Goal: Task Accomplishment & Management: Use online tool/utility

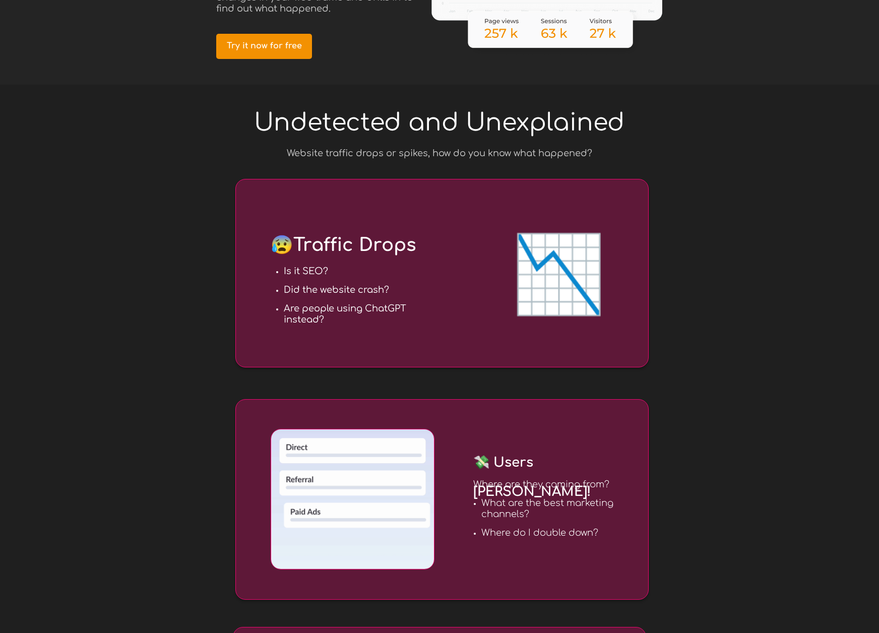
scroll to position [212, 0]
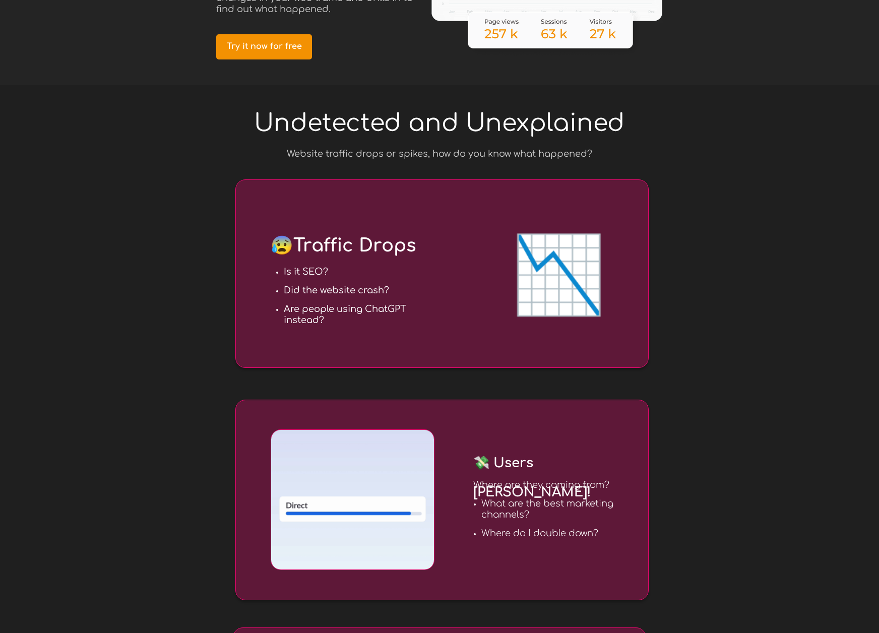
click at [530, 274] on span "📉" at bounding box center [558, 276] width 94 height 84
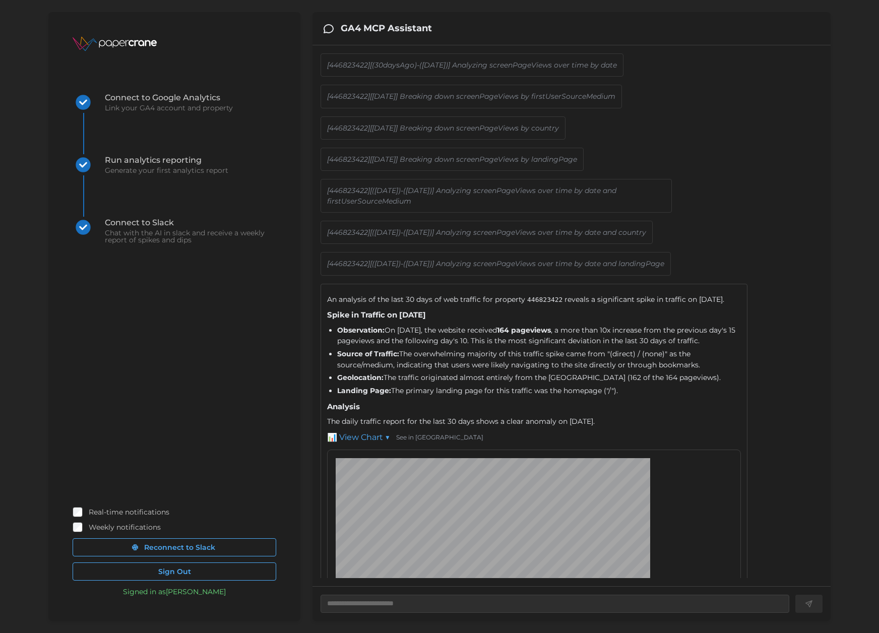
scroll to position [602, 0]
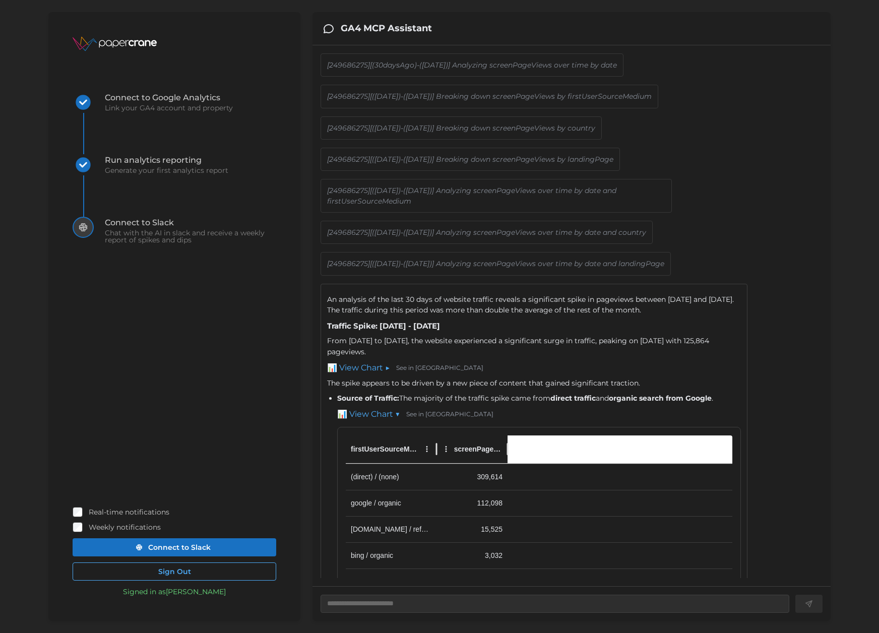
scroll to position [664, 0]
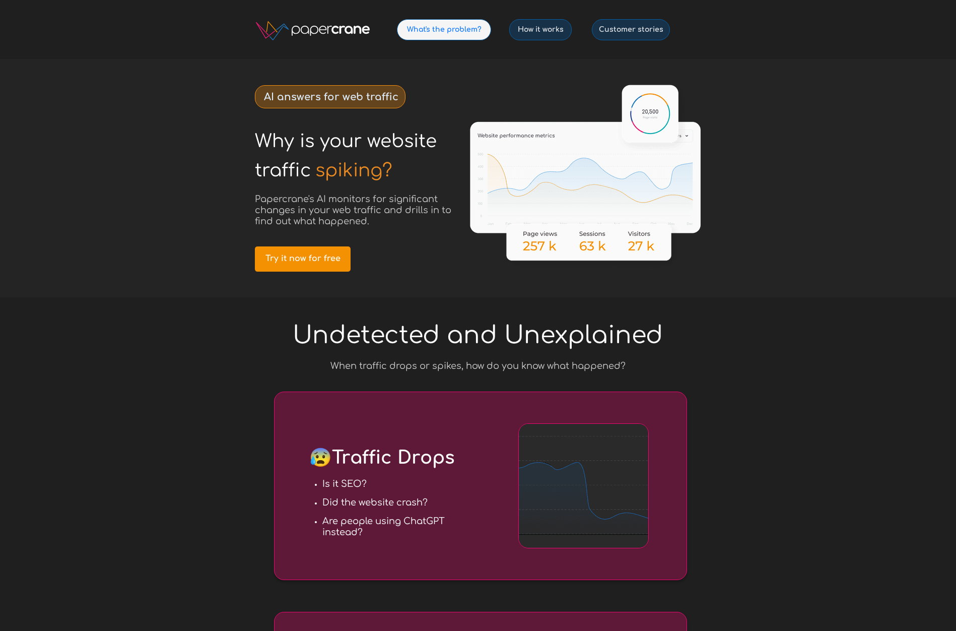
click at [436, 23] on link "What's the problem?" at bounding box center [444, 29] width 94 height 21
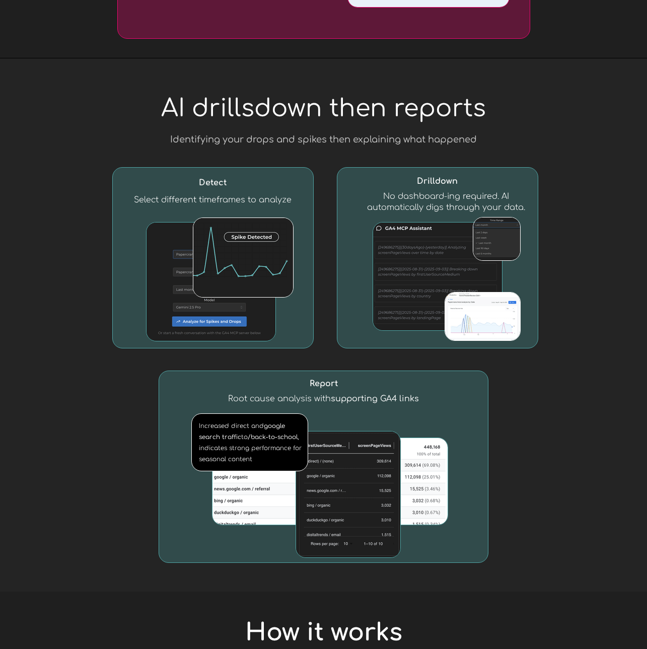
scroll to position [1003, 0]
click at [150, 279] on img at bounding box center [211, 281] width 129 height 118
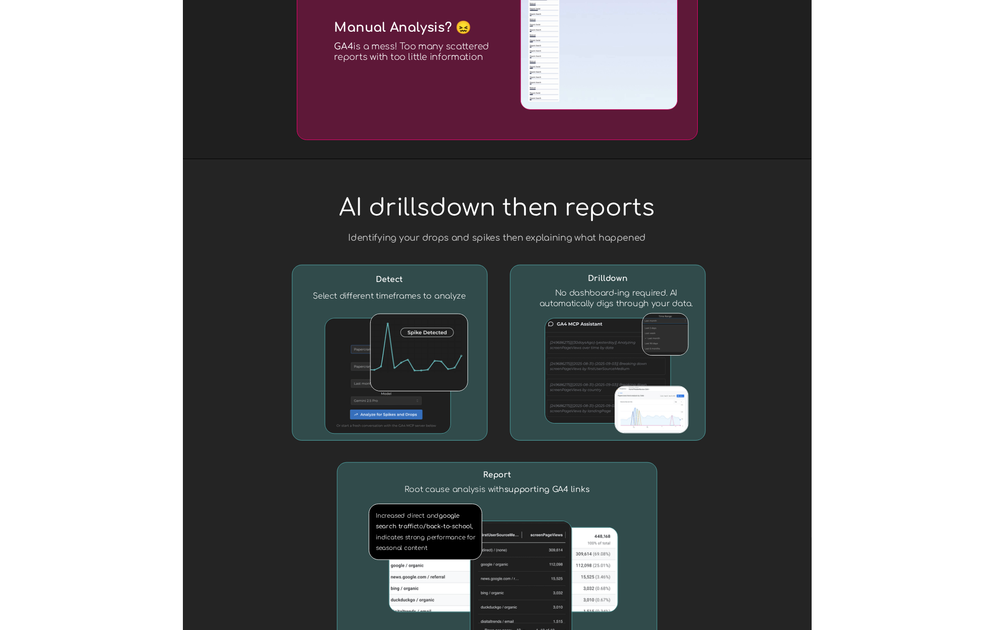
scroll to position [0, 0]
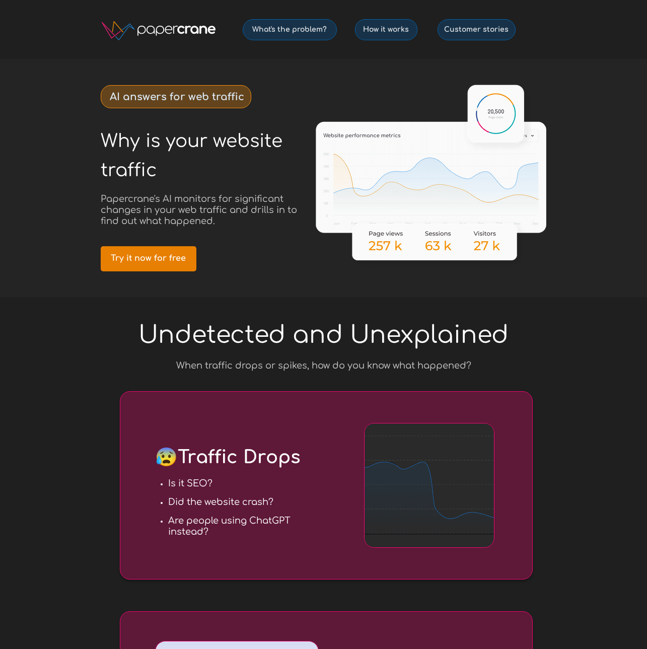
click at [132, 254] on span "Try it now for free" at bounding box center [149, 259] width 96 height 10
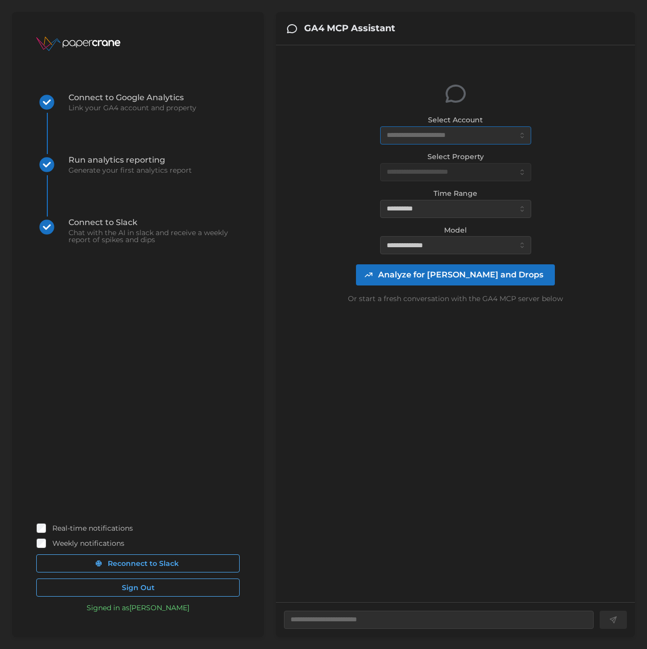
click at [451, 137] on input "Select Account" at bounding box center [455, 135] width 151 height 18
click at [432, 157] on span "atalaya.io (0 daily views)" at bounding box center [444, 159] width 112 height 11
type textarea "*"
type input "**********"
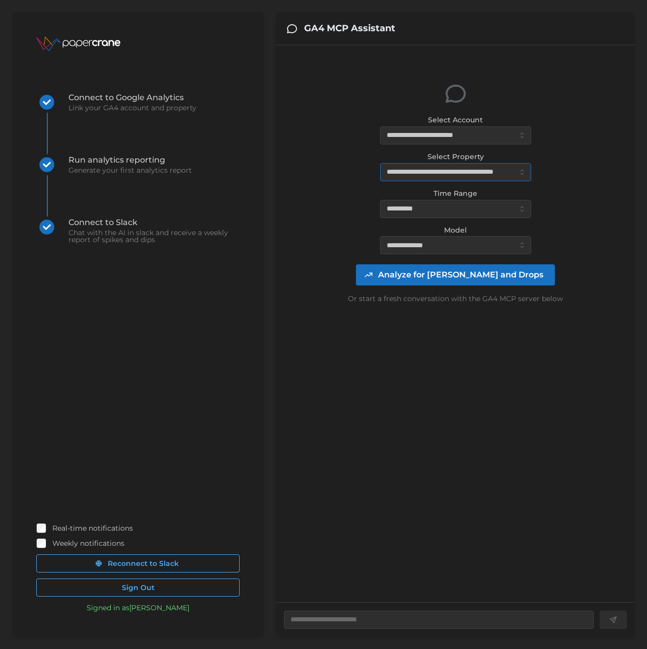
click at [441, 173] on input "**********" at bounding box center [455, 172] width 151 height 18
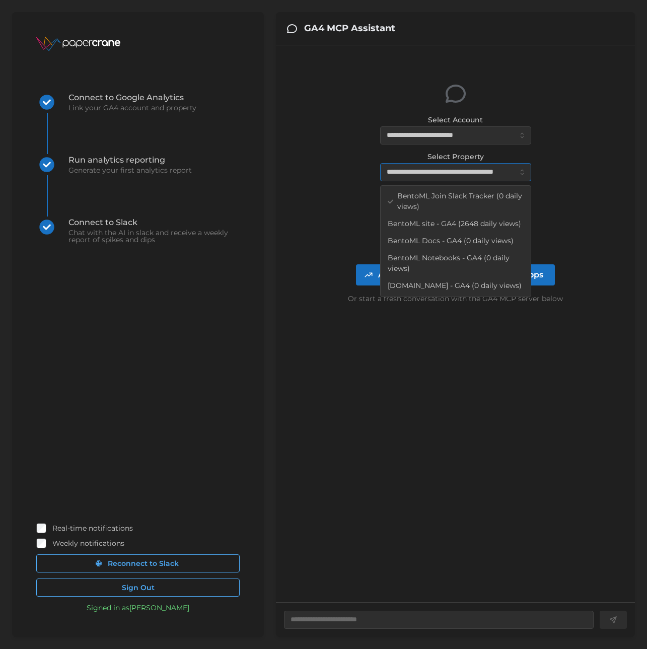
click at [464, 226] on span "BentoML site - GA4 (2648 daily views)" at bounding box center [455, 224] width 134 height 11
type textarea "*"
type input "**********"
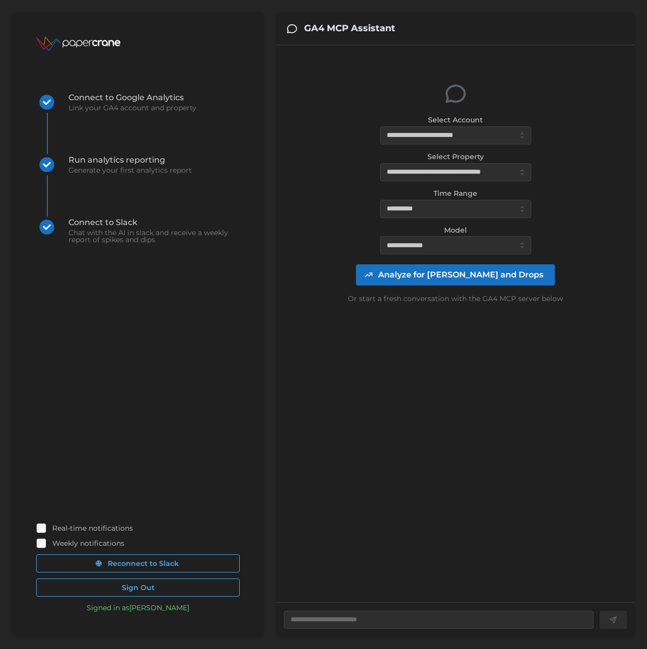
click at [444, 274] on span "Analyze for [PERSON_NAME] and Drops" at bounding box center [460, 275] width 165 height 20
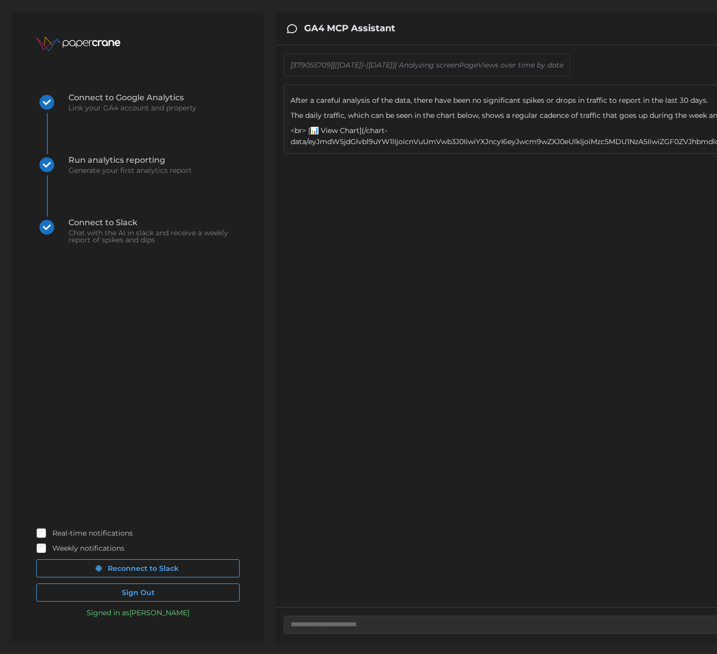
type textarea "*"
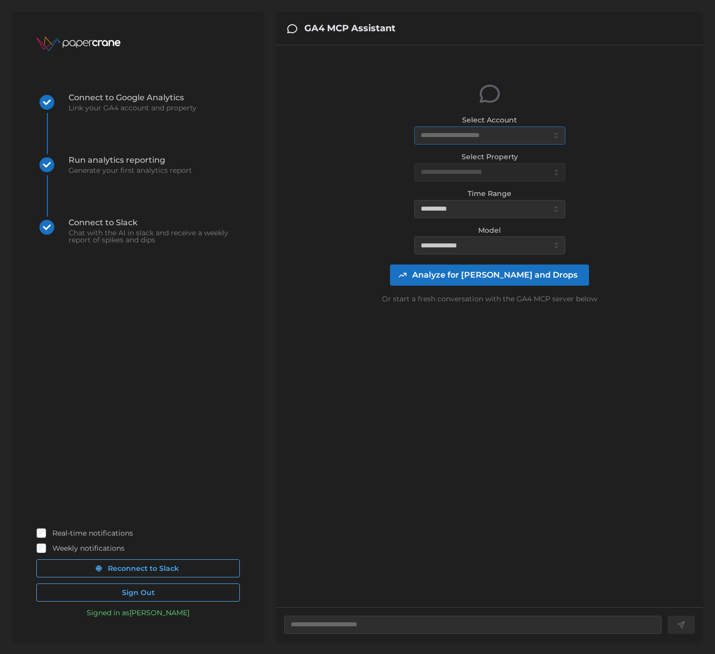
click at [487, 136] on input "Select Account" at bounding box center [489, 135] width 151 height 18
click at [481, 152] on div "[DOMAIN_NAME] (0 daily views)" at bounding box center [490, 159] width 146 height 17
type textarea "*"
type input "**********"
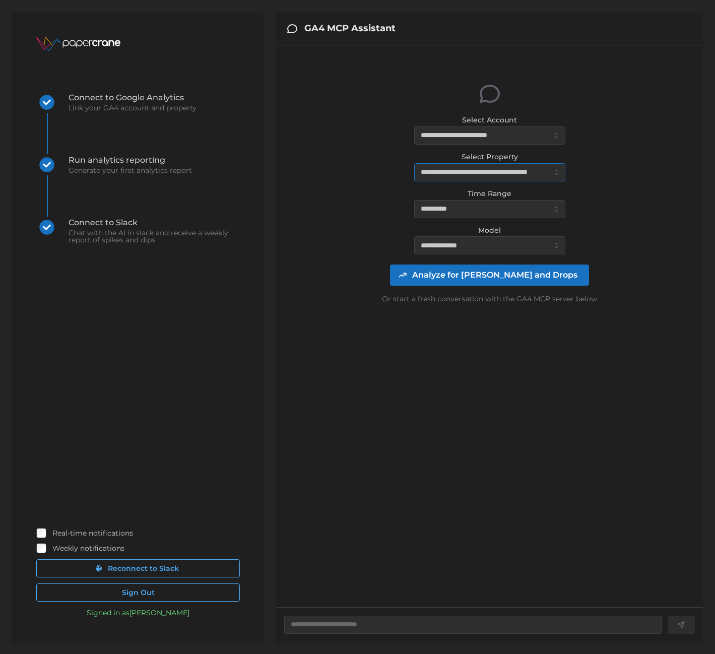
click at [484, 170] on input "**********" at bounding box center [489, 172] width 151 height 18
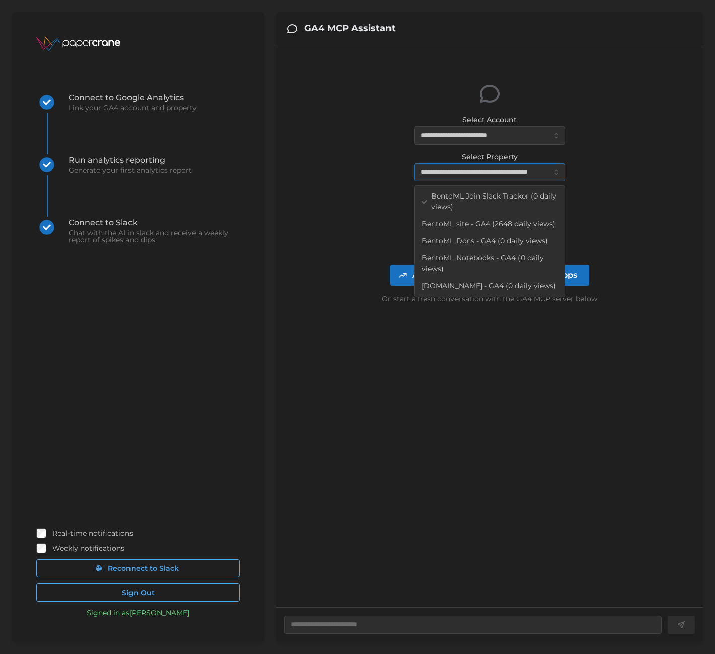
click at [484, 219] on span "BentoML site - GA4 (2648 daily views)" at bounding box center [489, 224] width 134 height 11
type textarea "*"
type input "**********"
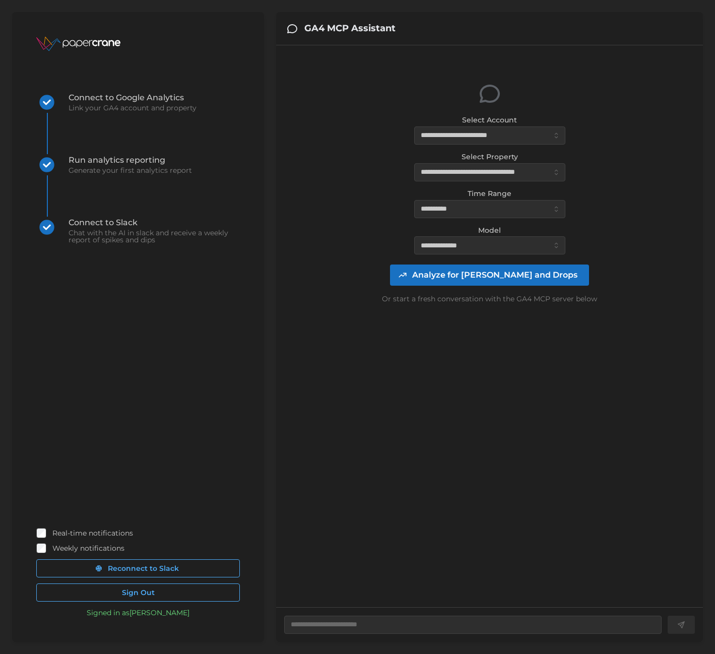
click at [504, 271] on span "Analyze for [PERSON_NAME] and Drops" at bounding box center [494, 275] width 165 height 20
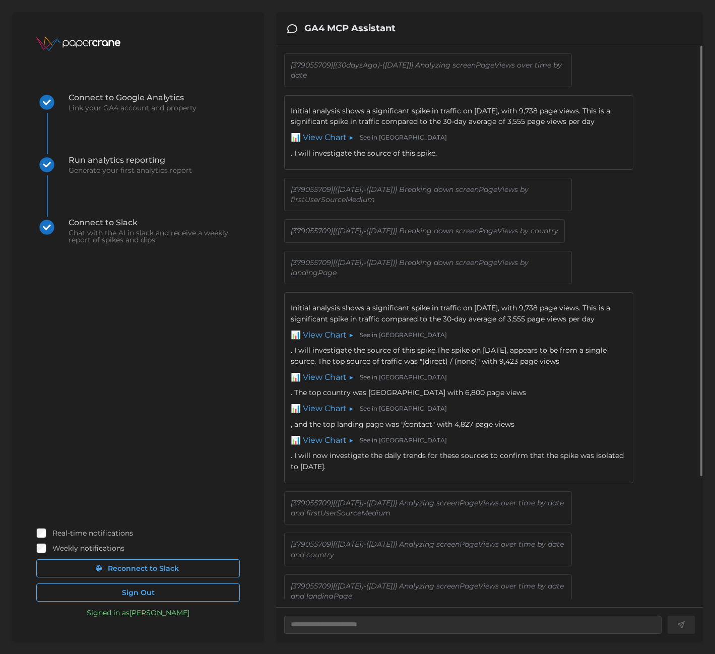
drag, startPoint x: 343, startPoint y: 111, endPoint x: 466, endPoint y: 131, distance: 124.6
click at [466, 131] on div "Initial analysis shows a significant spike in traffic on September 5th, 2025, w…" at bounding box center [459, 132] width 336 height 53
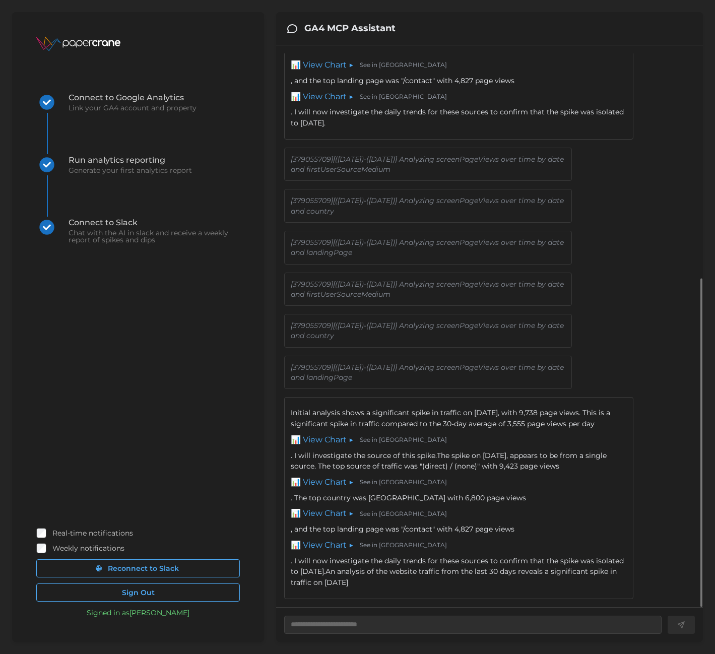
click at [315, 189] on div "[379055709][(2025-09-04)-(2025-09-06)] Analyzing screenPageViews over time by d…" at bounding box center [428, 206] width 288 height 34
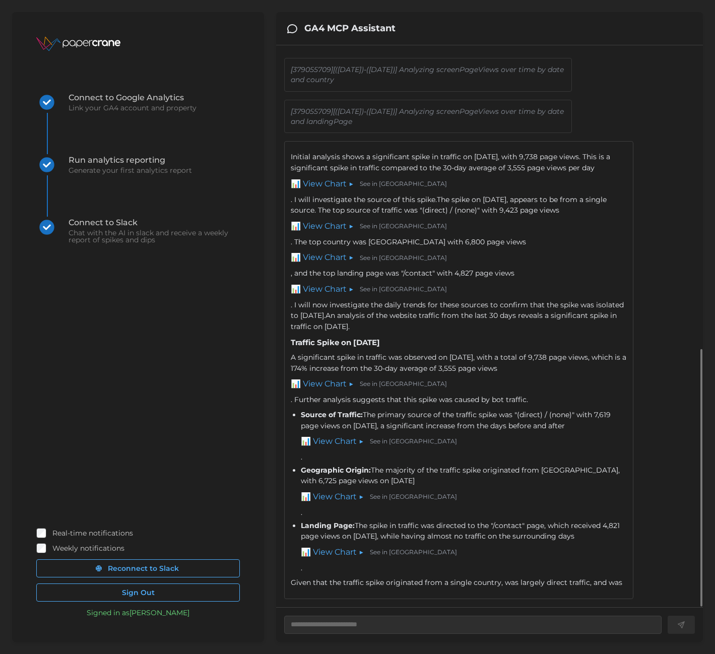
scroll to position [653, 0]
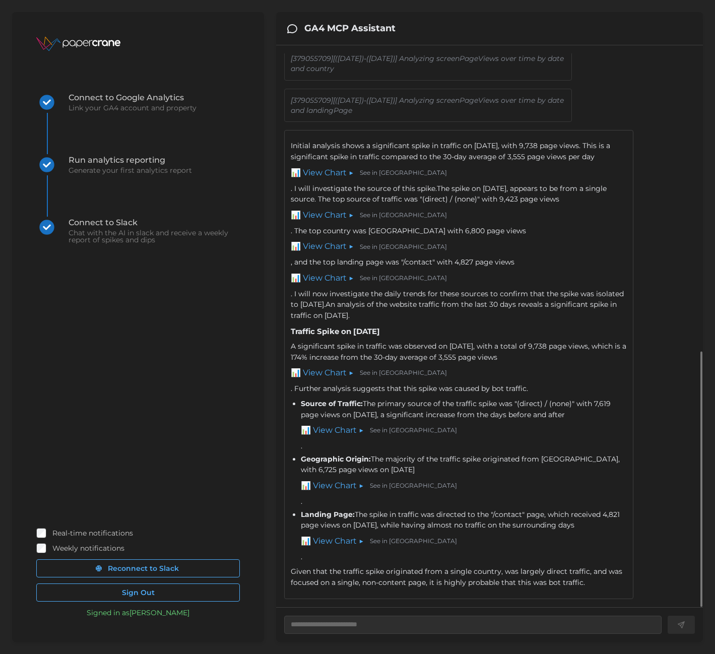
click at [328, 170] on link "📊 View Chart ▶" at bounding box center [322, 173] width 63 height 13
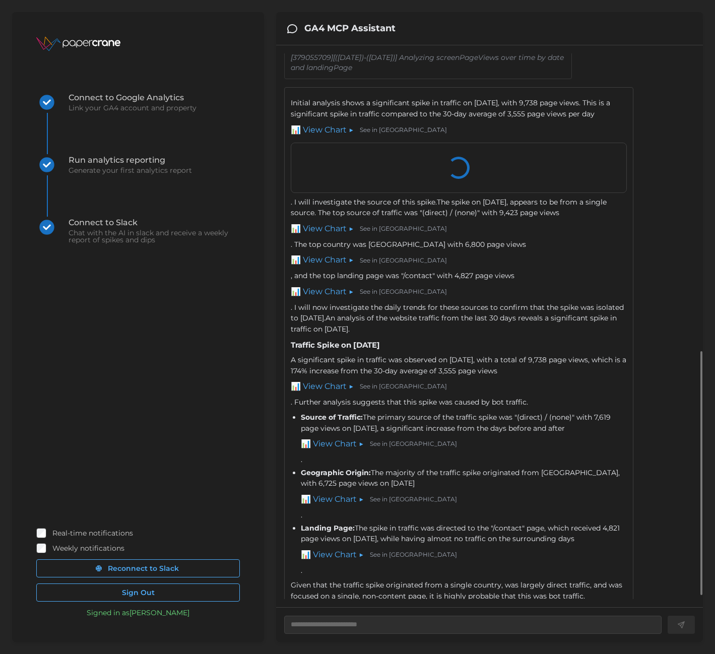
scroll to position [684, 0]
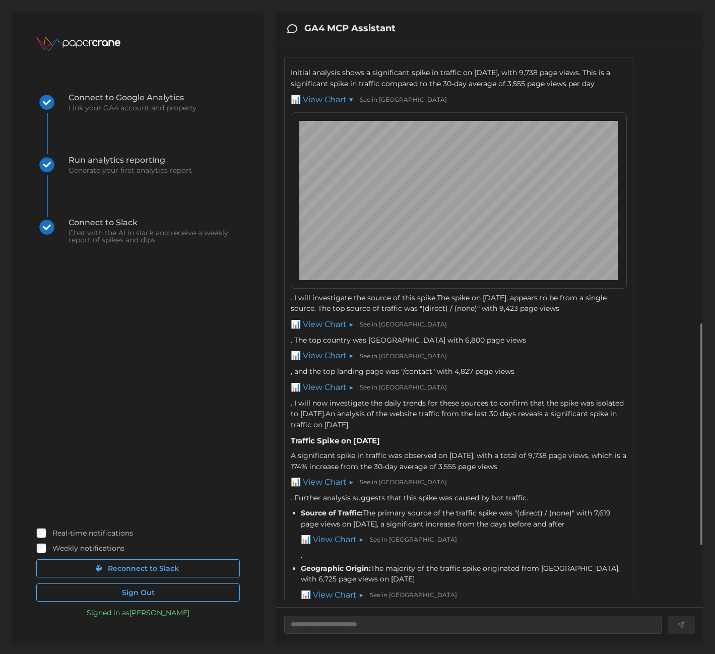
drag, startPoint x: 444, startPoint y: 104, endPoint x: 446, endPoint y: 122, distance: 18.2
click at [446, 122] on div "Initial analysis shows a significant spike in traffic on September 5th, 2025, w…" at bounding box center [459, 249] width 336 height 363
click at [329, 331] on link "📊 View Chart ▶" at bounding box center [322, 324] width 63 height 13
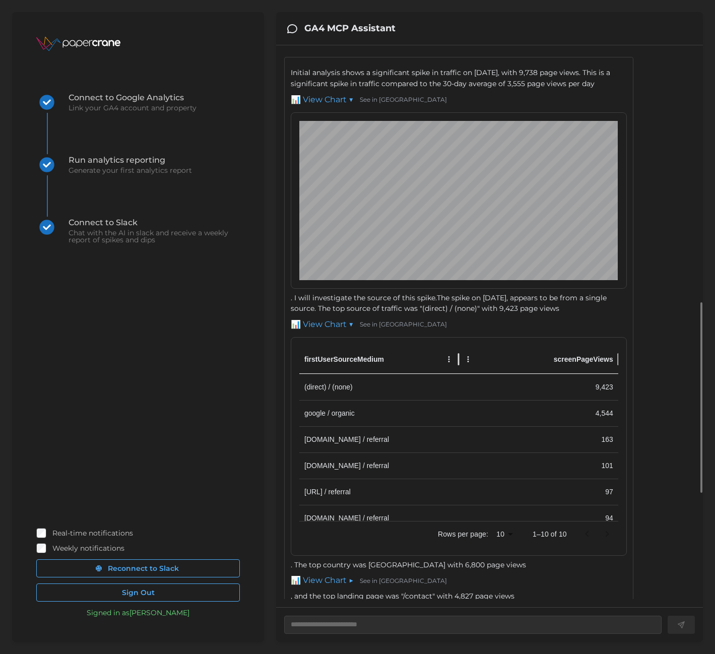
scroll to position [747, 0]
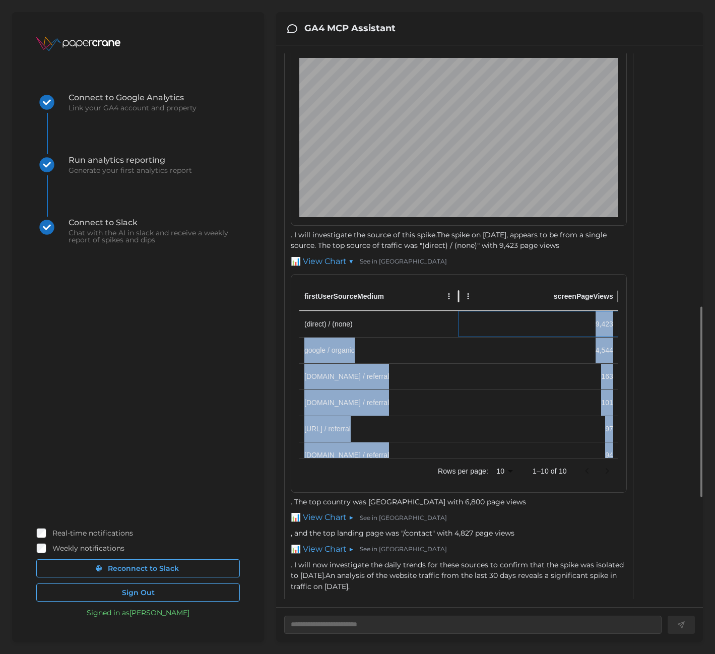
drag, startPoint x: 591, startPoint y: 368, endPoint x: 603, endPoint y: 367, distance: 11.6
click at [617, 367] on div "firstUserSourceMedium screenPageViews (direct) / (none) 9,423 google / organic …" at bounding box center [458, 370] width 319 height 175
drag, startPoint x: 445, startPoint y: 288, endPoint x: 301, endPoint y: 298, distance: 144.4
click at [551, 291] on div "Initial analysis shows a significant spike in traffic on September 5th, 2025, w…" at bounding box center [459, 298] width 336 height 587
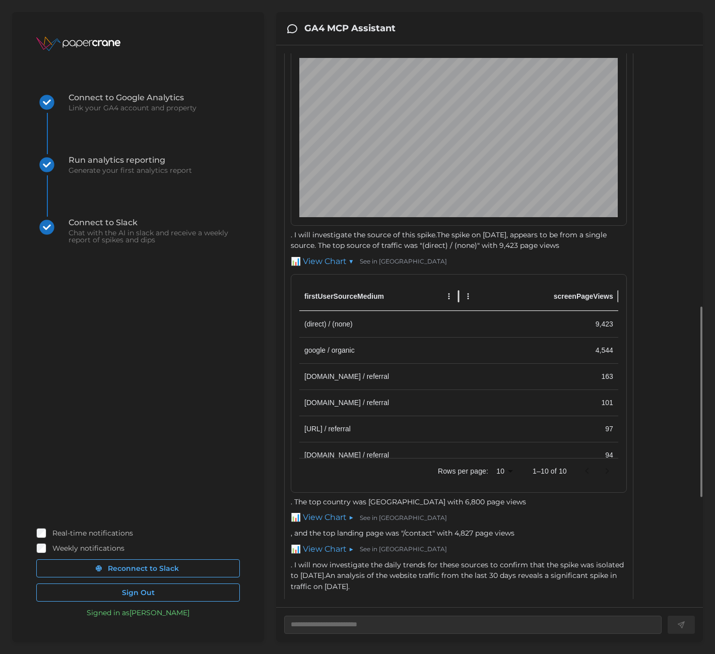
click at [311, 268] on link "📊 View Chart ▼" at bounding box center [322, 261] width 63 height 13
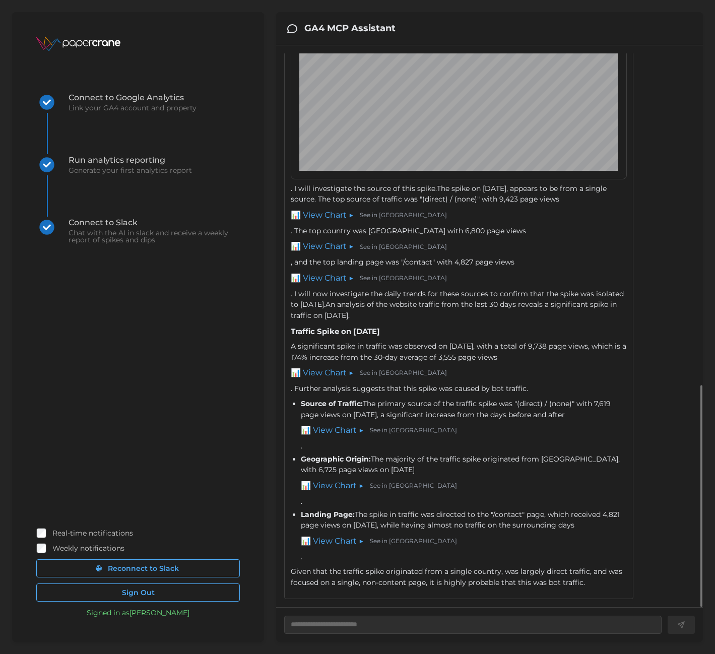
scroll to position [817, 0]
click at [327, 253] on link "📊 View Chart ▶" at bounding box center [322, 246] width 63 height 13
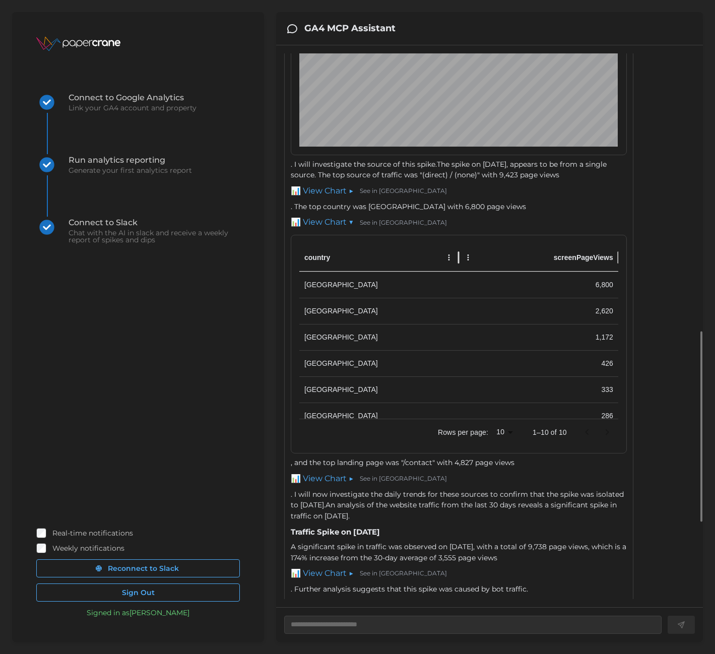
click at [329, 229] on link "📊 View Chart ▼" at bounding box center [322, 222] width 63 height 13
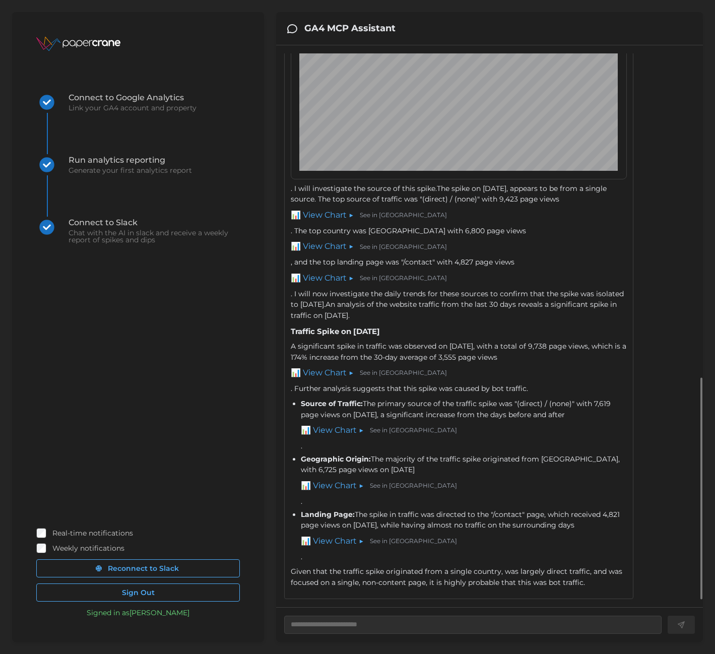
click at [375, 252] on link "See in GA4" at bounding box center [403, 247] width 87 height 10
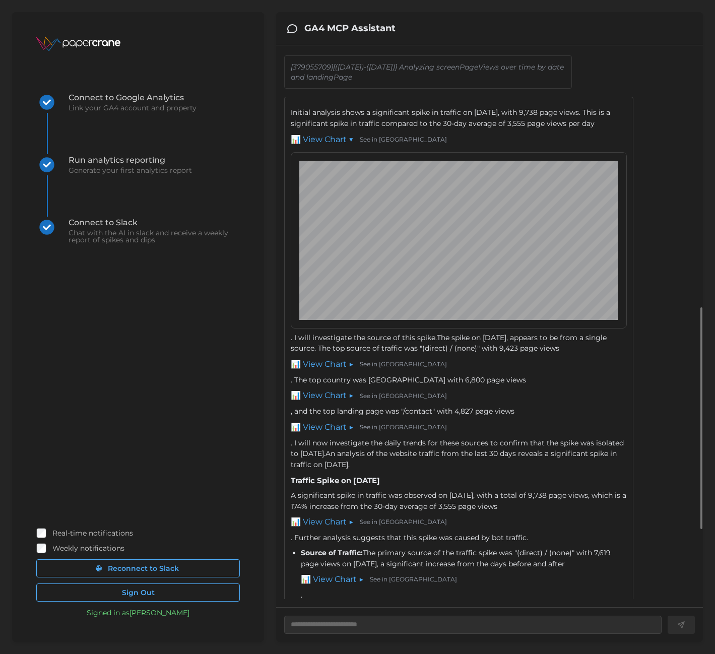
scroll to position [645, 0]
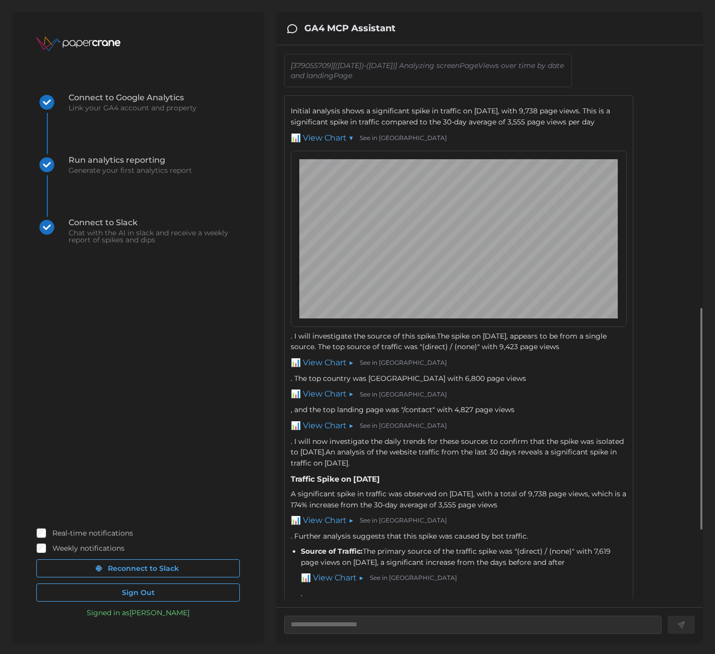
click at [378, 143] on link "See in GA4" at bounding box center [403, 139] width 87 height 10
click at [383, 143] on link "See in GA4" at bounding box center [403, 139] width 87 height 10
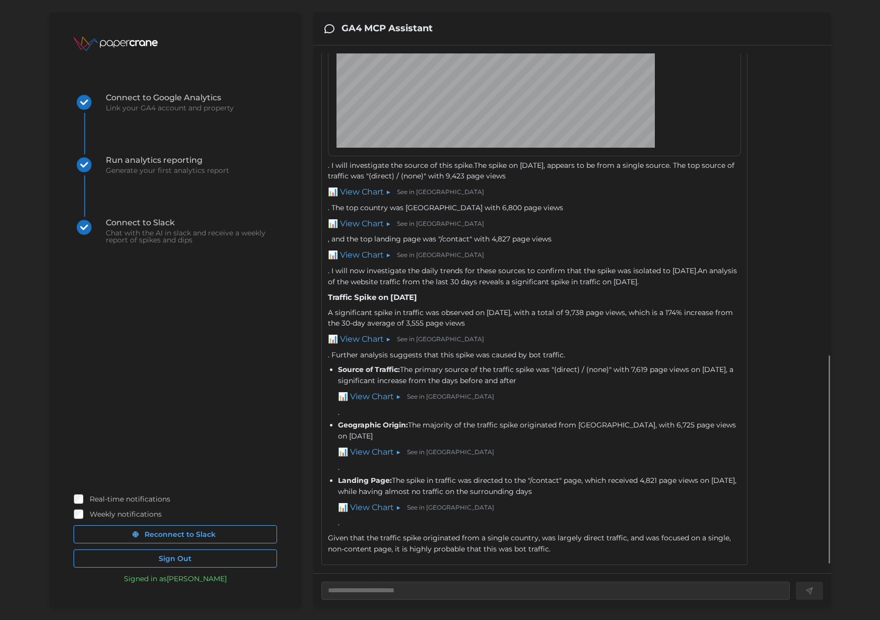
scroll to position [785, 0]
click at [373, 255] on link "📊 View Chart ▶" at bounding box center [359, 255] width 63 height 13
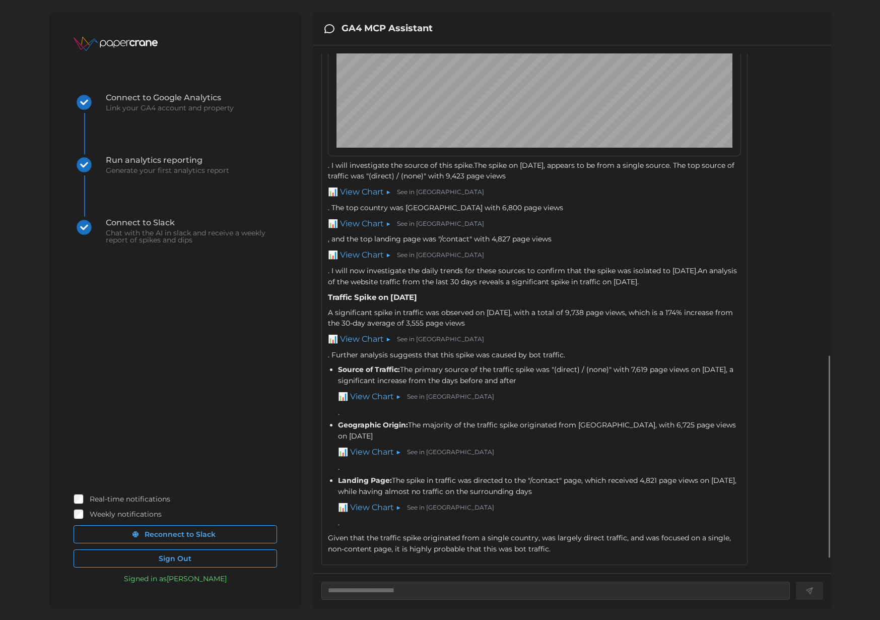
click at [365, 261] on link "📊 View Chart ▶" at bounding box center [359, 255] width 63 height 13
click at [356, 346] on link "📊 View Chart ▶" at bounding box center [359, 339] width 63 height 13
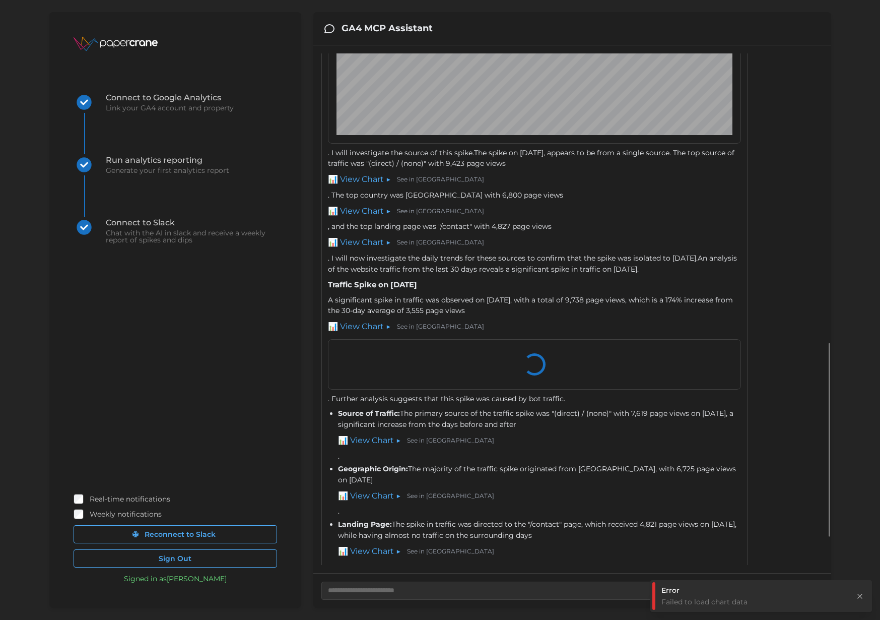
type textarea "*"
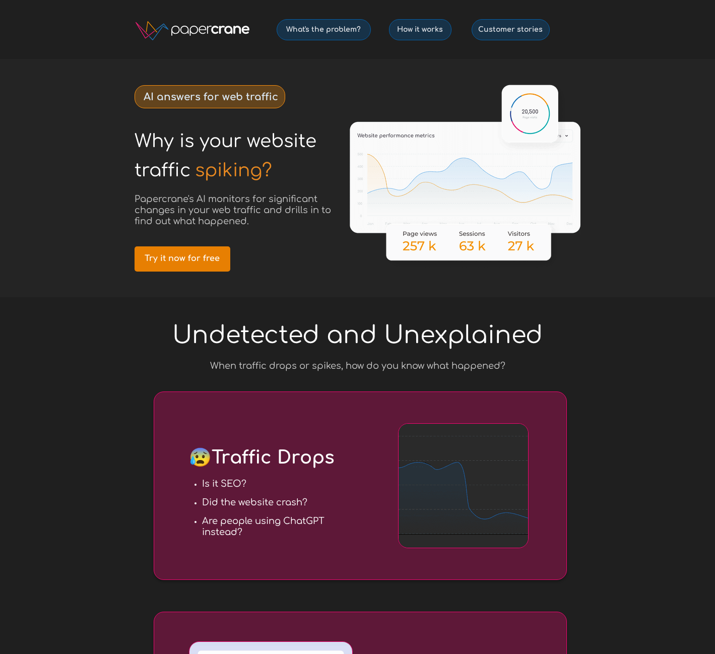
click at [214, 260] on span "Try it now for free" at bounding box center [183, 259] width 96 height 10
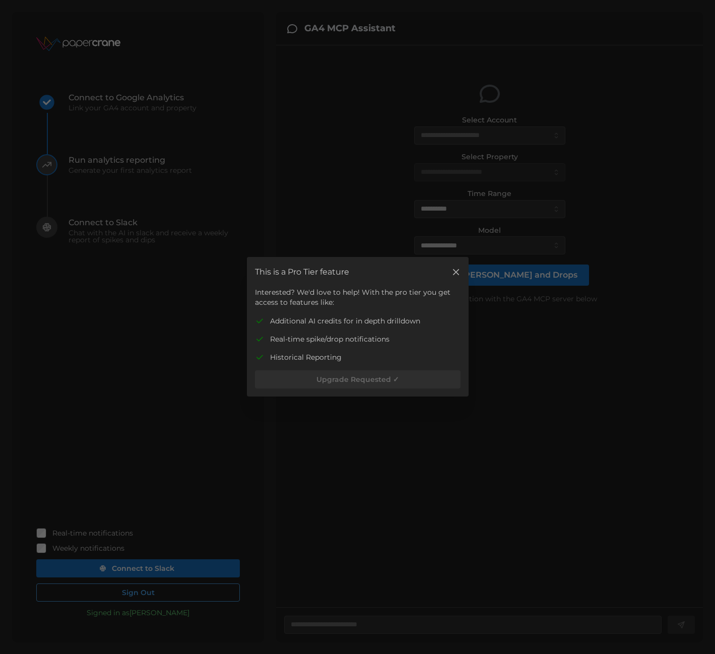
click at [453, 270] on icon "button" at bounding box center [456, 272] width 6 height 6
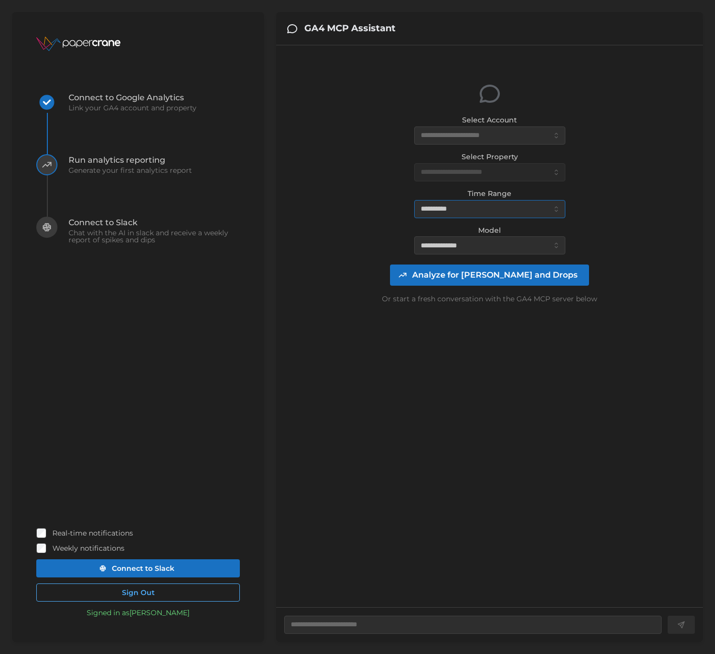
click at [463, 211] on input "**********" at bounding box center [489, 209] width 151 height 18
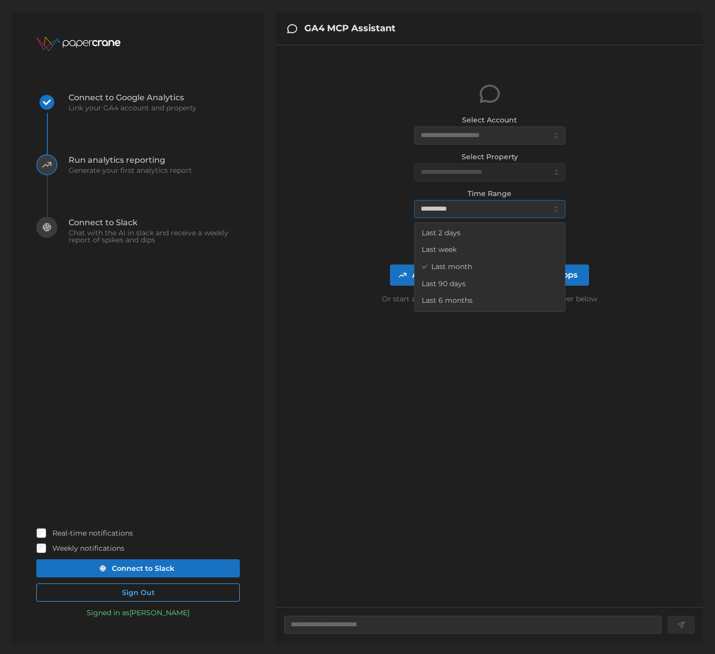
click at [459, 296] on span "Last 6 months" at bounding box center [447, 300] width 51 height 11
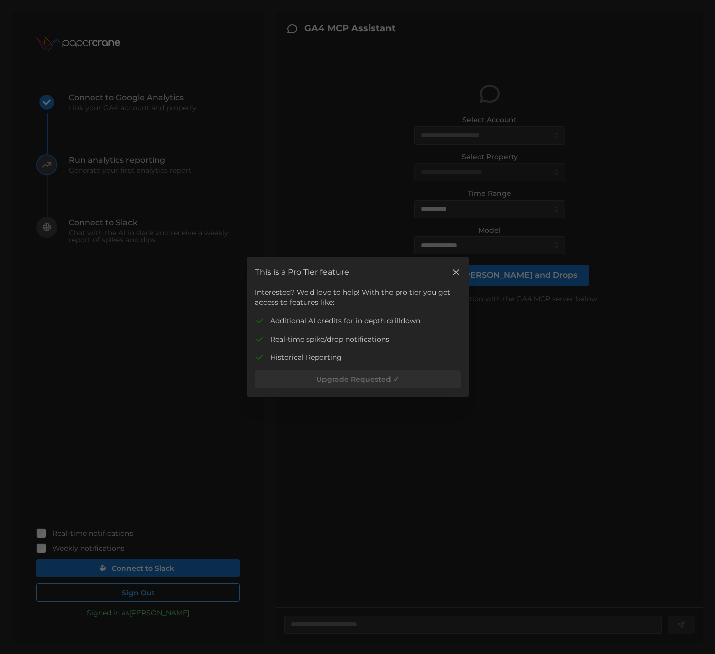
drag, startPoint x: 455, startPoint y: 271, endPoint x: 457, endPoint y: 262, distance: 8.3
click at [455, 270] on icon "button" at bounding box center [456, 272] width 10 height 10
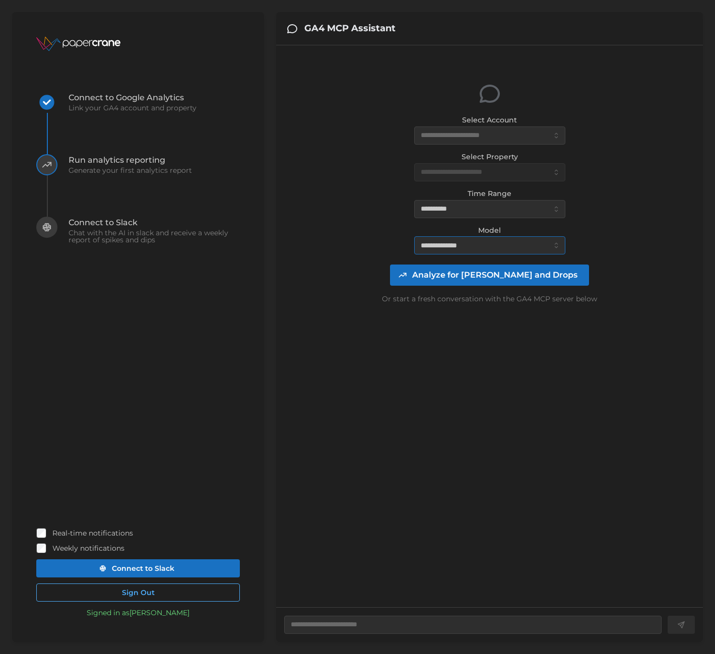
click at [471, 248] on input "**********" at bounding box center [489, 245] width 151 height 18
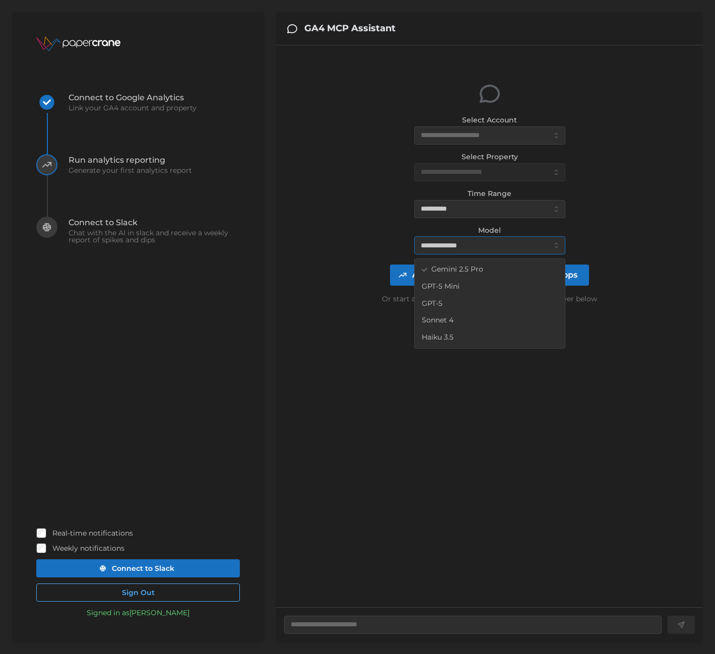
click at [472, 326] on div "Sonnet 4" at bounding box center [490, 320] width 146 height 17
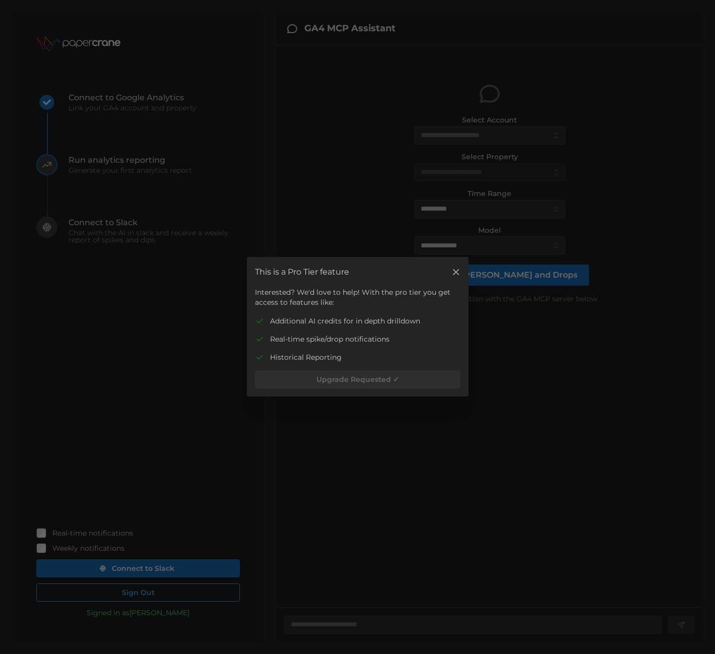
click at [449, 268] on button "button" at bounding box center [456, 272] width 14 height 14
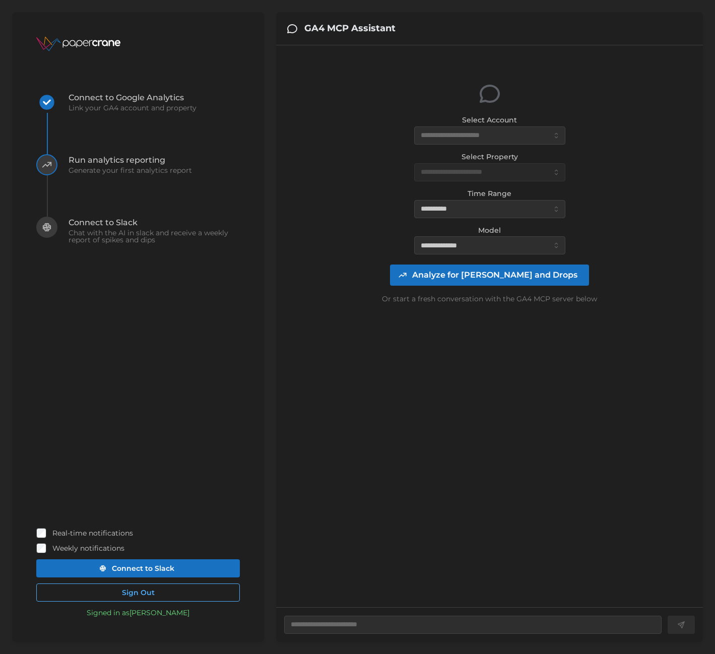
click at [368, 416] on div "**********" at bounding box center [489, 326] width 411 height 546
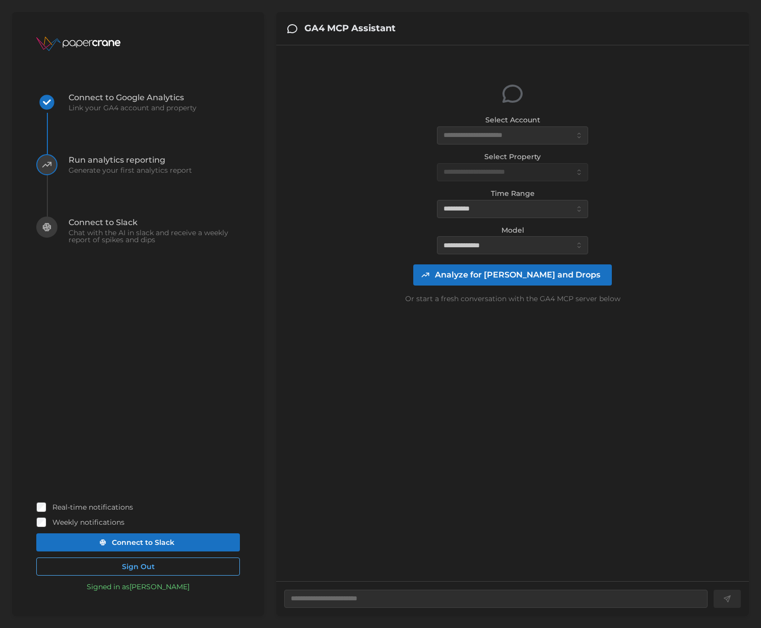
drag, startPoint x: 387, startPoint y: 124, endPoint x: 350, endPoint y: 99, distance: 45.1
click at [387, 124] on div "**********" at bounding box center [512, 193] width 456 height 281
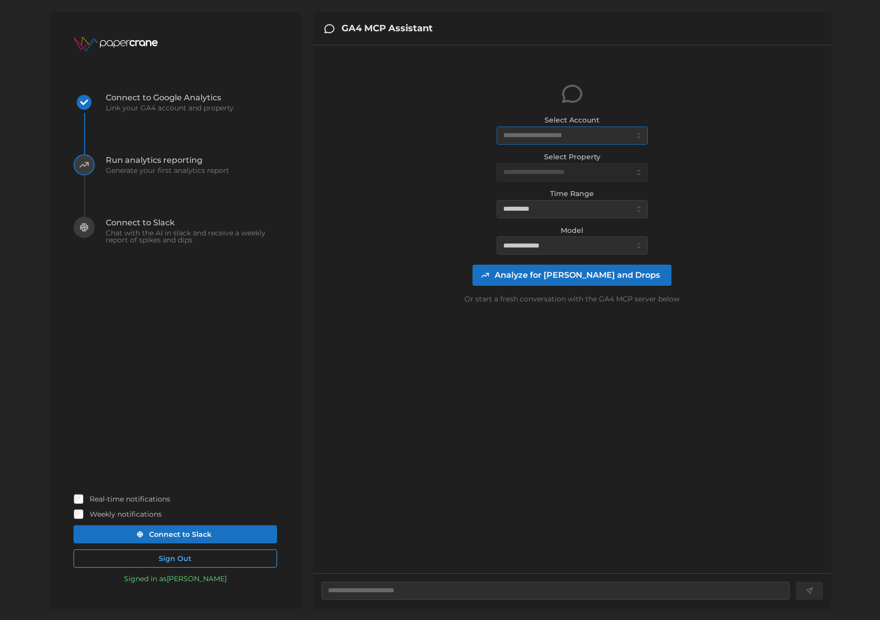
click at [566, 133] on input "Select Account" at bounding box center [572, 135] width 151 height 18
click at [545, 158] on span "EricHTR (59718 daily views)" at bounding box center [551, 159] width 95 height 11
type textarea "*"
type input "**********"
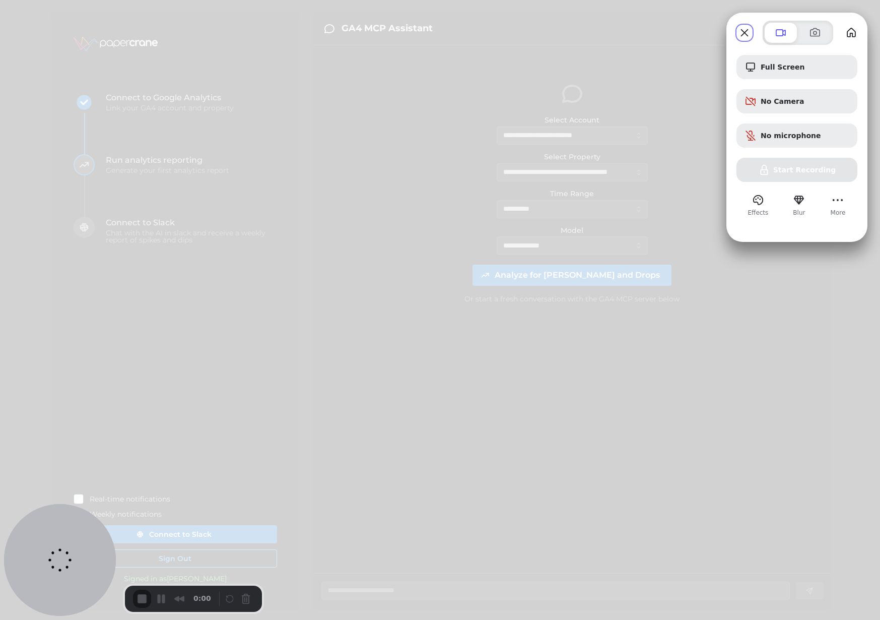
type textarea "*"
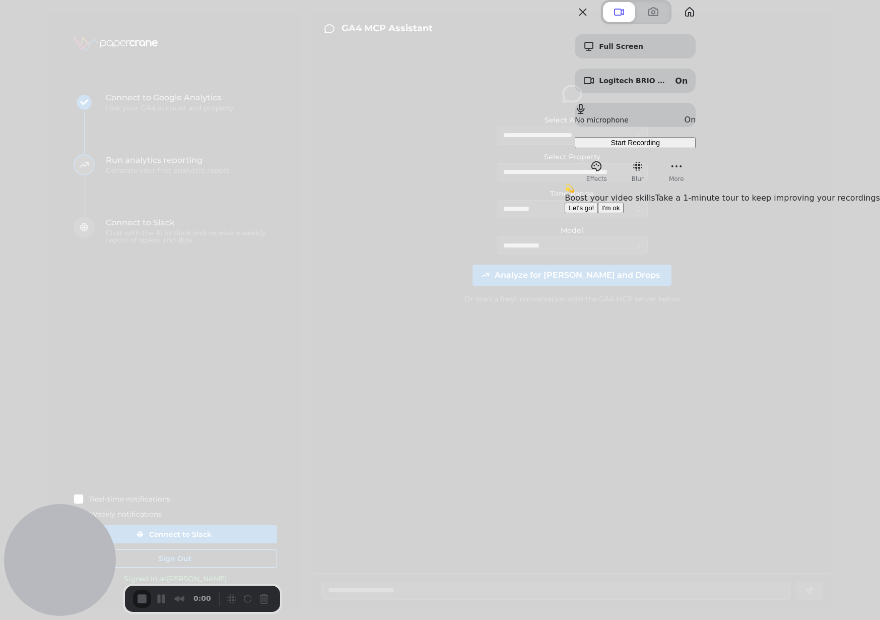
click at [594, 212] on span "Let's go!" at bounding box center [581, 208] width 25 height 8
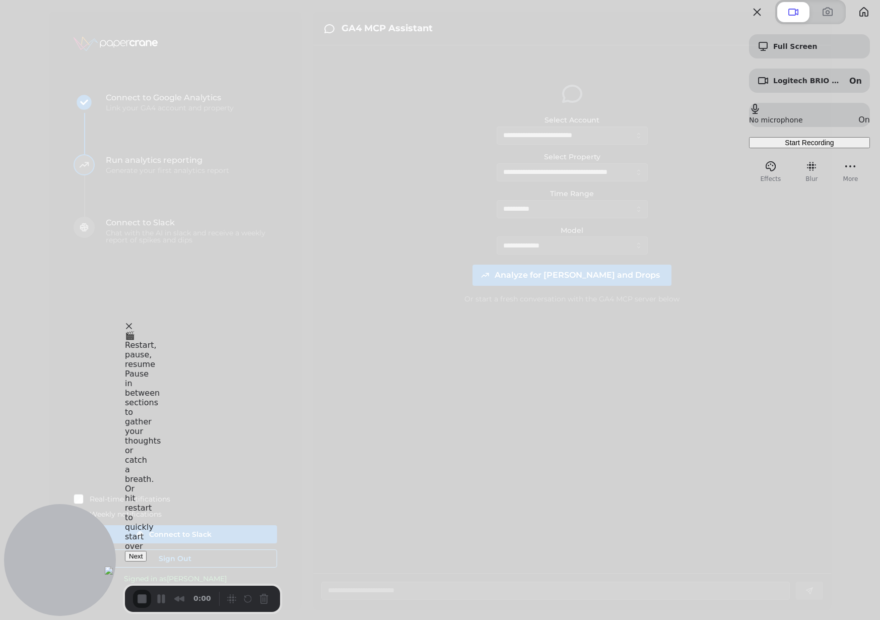
click at [147, 561] on button "Next" at bounding box center [136, 556] width 22 height 11
click at [147, 559] on button "Next" at bounding box center [136, 564] width 22 height 11
click at [147, 567] on button "Next" at bounding box center [136, 572] width 22 height 11
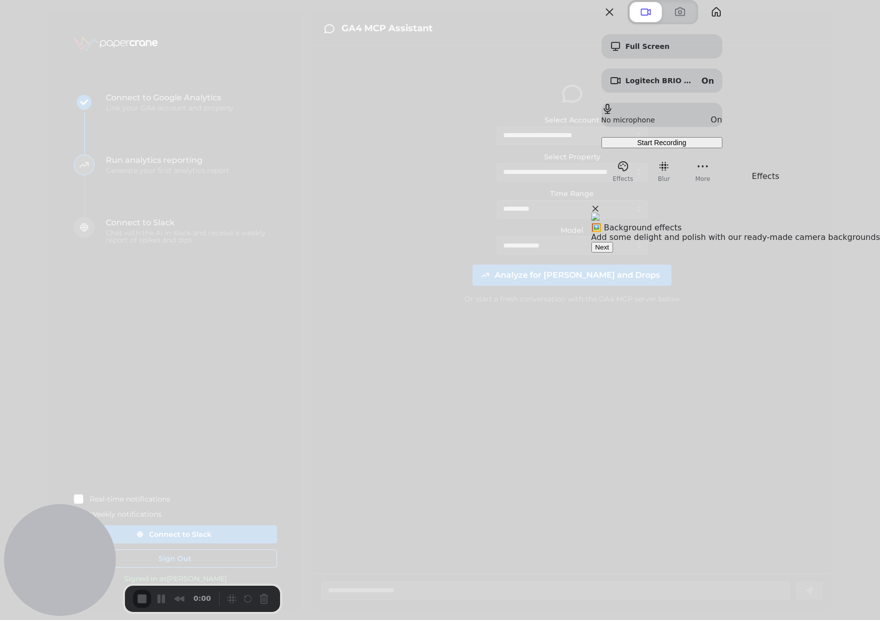
click at [613, 252] on button "Next" at bounding box center [602, 247] width 22 height 11
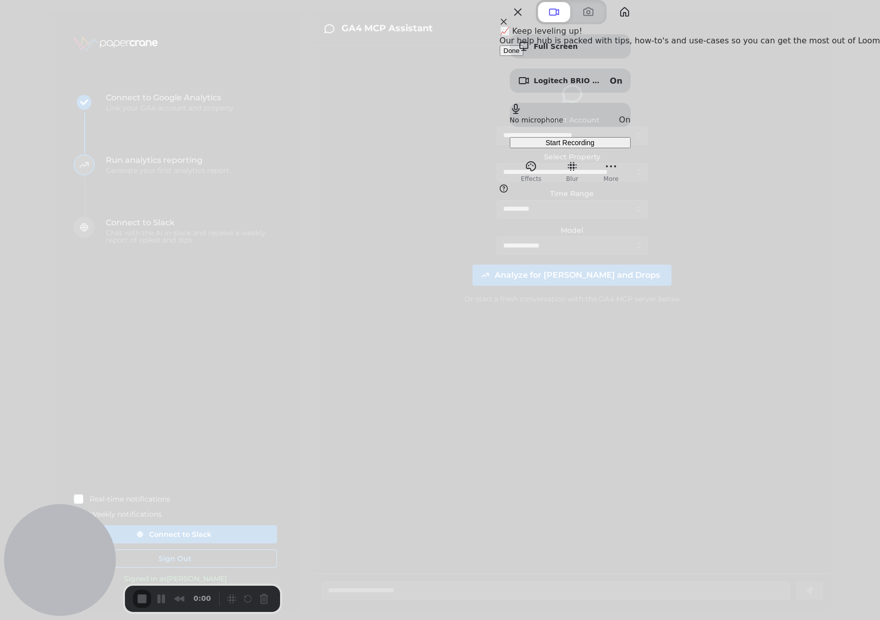
click at [524, 56] on button "Done" at bounding box center [512, 50] width 24 height 11
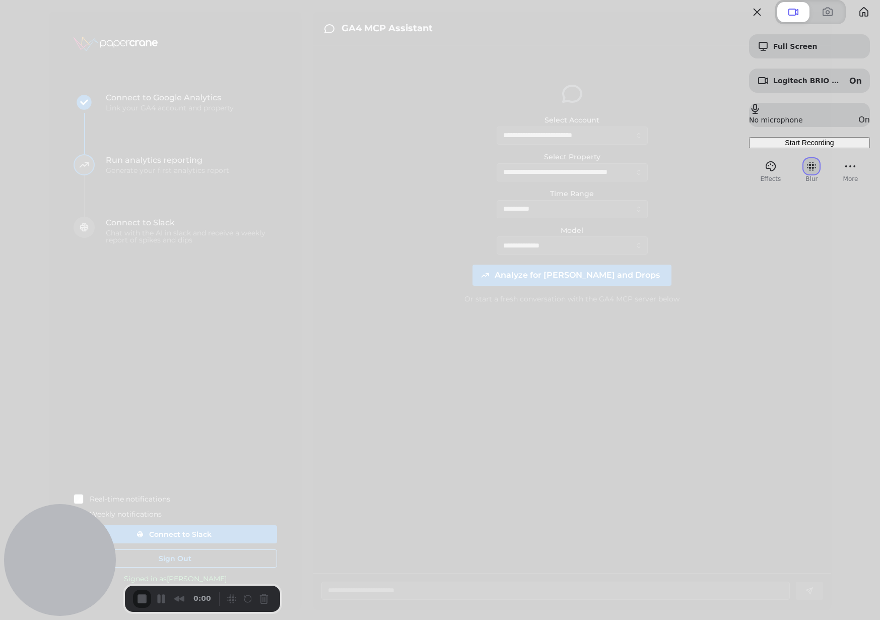
click at [714, 174] on button "Blur" at bounding box center [812, 166] width 16 height 16
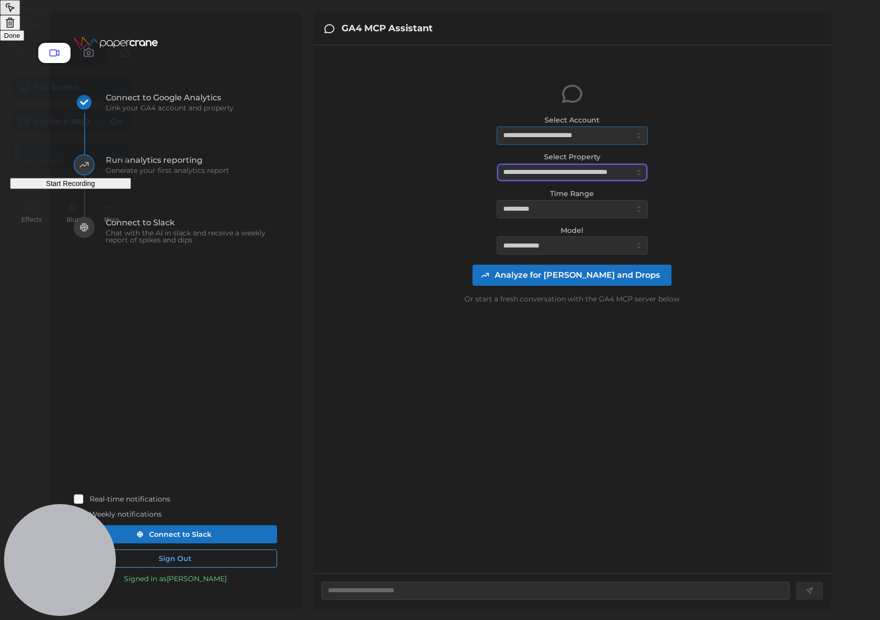
click at [552, 171] on div at bounding box center [440, 310] width 880 height 620
click at [565, 141] on div at bounding box center [440, 310] width 880 height 620
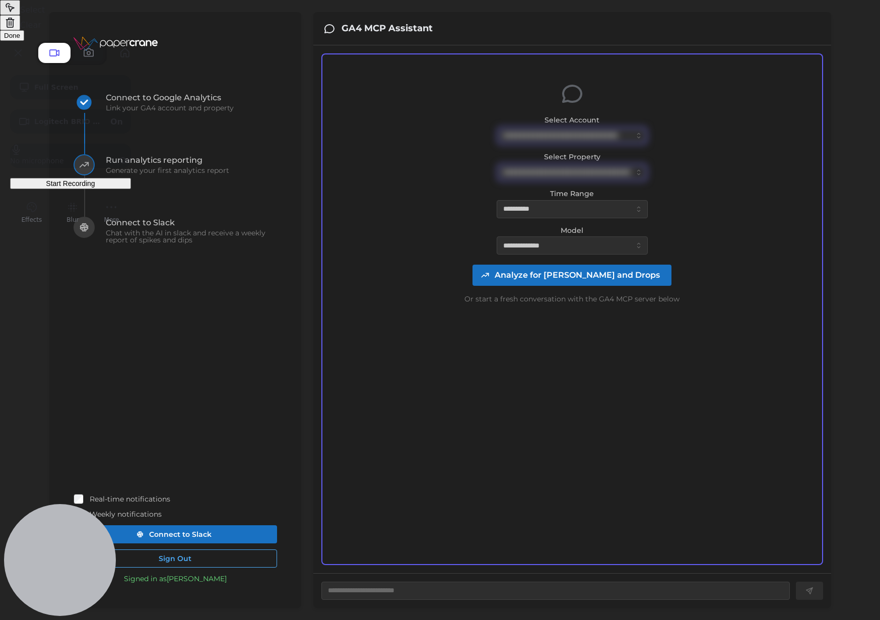
click at [20, 39] on span "Done" at bounding box center [12, 36] width 16 height 8
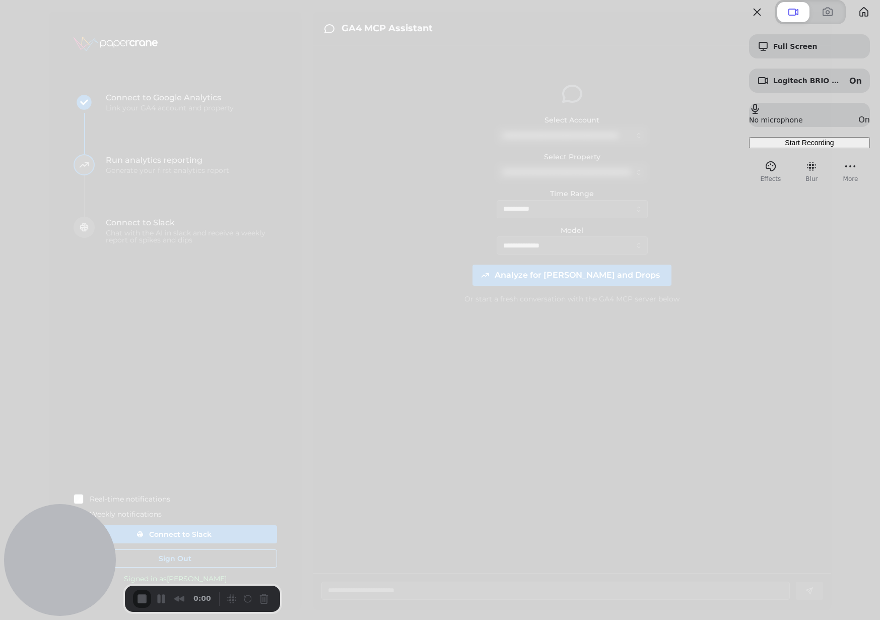
click at [559, 273] on div at bounding box center [440, 310] width 880 height 620
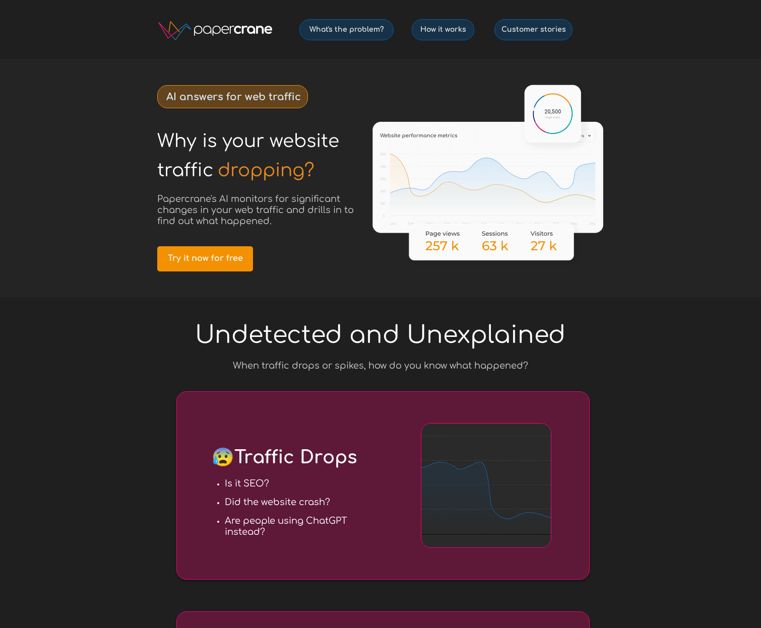
click at [264, 201] on span "Papercrane's AI monitors for significant changes in your web traffic and drills…" at bounding box center [255, 210] width 196 height 32
click at [263, 205] on span "Papercrane's AI monitors for significant changes in your web traffic and drills…" at bounding box center [255, 210] width 196 height 32
click at [256, 201] on span "Papercrane's AI monitors for significant changes in your web traffic and drills…" at bounding box center [255, 210] width 196 height 32
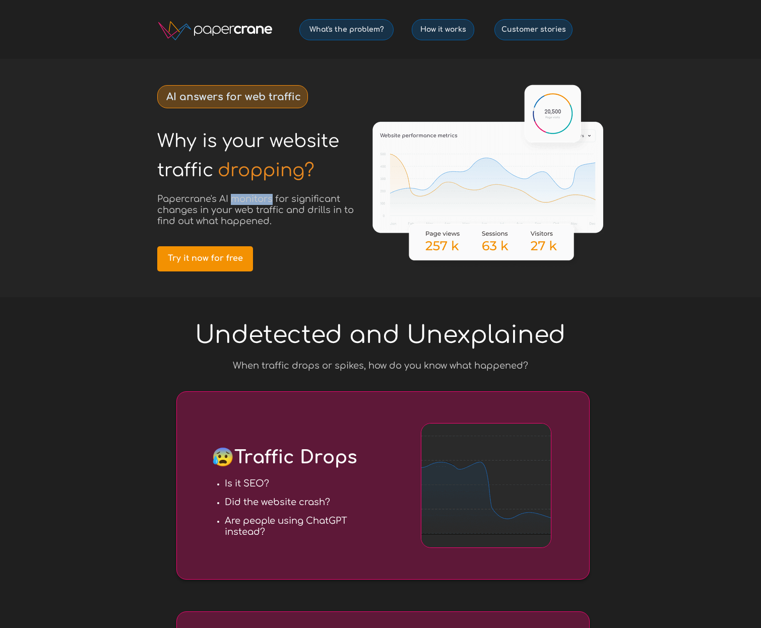
click at [256, 201] on span "Papercrane's AI monitors for significant changes in your web traffic and drills…" at bounding box center [255, 210] width 196 height 32
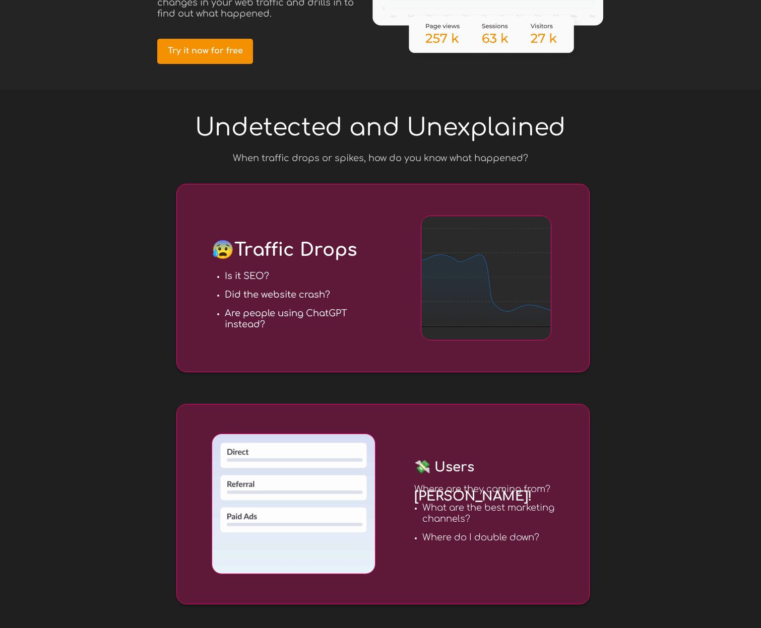
scroll to position [210, 0]
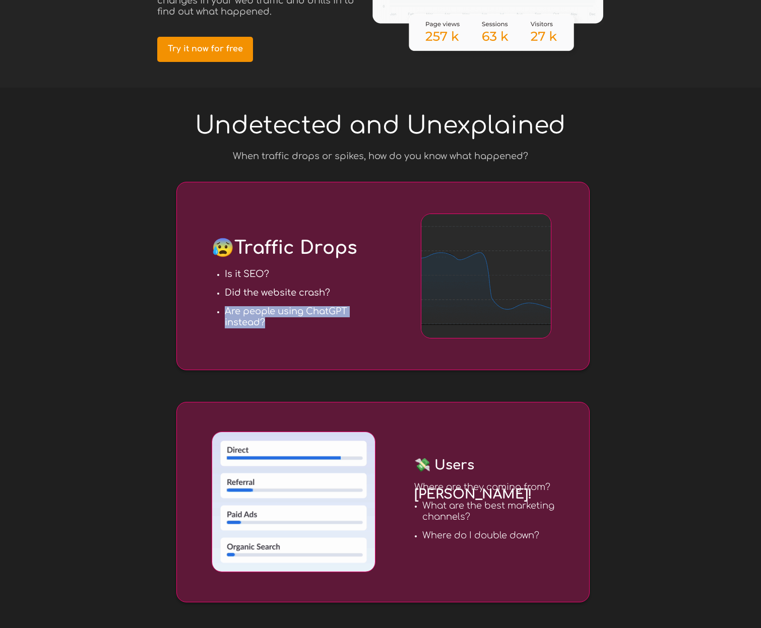
drag, startPoint x: 267, startPoint y: 322, endPoint x: 225, endPoint y: 312, distance: 43.0
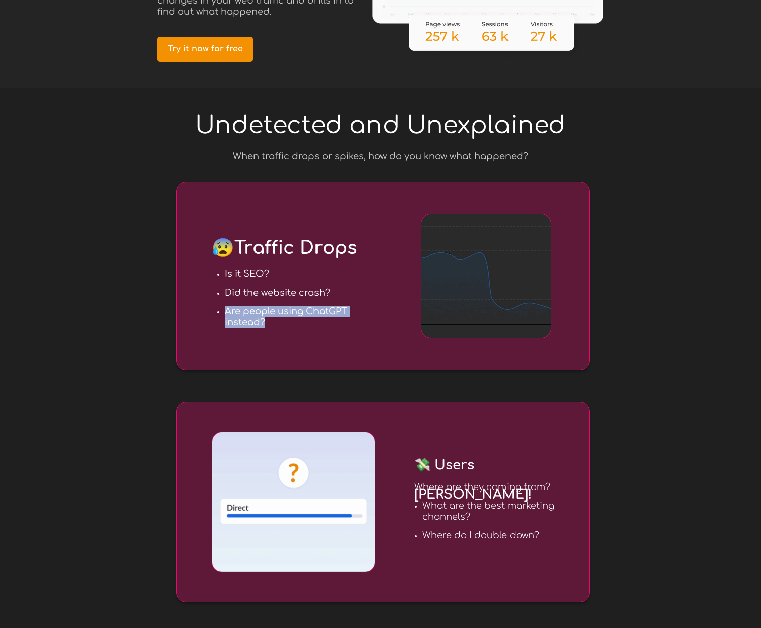
click at [225, 312] on h3 "Are people using ChatGPT instead?" at bounding box center [305, 317] width 160 height 22
click at [225, 312] on strong "Are people using ChatGPT instead?" at bounding box center [286, 316] width 122 height 21
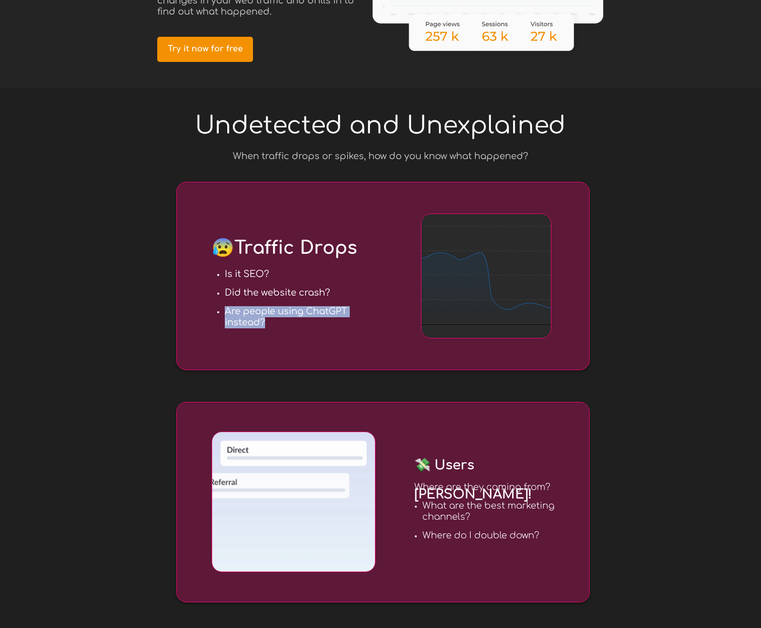
drag, startPoint x: 225, startPoint y: 313, endPoint x: 268, endPoint y: 324, distance: 44.1
click at [268, 324] on h3 "Are people using ChatGPT instead?" at bounding box center [305, 317] width 160 height 22
click at [267, 319] on h3 "Are people using ChatGPT instead?" at bounding box center [305, 317] width 160 height 22
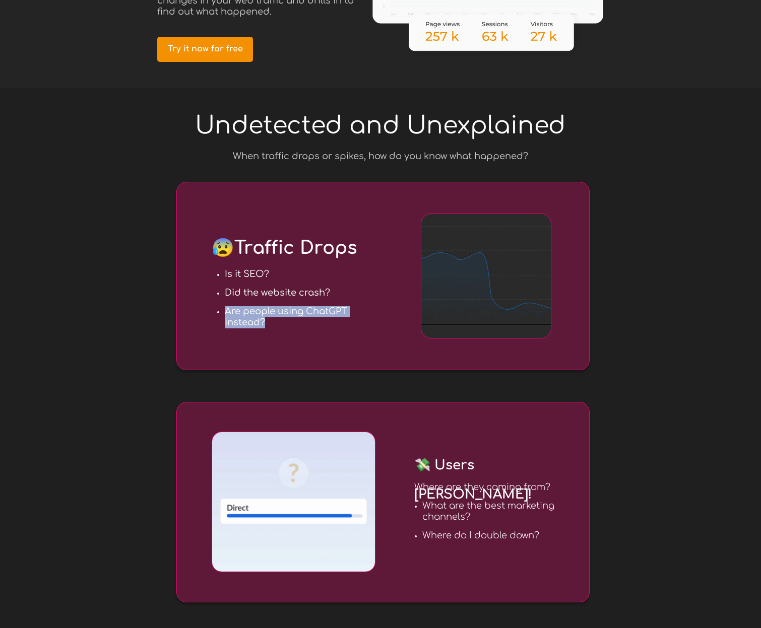
drag, startPoint x: 273, startPoint y: 320, endPoint x: 242, endPoint y: 324, distance: 31.6
click at [225, 313] on h3 "Are people using ChatGPT instead?" at bounding box center [305, 317] width 160 height 22
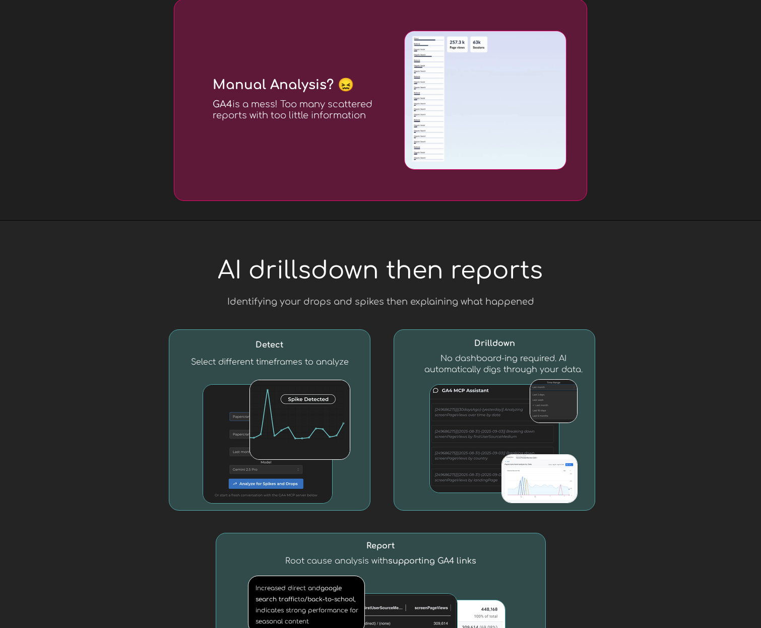
scroll to position [849, 0]
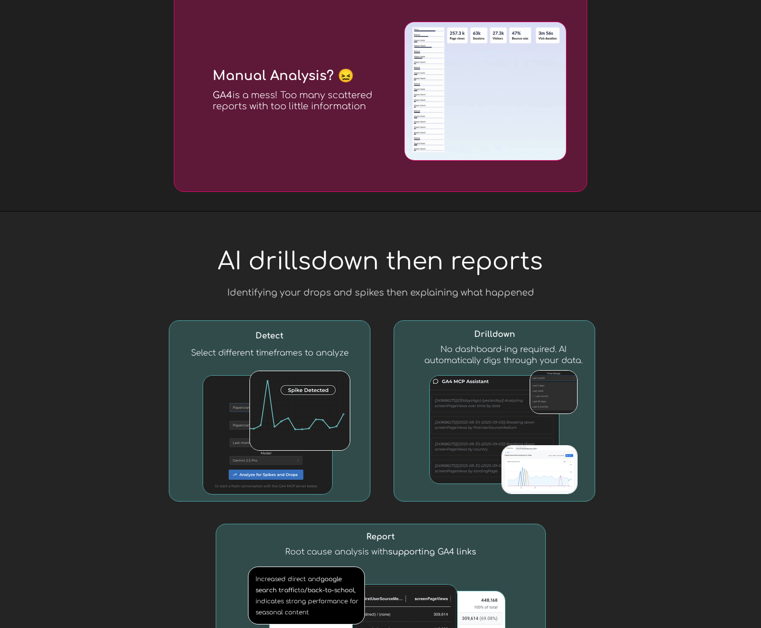
click at [686, 445] on div at bounding box center [380, 479] width 761 height 534
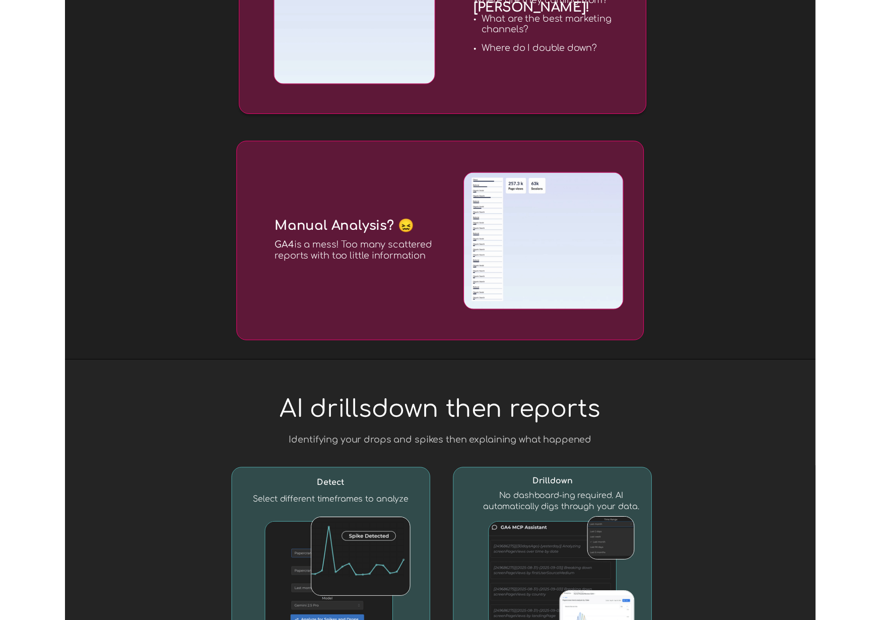
scroll to position [0, 0]
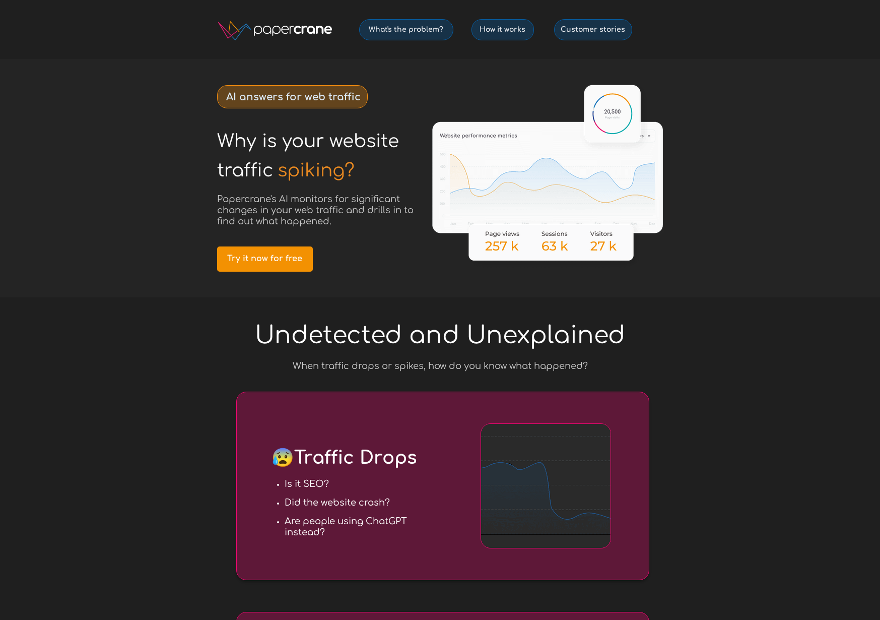
drag, startPoint x: 95, startPoint y: 98, endPoint x: 97, endPoint y: 90, distance: 7.7
click at [96, 92] on div at bounding box center [440, 178] width 880 height 238
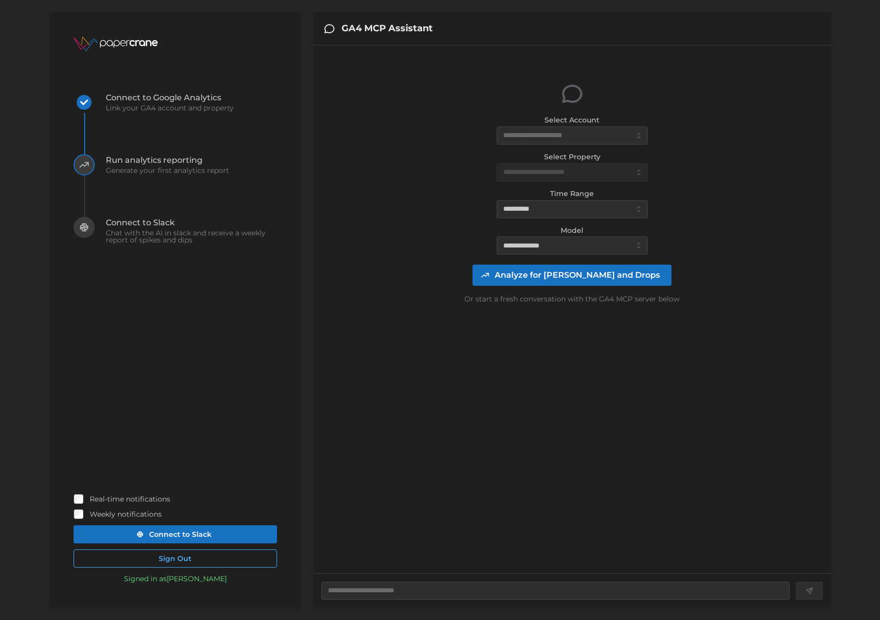
type textarea "*"
click at [584, 134] on input "Select Account" at bounding box center [572, 135] width 151 height 18
click at [560, 164] on span "EricHTR (59718 daily views)" at bounding box center [551, 159] width 95 height 11
type input "**********"
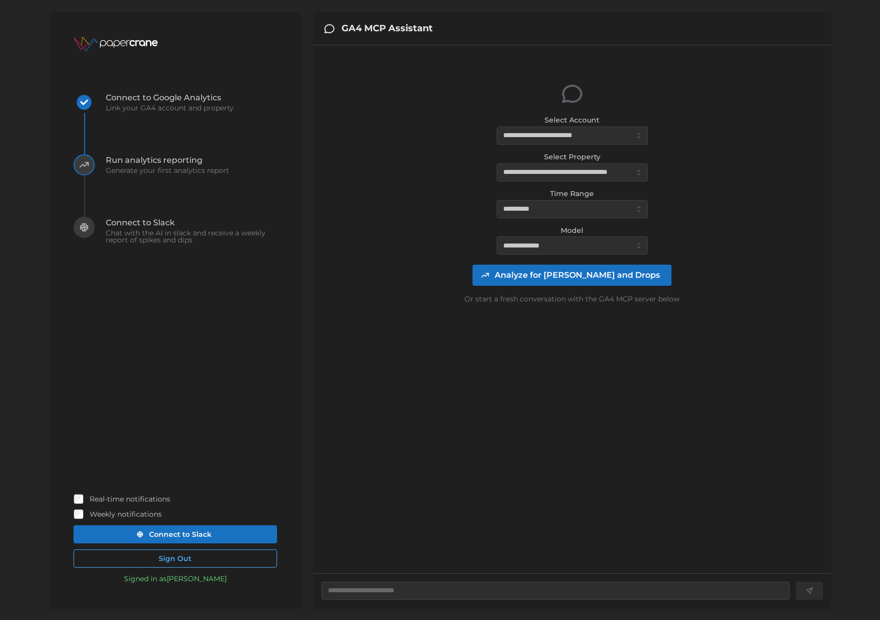
click at [603, 282] on span "Analyze for [PERSON_NAME] and Drops" at bounding box center [577, 275] width 165 height 20
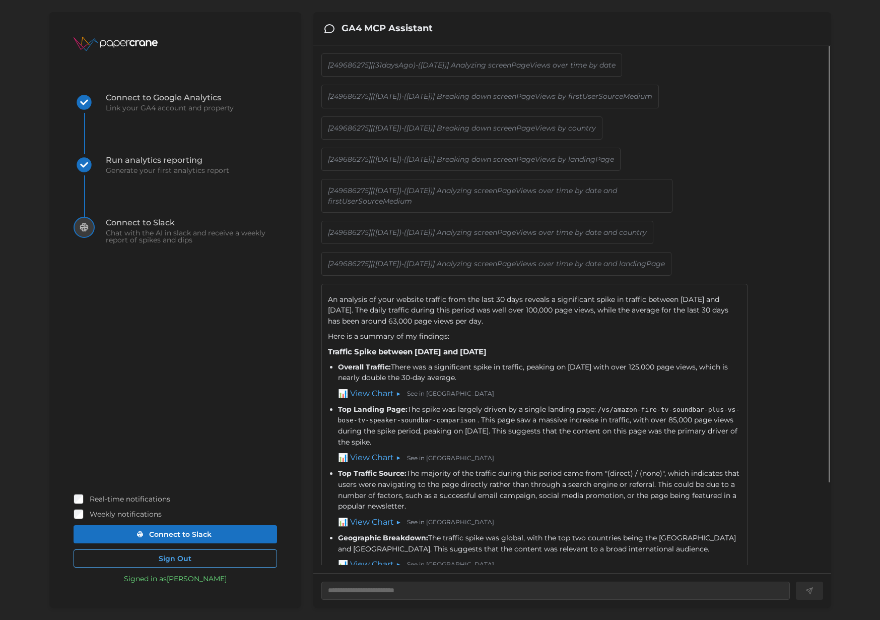
scroll to position [106, 0]
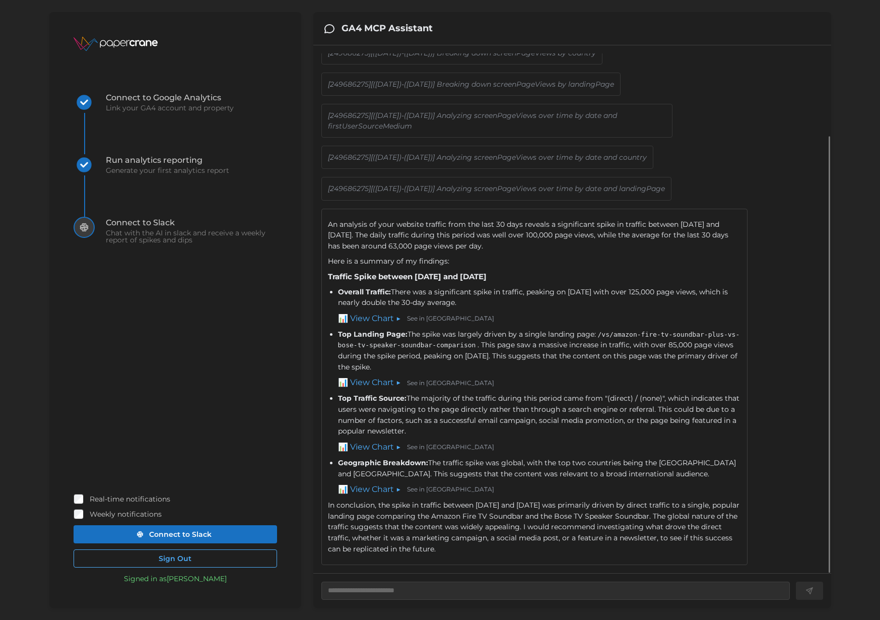
click at [389, 315] on link "📊 View Chart ▶" at bounding box center [369, 318] width 63 height 13
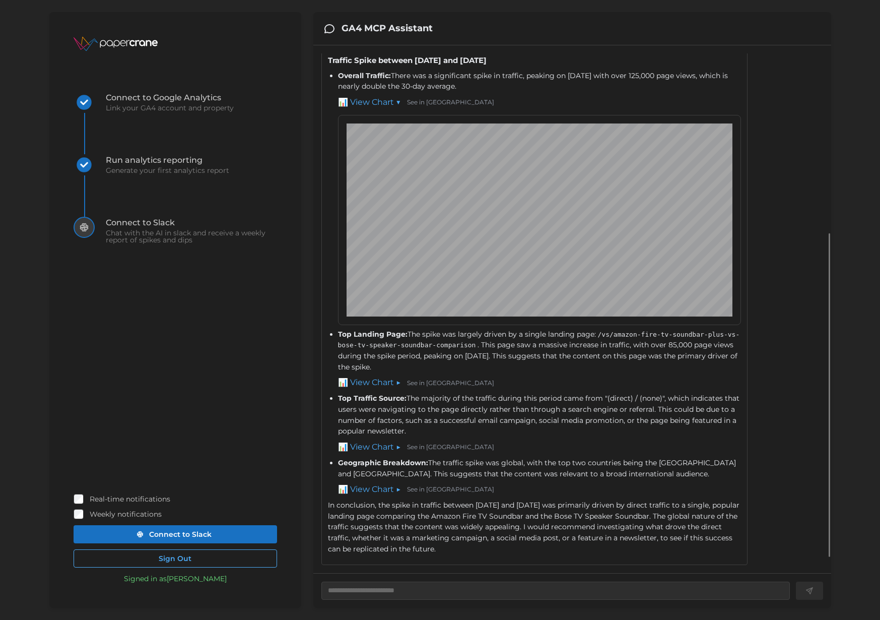
scroll to position [296, 0]
click at [432, 107] on link "See in [GEOGRAPHIC_DATA]" at bounding box center [450, 103] width 87 height 10
click at [380, 450] on link "📊 View Chart ▶" at bounding box center [369, 447] width 63 height 13
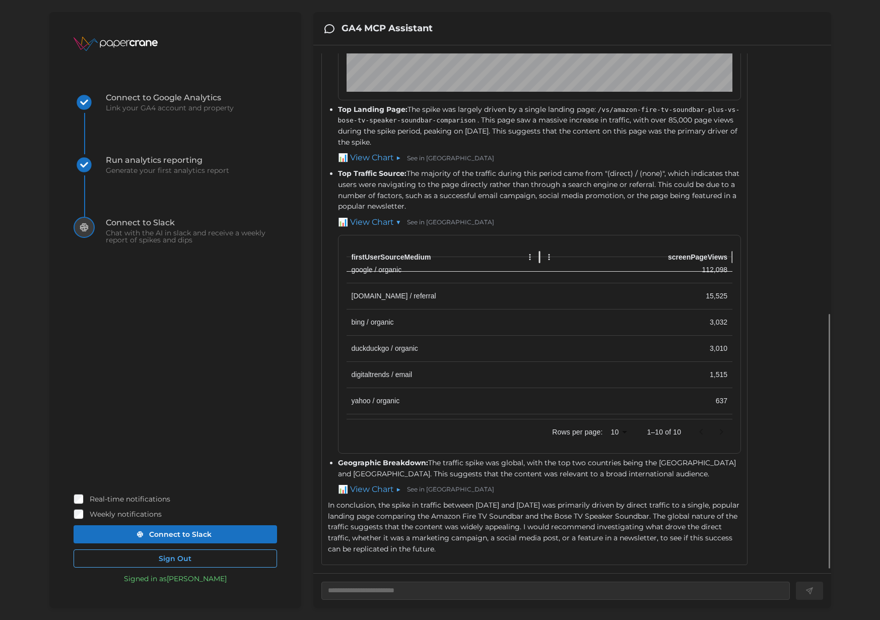
scroll to position [35, 0]
click at [378, 495] on link "📊 View Chart ▶" at bounding box center [369, 489] width 63 height 13
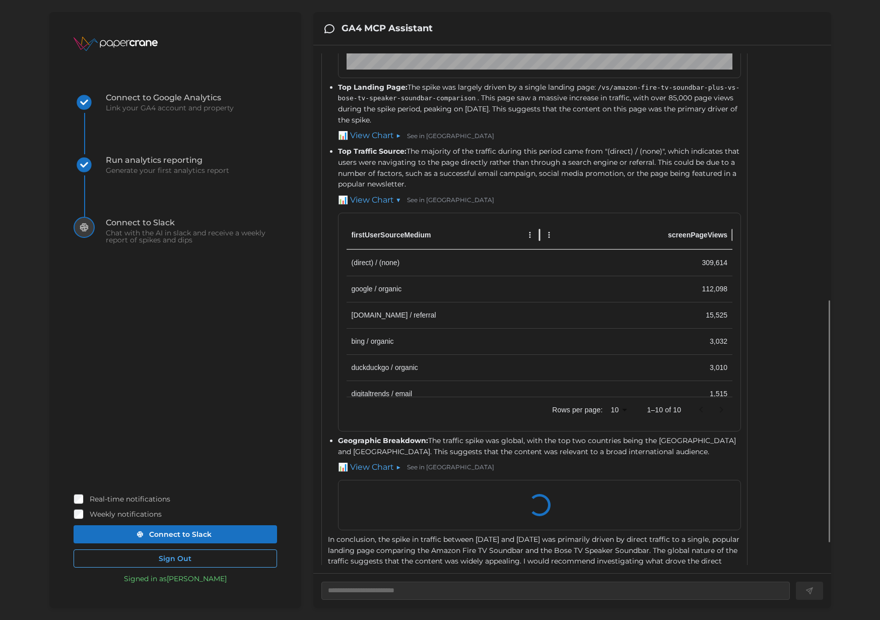
type textarea "*"
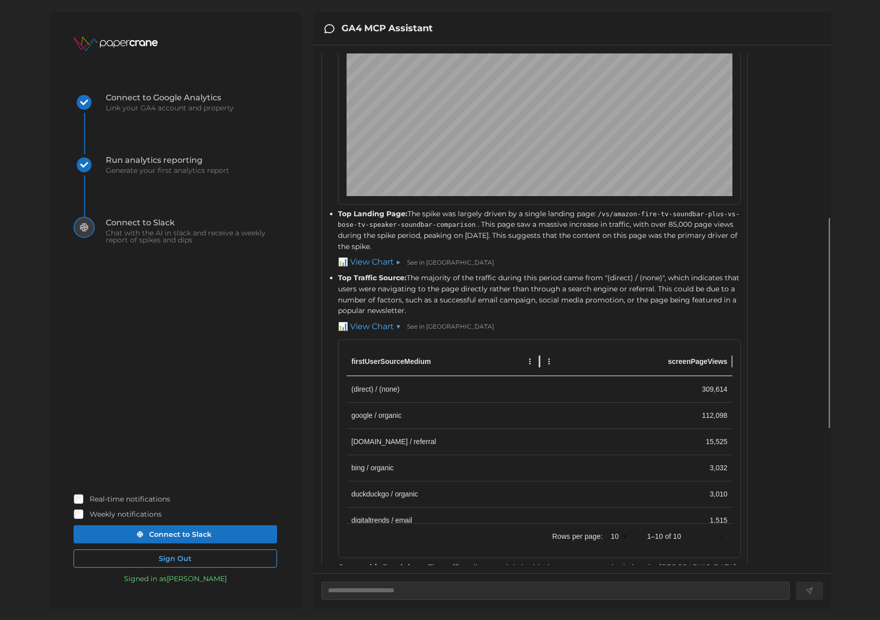
scroll to position [411, 0]
click at [429, 268] on link "See in [GEOGRAPHIC_DATA]" at bounding box center [450, 263] width 87 height 10
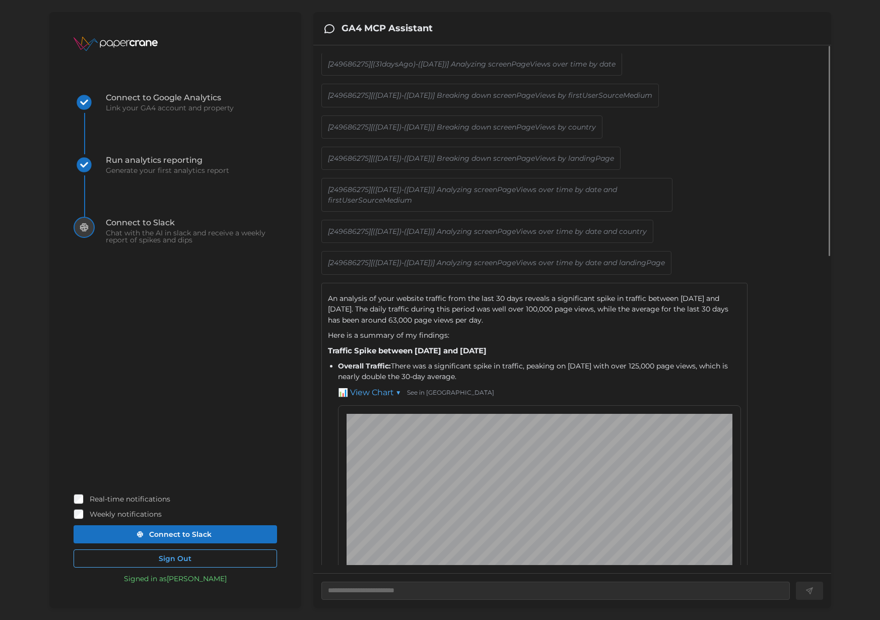
scroll to position [0, 0]
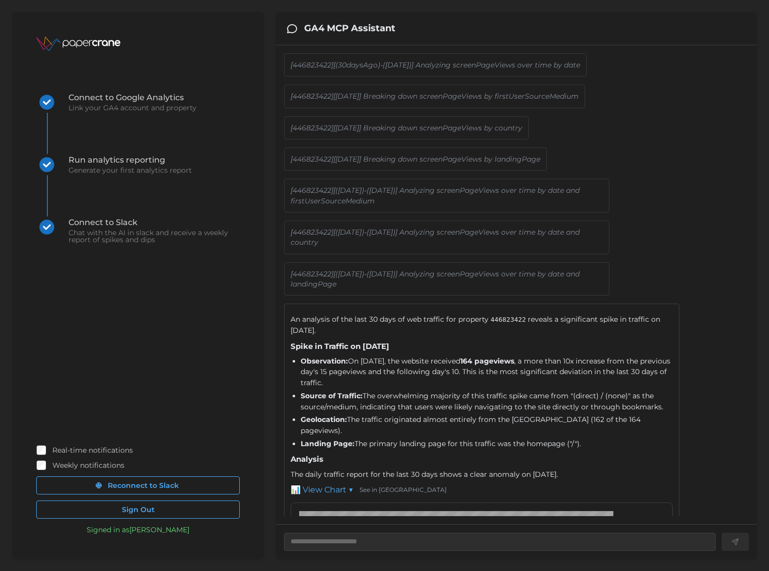
scroll to position [618, 0]
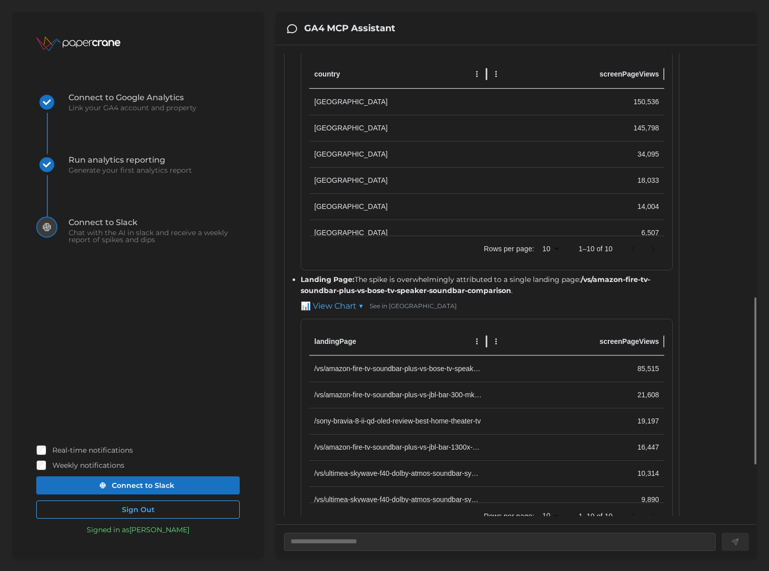
scroll to position [96, 0]
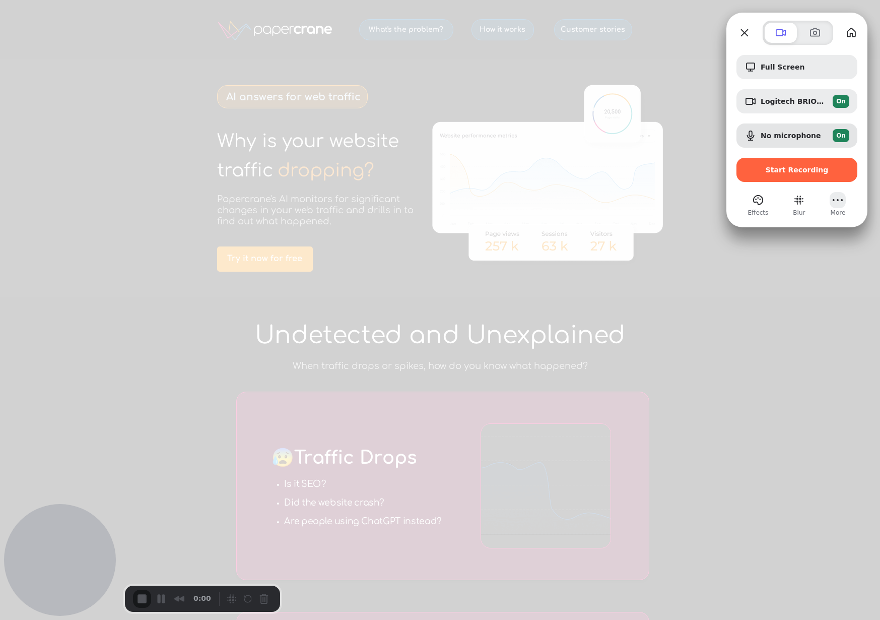
click at [840, 204] on button "More (1 unread)" at bounding box center [838, 200] width 16 height 16
click at [797, 206] on button "Blur" at bounding box center [799, 200] width 16 height 16
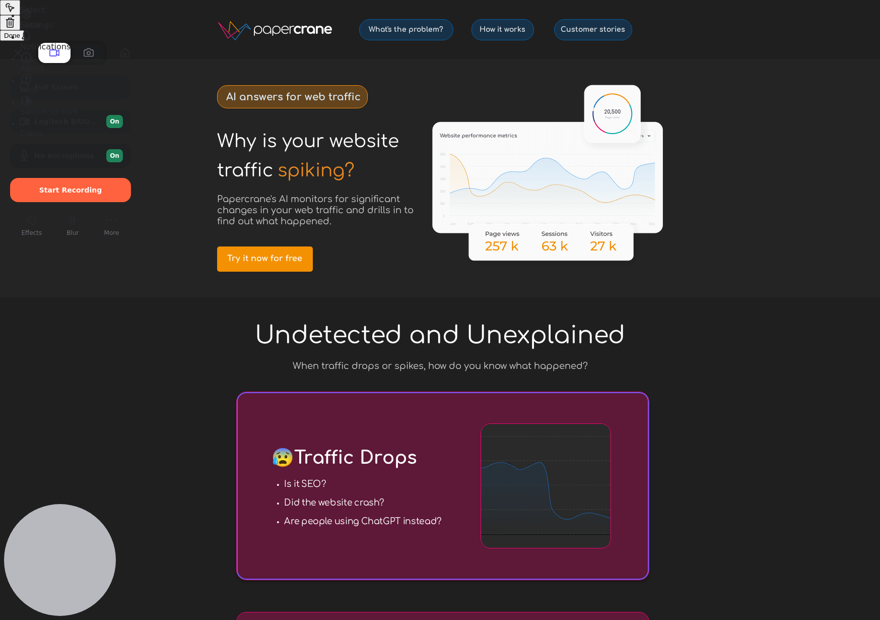
click at [20, 39] on span "Done" at bounding box center [12, 36] width 16 height 8
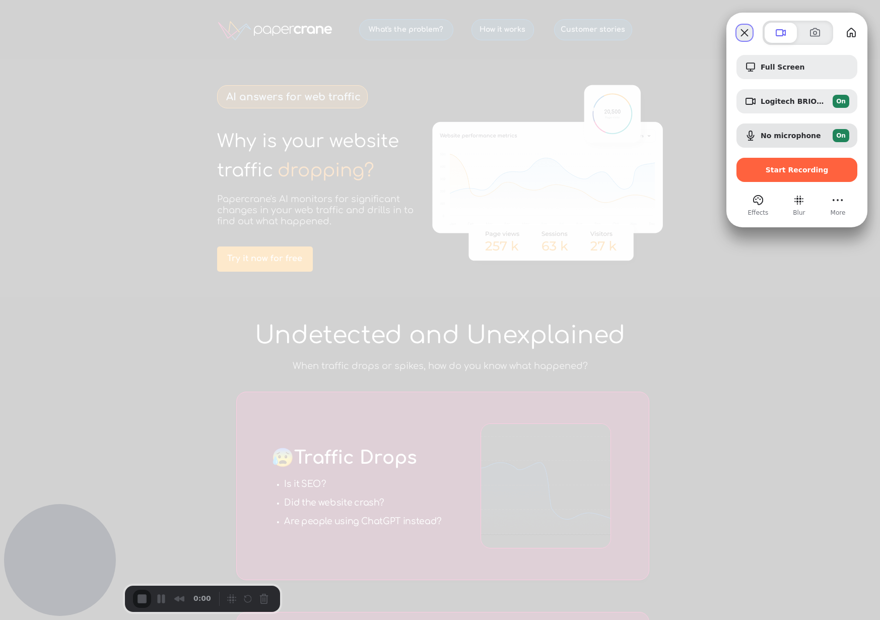
click at [747, 34] on button "Close" at bounding box center [745, 33] width 16 height 16
click at [800, 203] on button "Blur" at bounding box center [799, 200] width 16 height 16
click at [366, 449] on div at bounding box center [440, 310] width 880 height 620
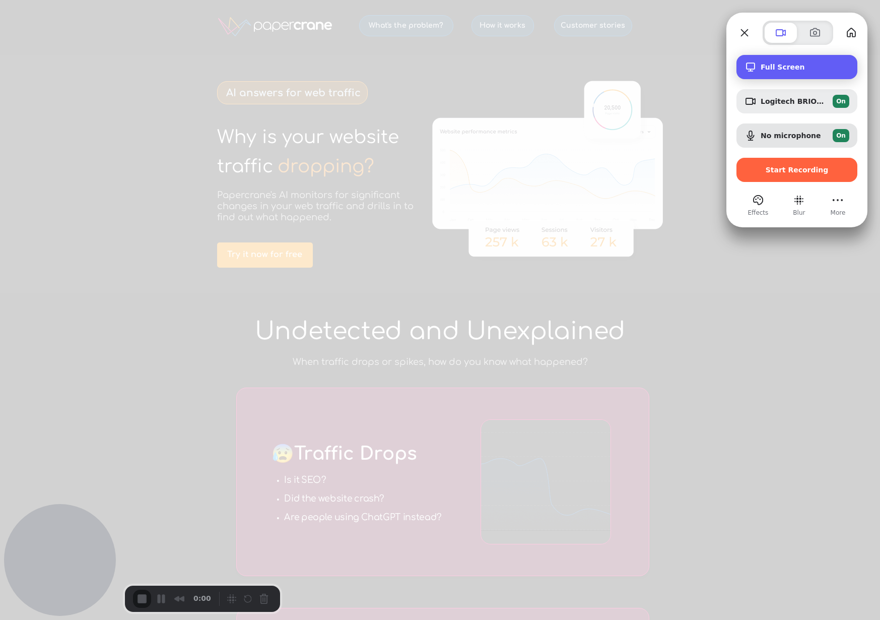
click at [783, 67] on span "Full Screen" at bounding box center [805, 67] width 89 height 8
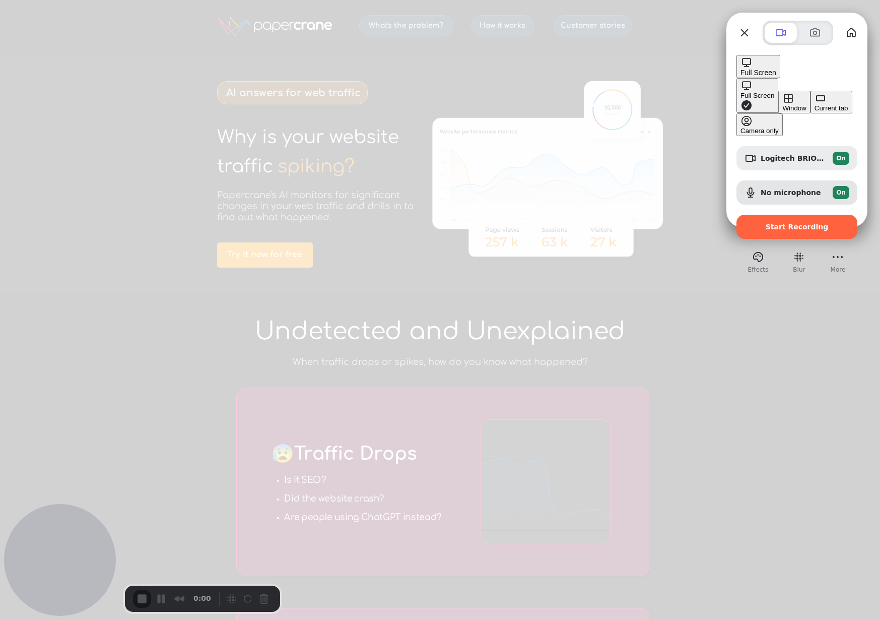
click at [782, 104] on div "Window" at bounding box center [794, 108] width 24 height 8
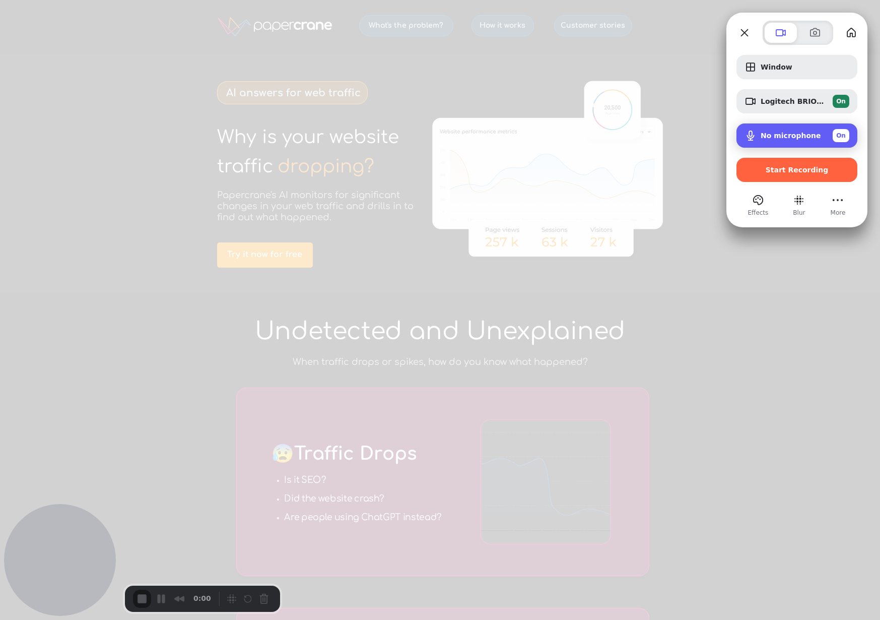
click at [799, 139] on span "No microphone" at bounding box center [791, 135] width 60 height 8
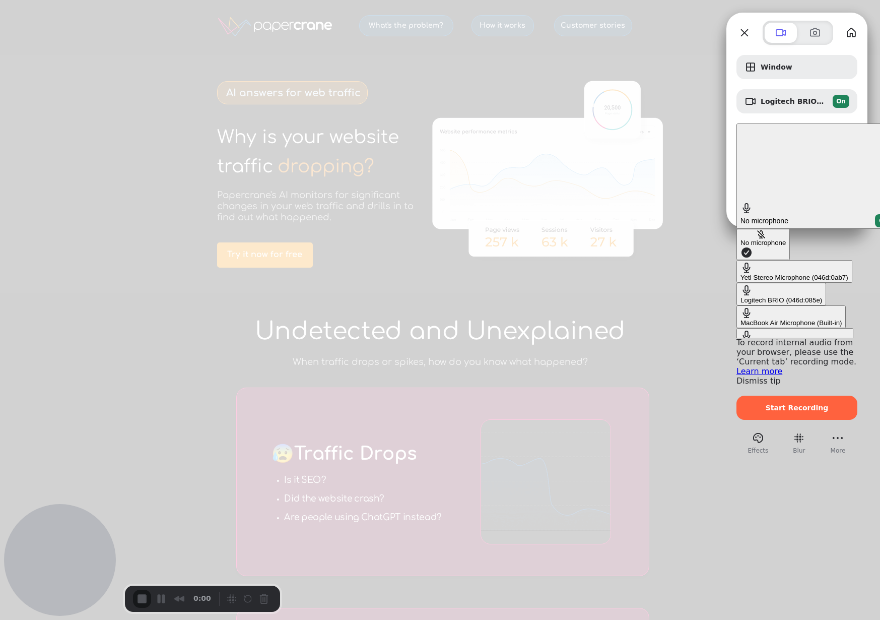
click at [737, 260] on \(046d\ "Yeti Stereo Microphone (046d:0ab7)" at bounding box center [795, 271] width 116 height 23
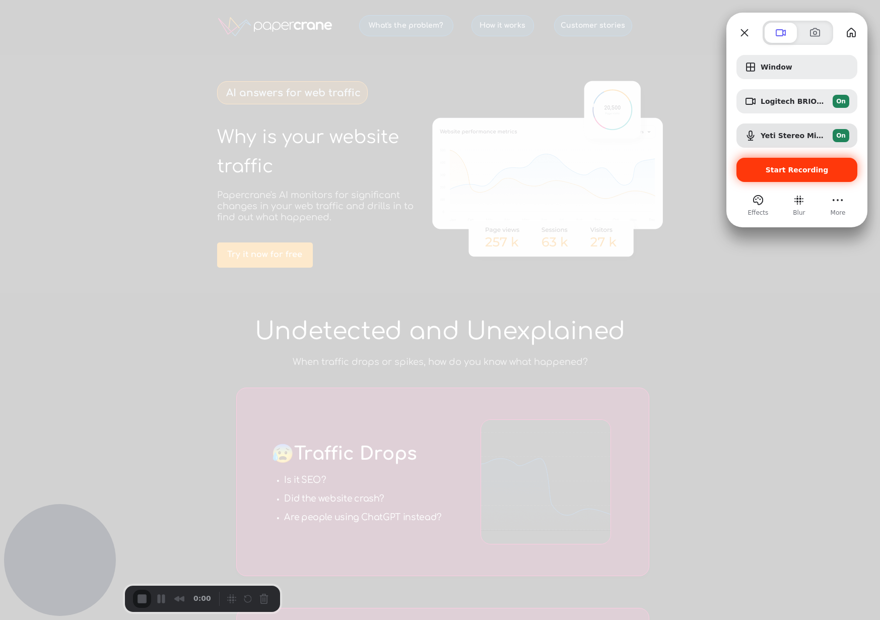
click at [828, 173] on span "Start Recording" at bounding box center [797, 170] width 105 height 8
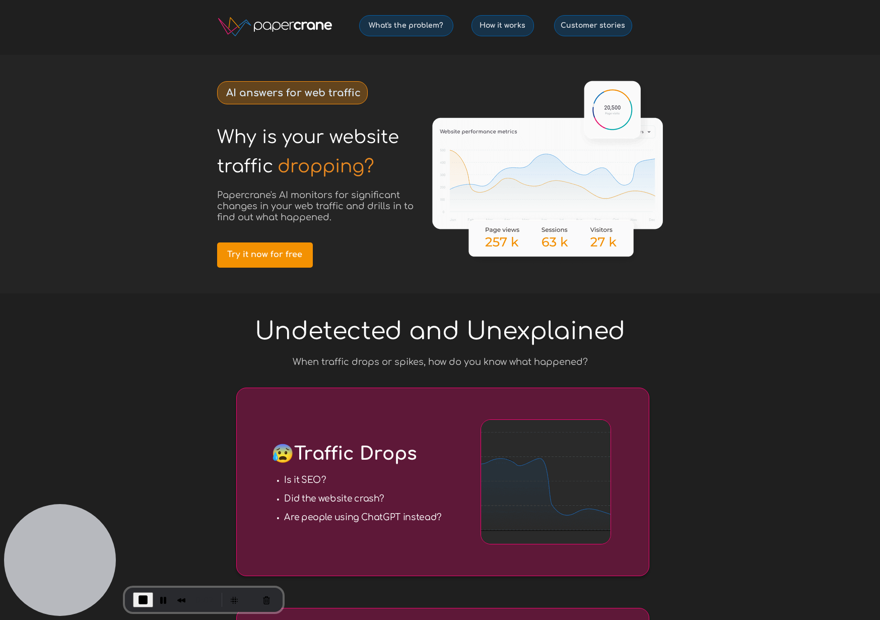
scroll to position [0, 0]
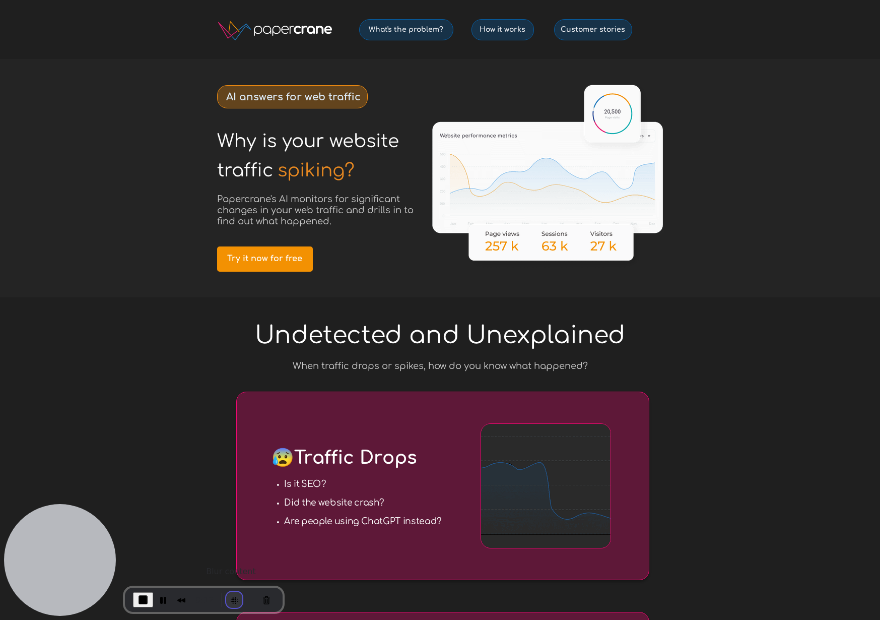
click at [231, 600] on button "Blur Content" at bounding box center [234, 599] width 16 height 16
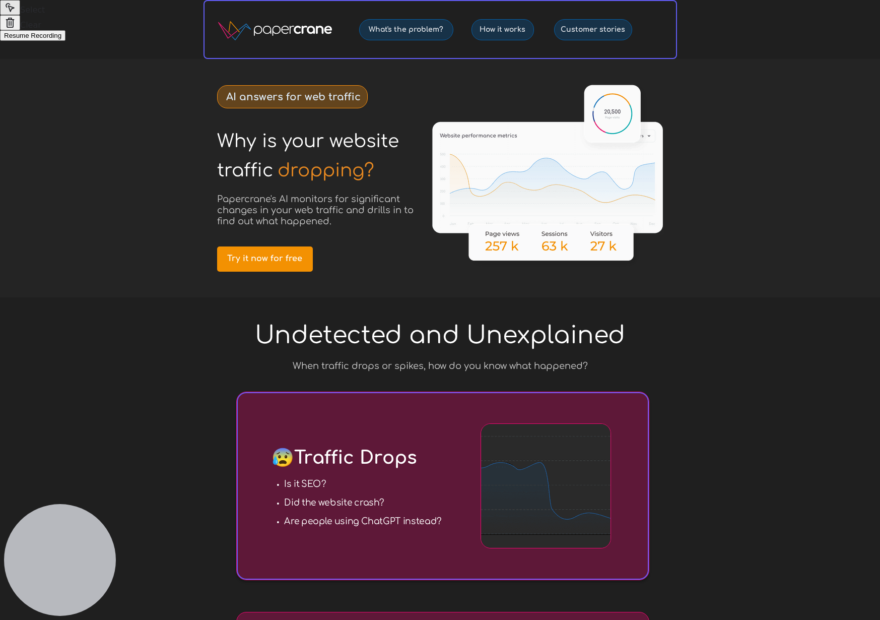
click at [61, 39] on span "Resume Recording" at bounding box center [32, 36] width 57 height 8
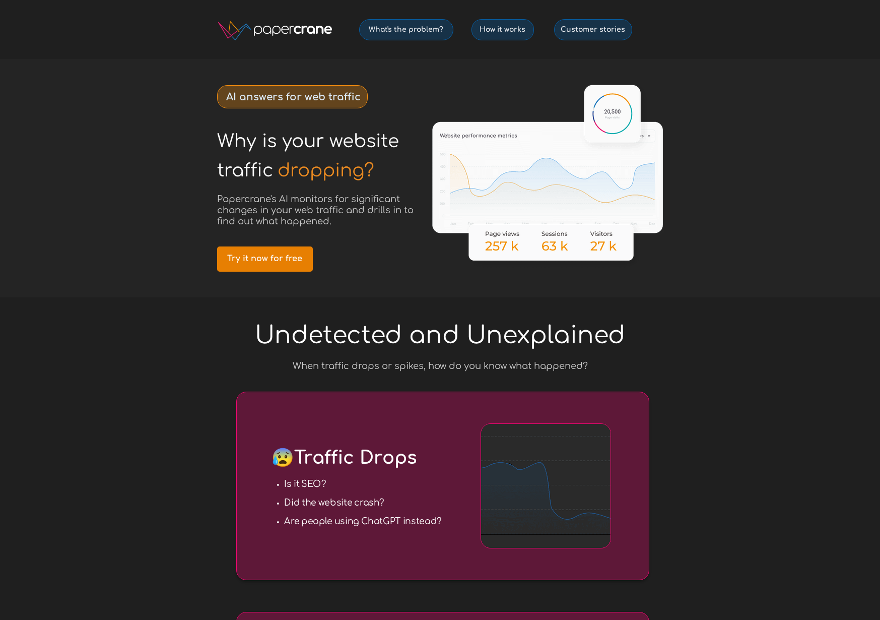
click at [280, 261] on span "Try it now for free" at bounding box center [265, 259] width 96 height 10
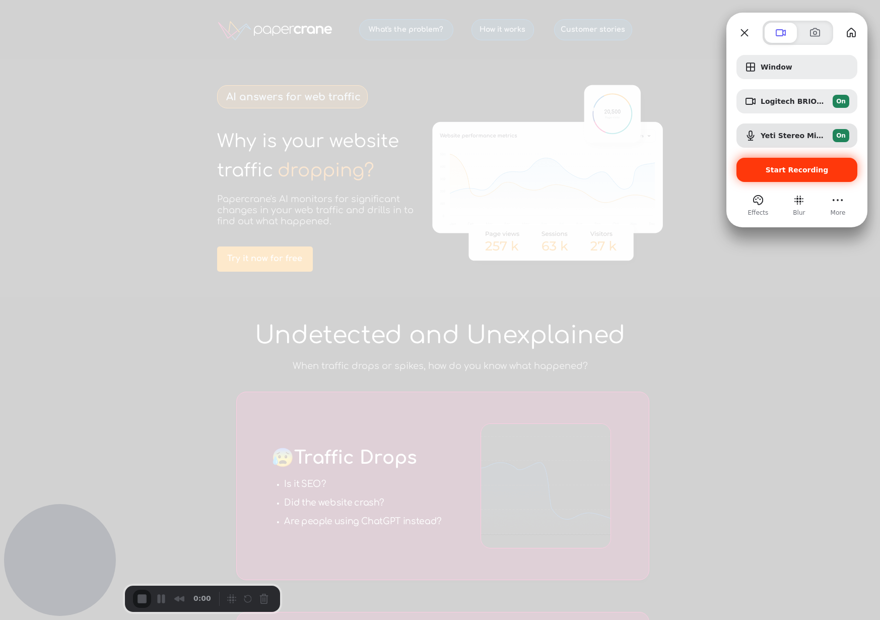
click at [793, 164] on div "Start Recording" at bounding box center [797, 170] width 121 height 24
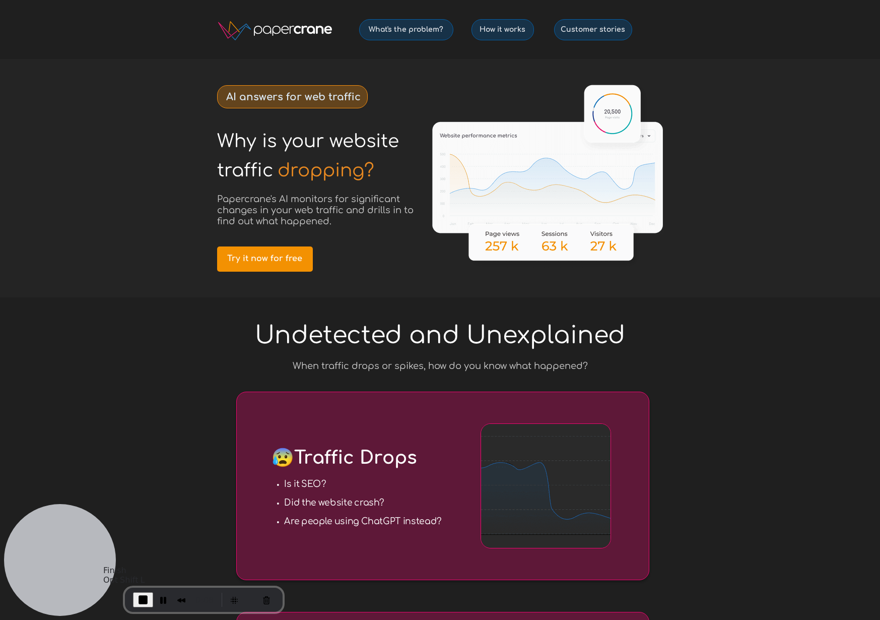
click at [136, 595] on button "End Recording" at bounding box center [143, 599] width 20 height 15
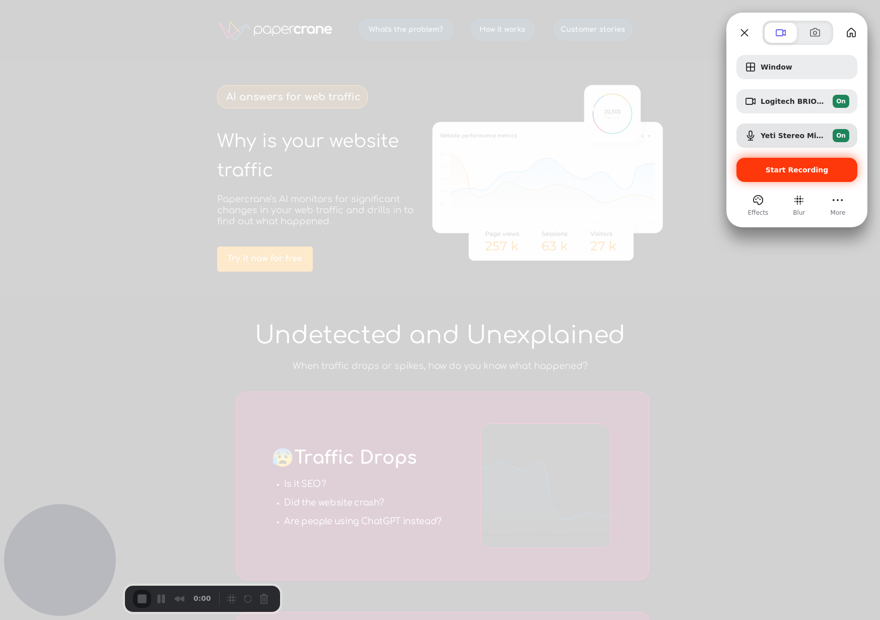
click at [796, 175] on div "Start Recording" at bounding box center [797, 170] width 121 height 24
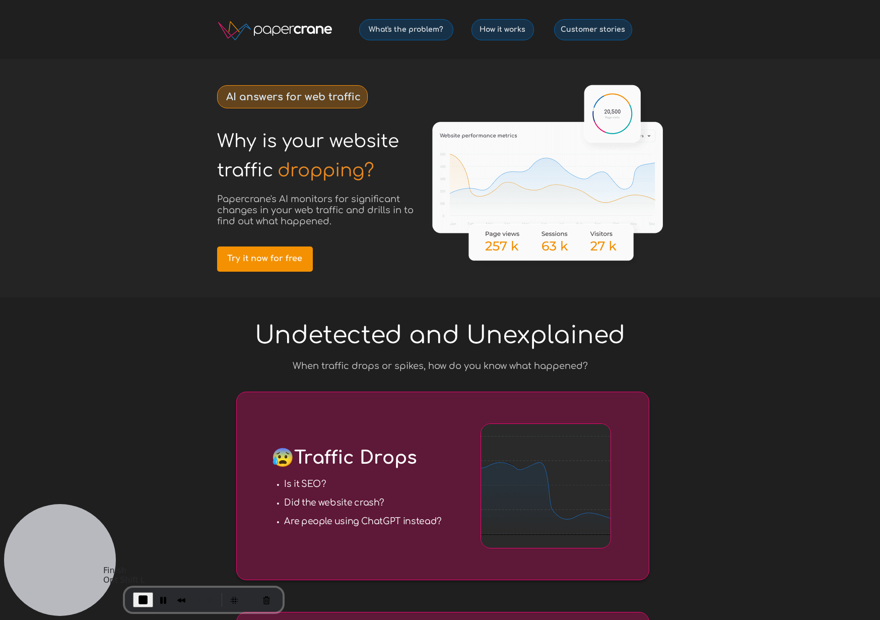
click at [147, 594] on span "End Recording" at bounding box center [143, 599] width 12 height 12
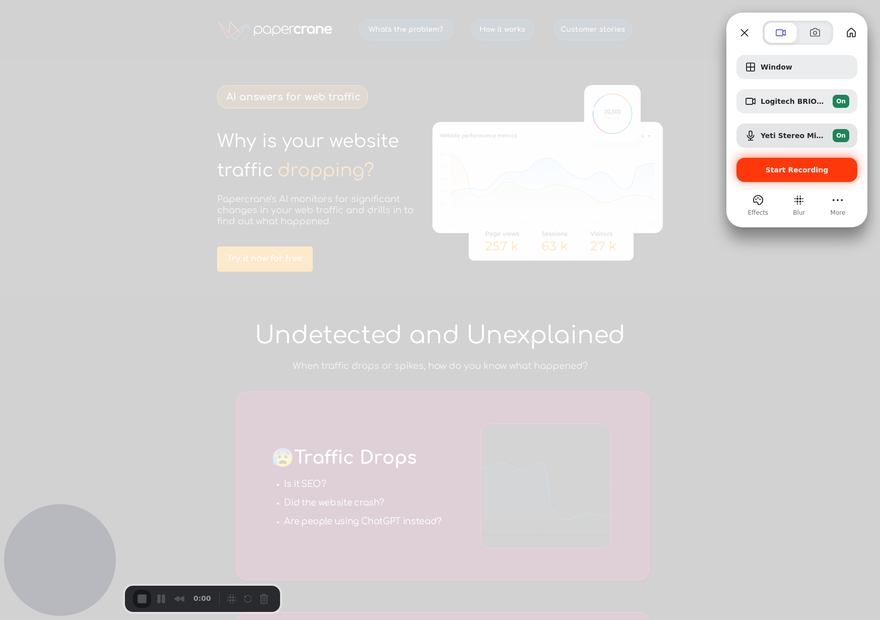
click at [807, 176] on div "Start Recording" at bounding box center [797, 170] width 121 height 24
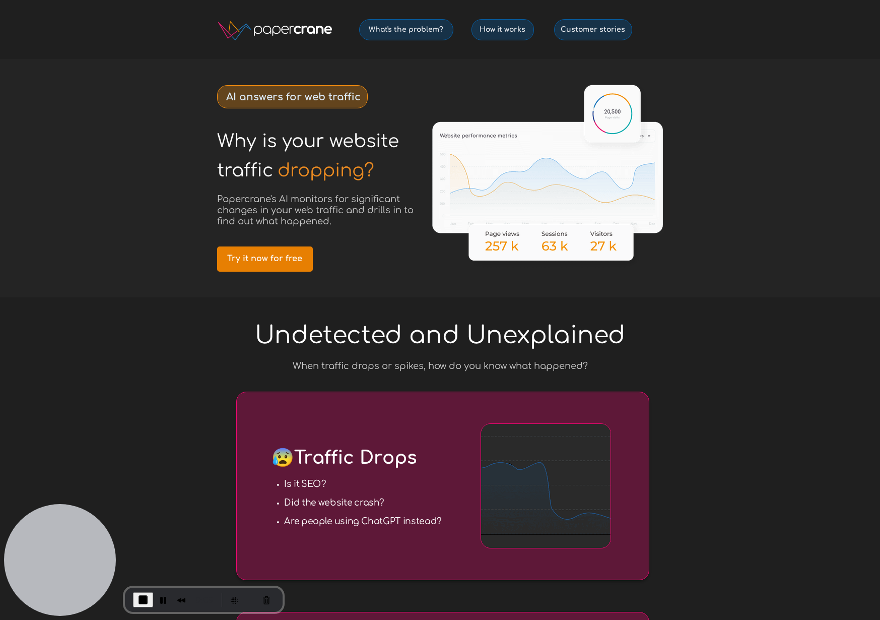
click at [265, 258] on span "Try it now for free" at bounding box center [265, 259] width 96 height 10
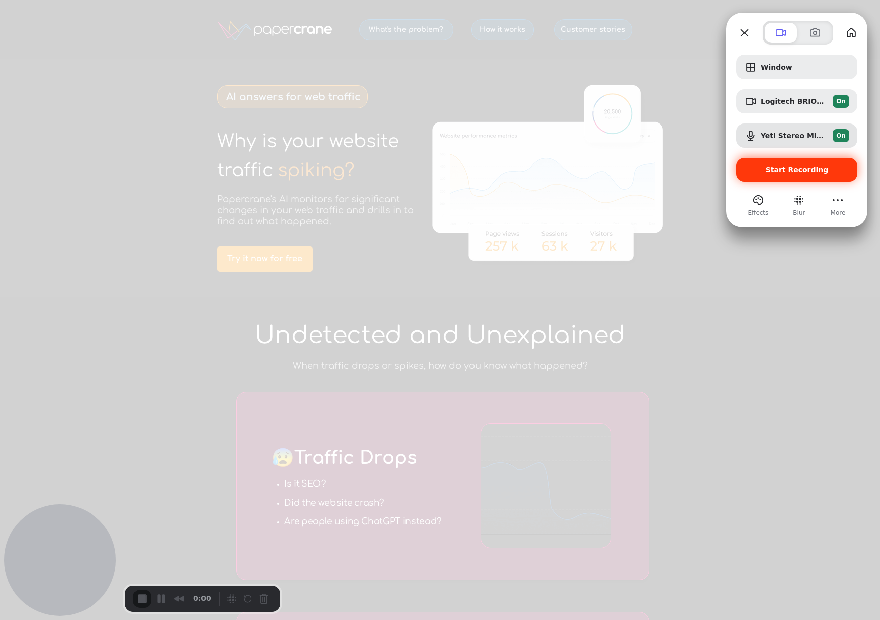
click at [785, 166] on span "Start Recording" at bounding box center [797, 170] width 63 height 8
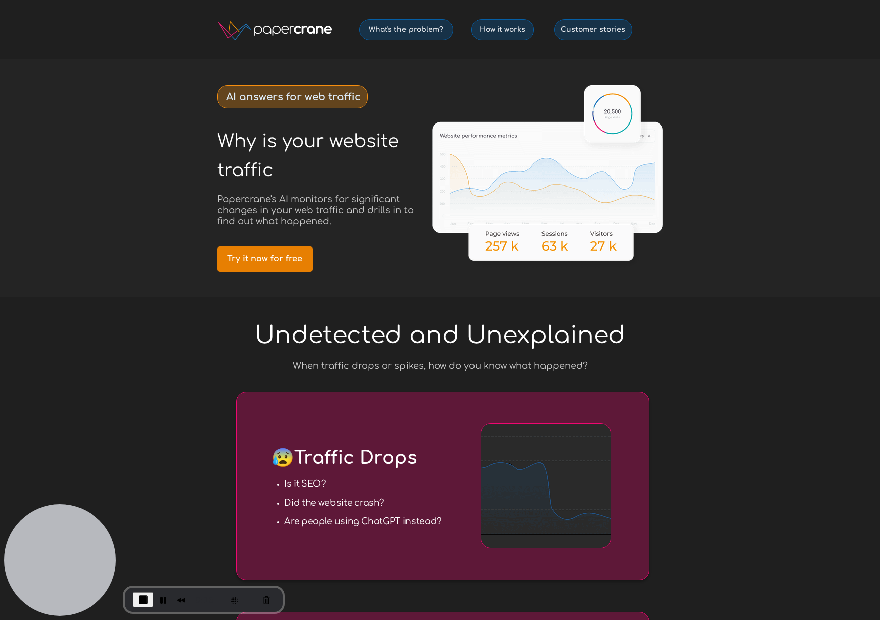
click at [288, 251] on link "Try it now for free" at bounding box center [265, 258] width 96 height 25
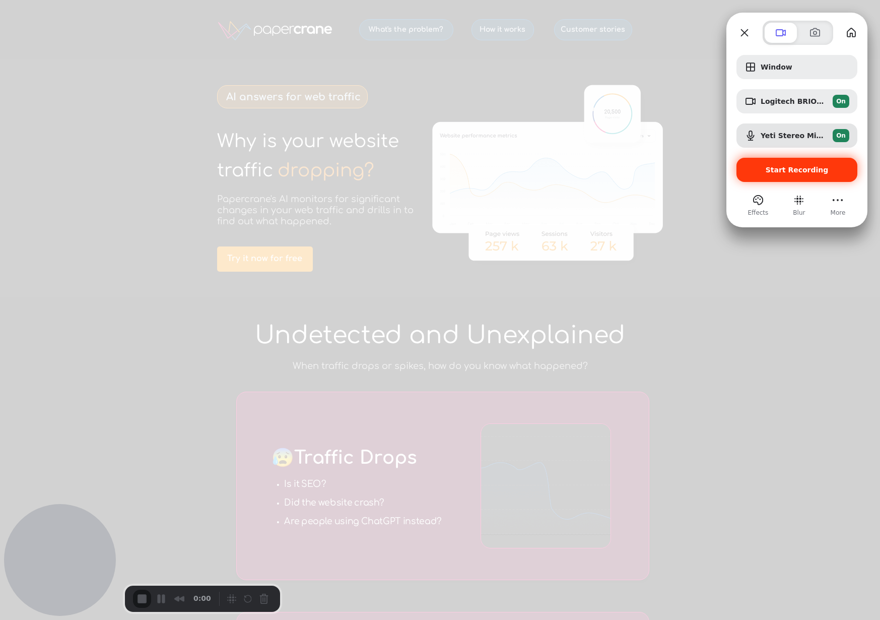
click at [784, 170] on span "Start Recording" at bounding box center [797, 170] width 63 height 8
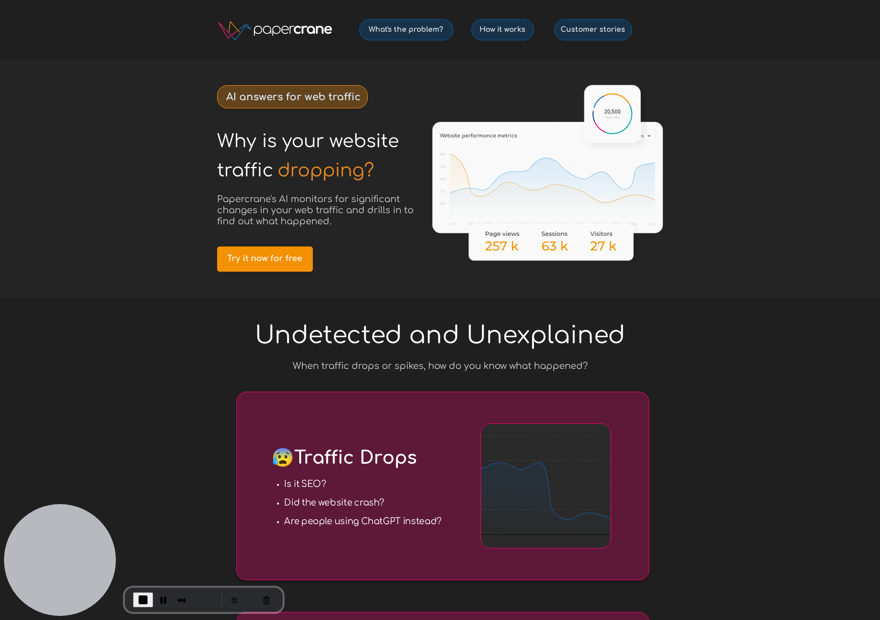
click at [140, 597] on span "End Recording" at bounding box center [143, 599] width 12 height 12
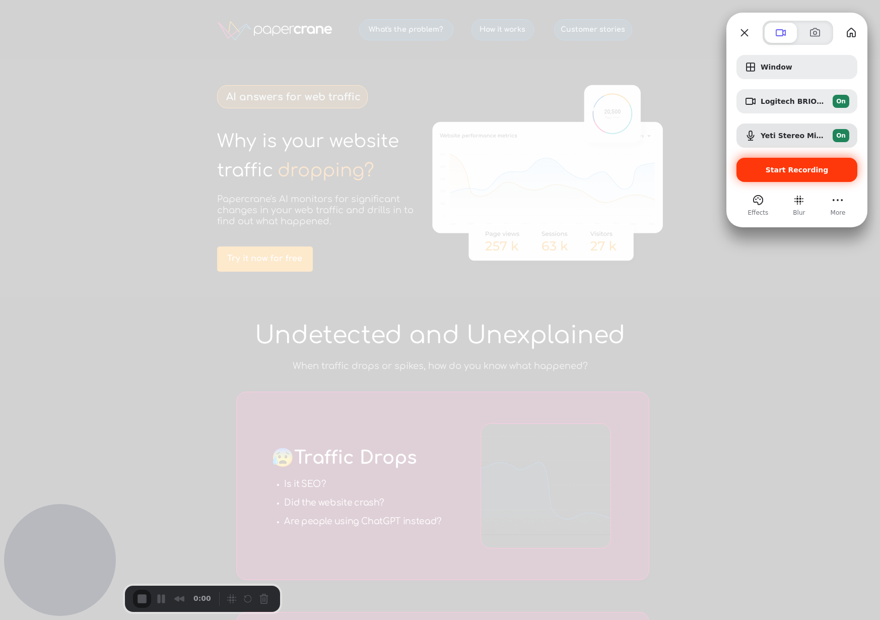
click at [786, 174] on div "Start Recording" at bounding box center [797, 170] width 121 height 24
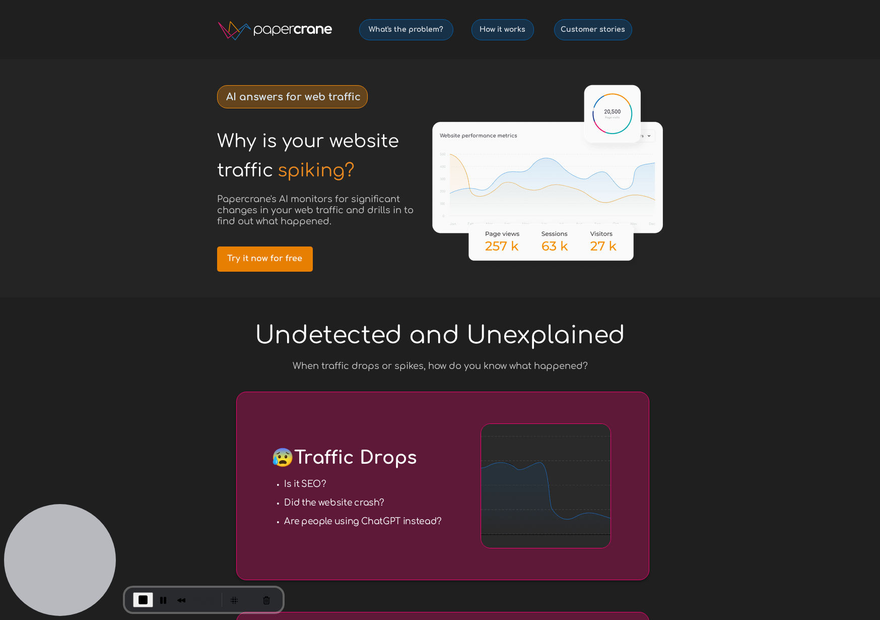
click at [265, 254] on span "Try it now for free" at bounding box center [265, 259] width 96 height 10
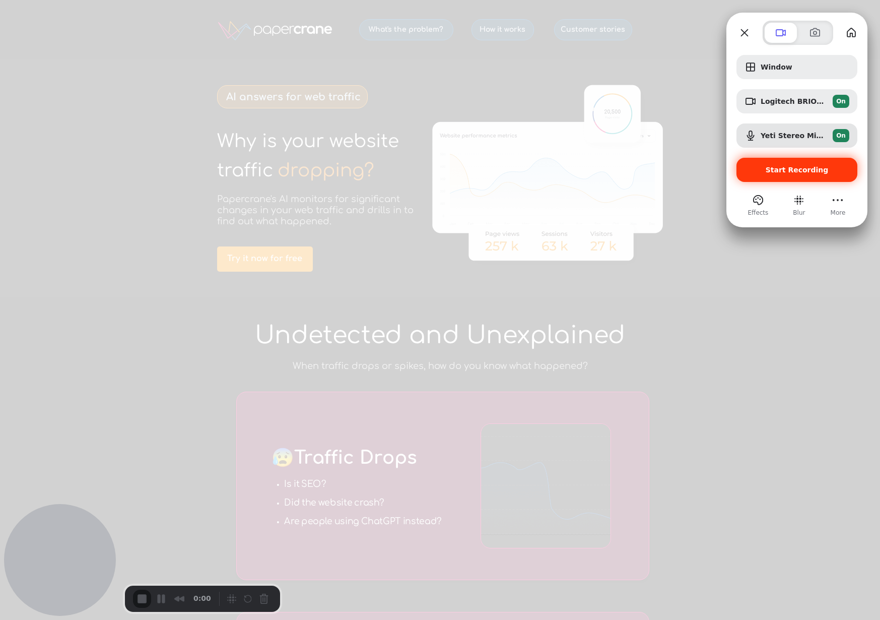
click at [787, 169] on span "Start Recording" at bounding box center [797, 170] width 63 height 8
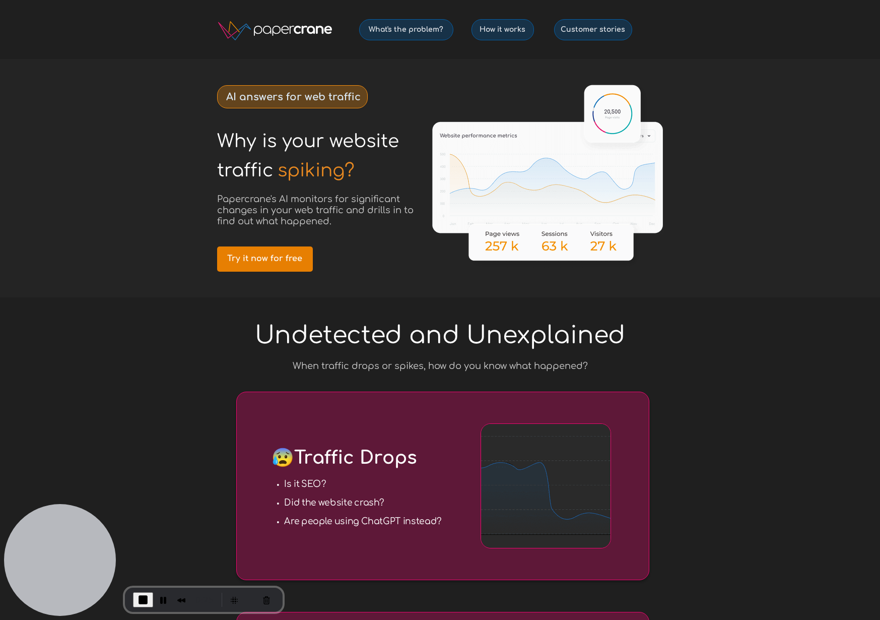
click at [257, 260] on span "Try it now for free" at bounding box center [265, 259] width 96 height 10
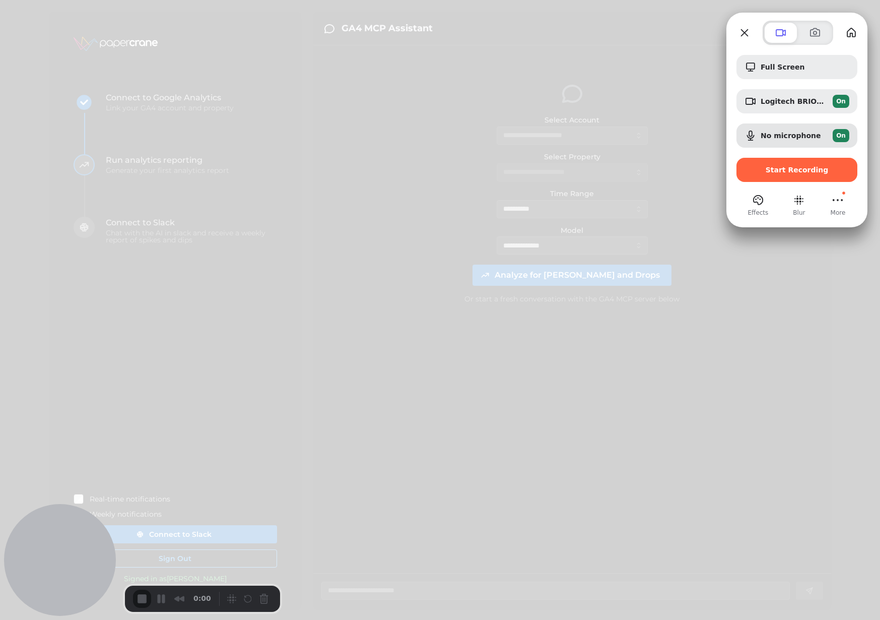
click at [800, 212] on span "Blur" at bounding box center [799, 212] width 12 height 9
click at [802, 203] on button "Blur" at bounding box center [799, 200] width 16 height 16
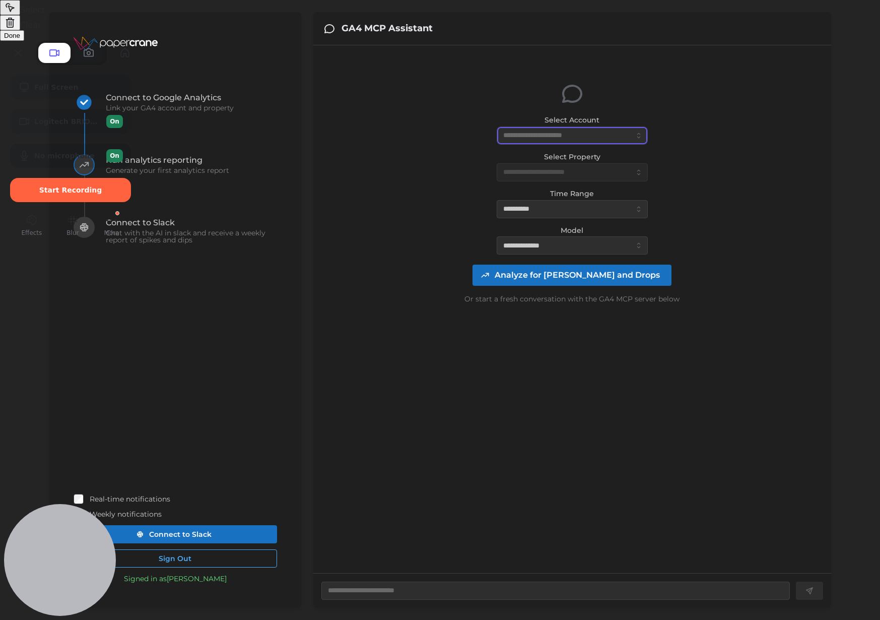
click at [565, 135] on div at bounding box center [440, 310] width 880 height 620
click at [570, 171] on div at bounding box center [440, 310] width 880 height 620
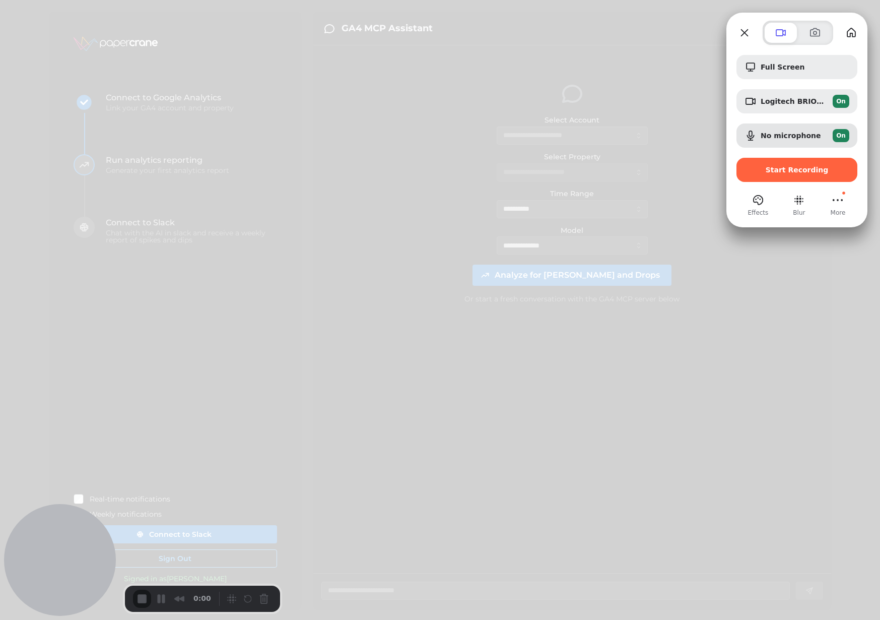
click at [654, 143] on div at bounding box center [440, 310] width 880 height 620
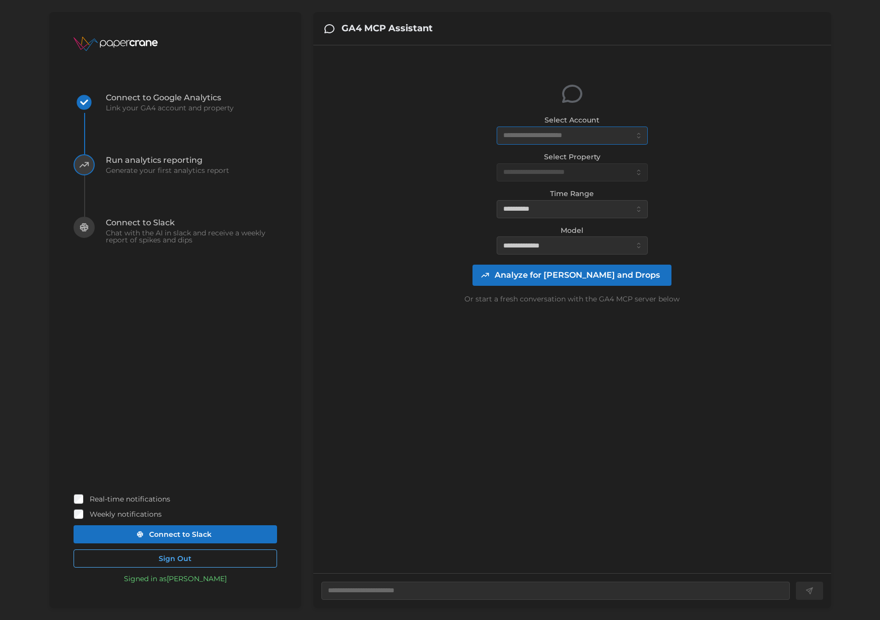
click at [546, 138] on input "Select Account" at bounding box center [572, 135] width 151 height 18
click at [535, 162] on span "EricHTR (59718 daily views)" at bounding box center [551, 159] width 95 height 11
type textarea "*"
type input "**********"
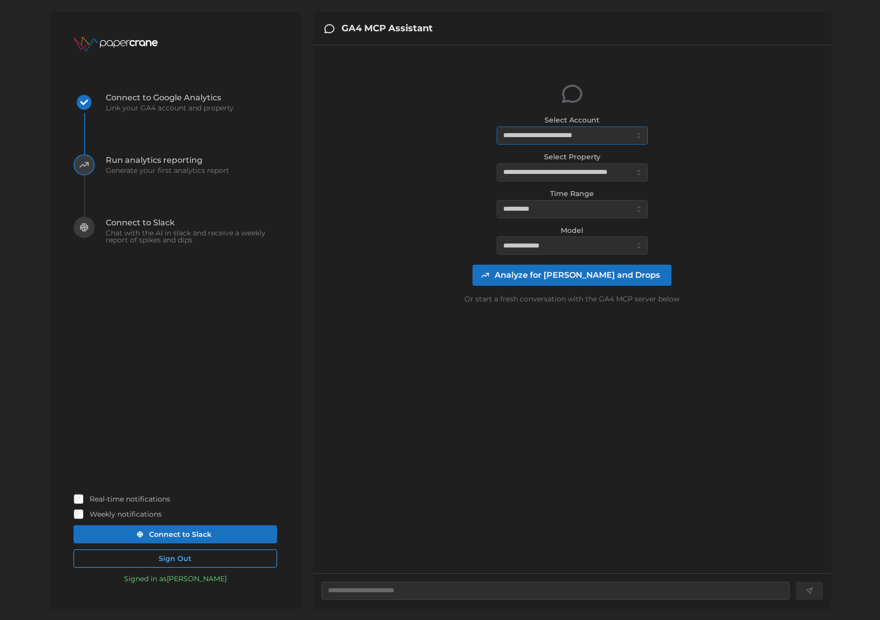
click at [557, 138] on input "**********" at bounding box center [572, 135] width 151 height 18
click at [687, 122] on div "**********" at bounding box center [572, 193] width 502 height 281
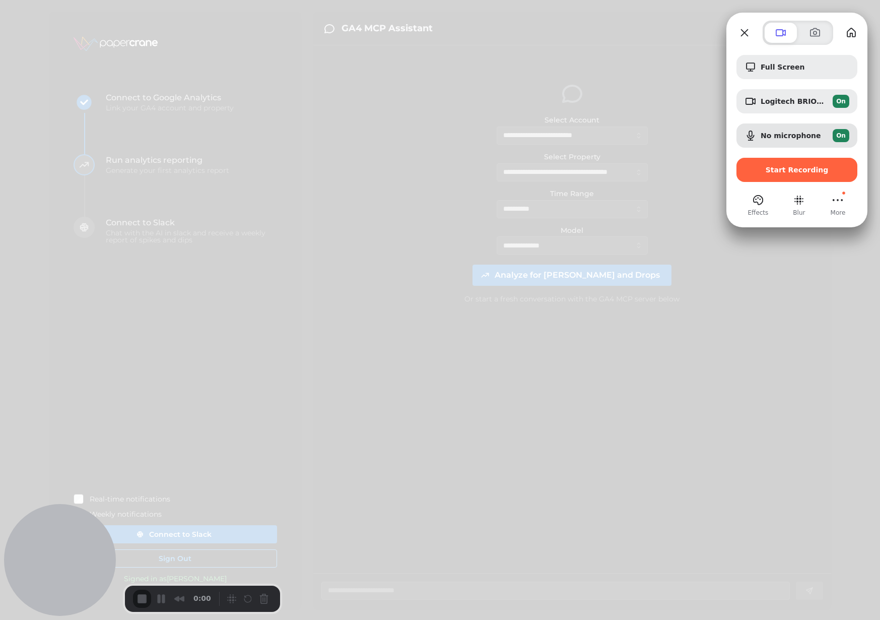
click at [413, 158] on div at bounding box center [440, 310] width 880 height 620
click at [799, 200] on button "Blur" at bounding box center [799, 200] width 16 height 16
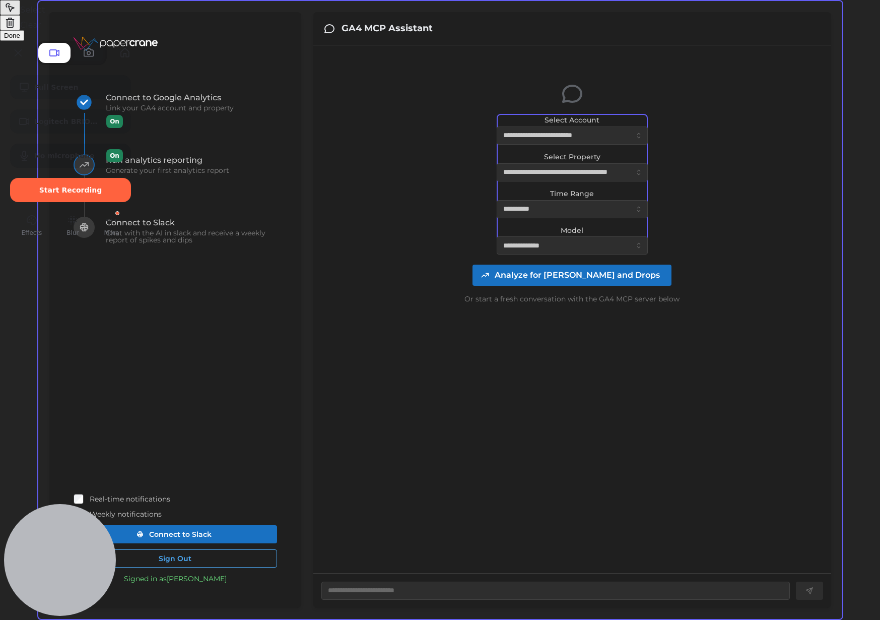
click at [585, 144] on div at bounding box center [440, 310] width 880 height 620
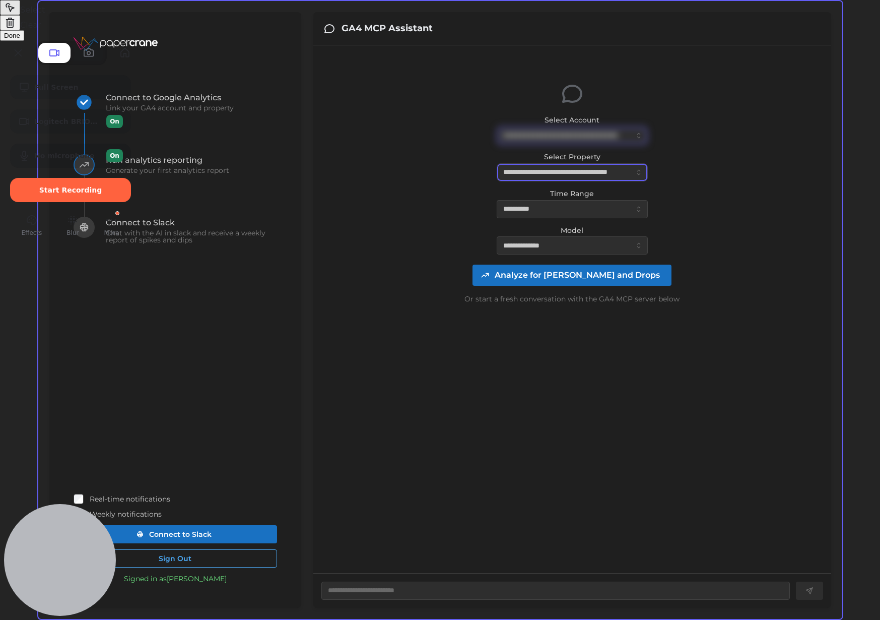
click at [581, 173] on div at bounding box center [440, 310] width 880 height 620
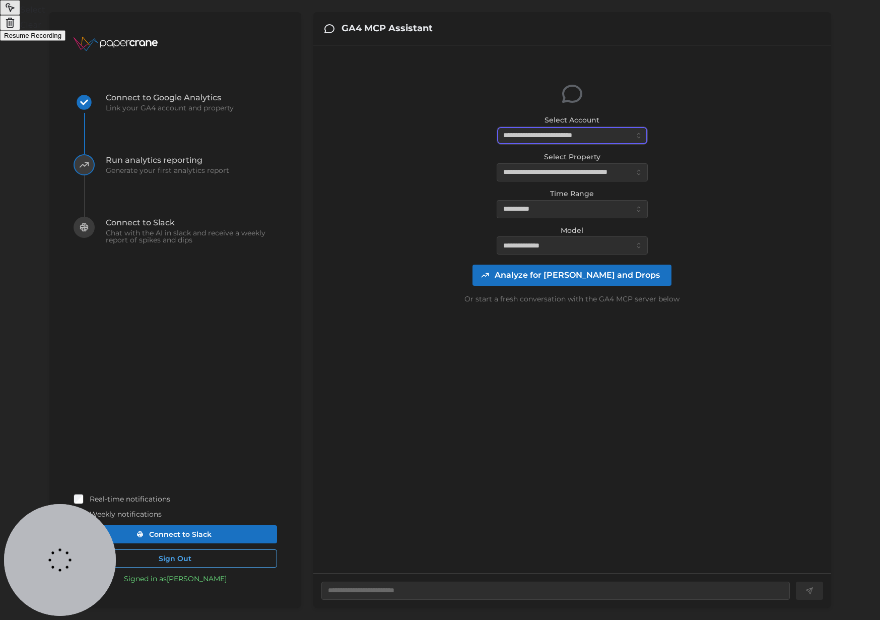
click at [572, 137] on div at bounding box center [440, 310] width 880 height 620
click at [564, 171] on div at bounding box center [440, 310] width 880 height 620
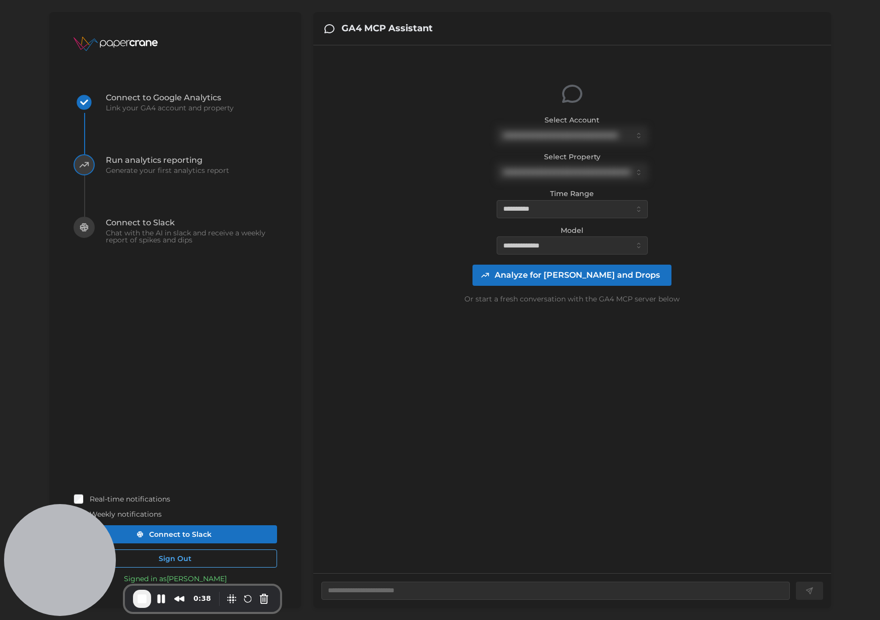
click at [569, 276] on span "Analyze for [PERSON_NAME] and Drops" at bounding box center [577, 275] width 165 height 20
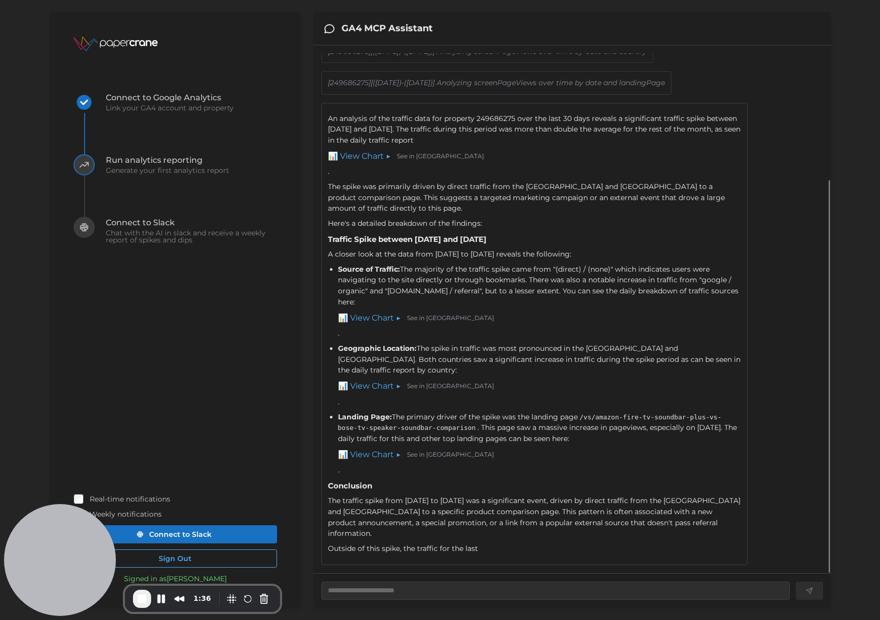
scroll to position [201, 0]
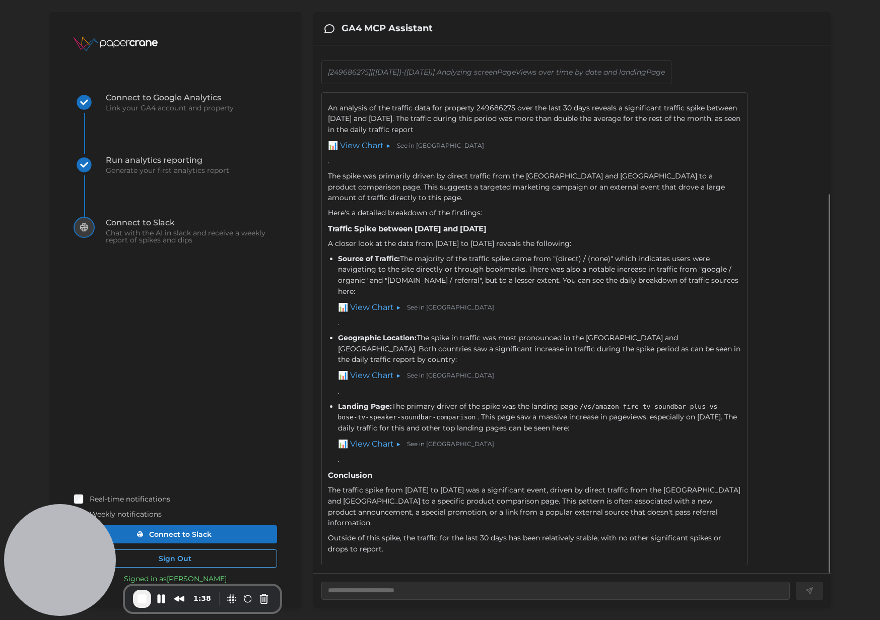
click at [373, 152] on link "📊 View Chart ▶" at bounding box center [359, 146] width 63 height 13
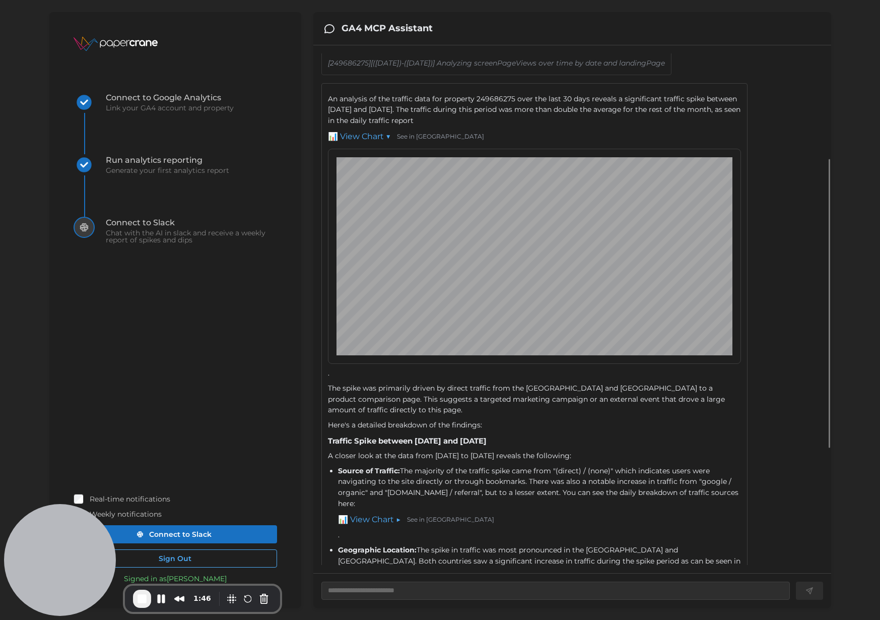
click at [410, 142] on link "See in [GEOGRAPHIC_DATA]" at bounding box center [440, 137] width 87 height 10
click at [226, 598] on button "Blur Content" at bounding box center [232, 598] width 16 height 16
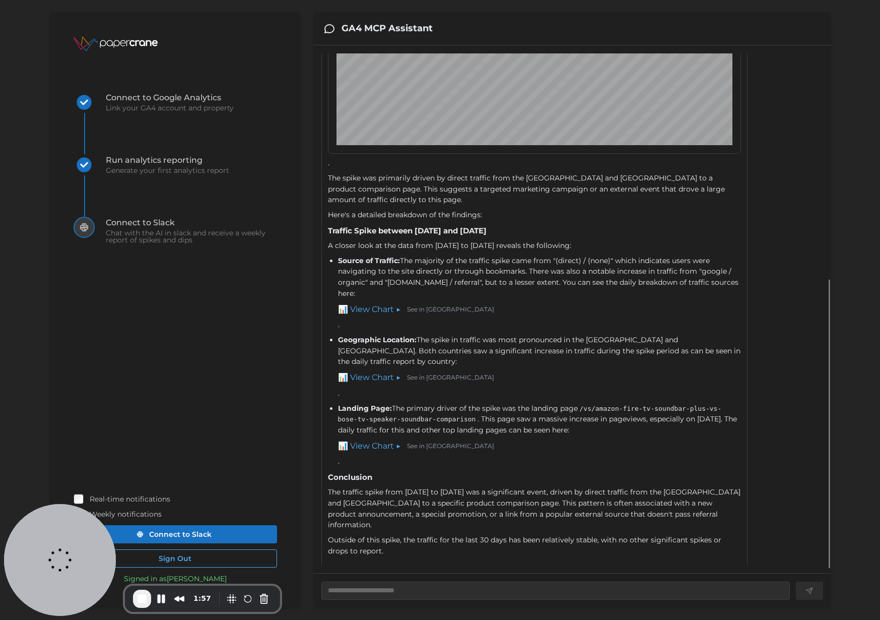
scroll to position [414, 0]
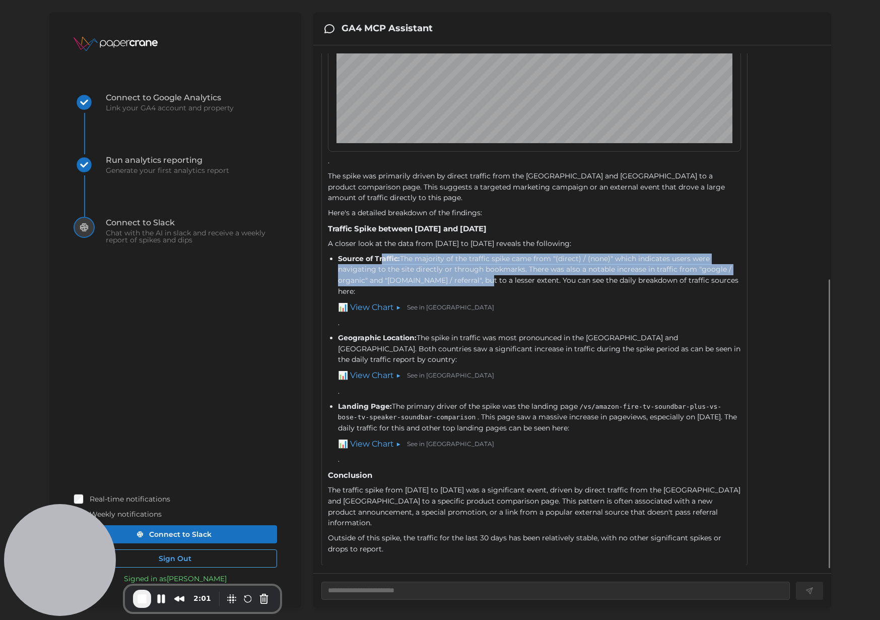
drag, startPoint x: 382, startPoint y: 288, endPoint x: 483, endPoint y: 314, distance: 104.7
click at [483, 314] on div "Source of Traffic: The majority of the traffic spike came from "(direct) / (non…" at bounding box center [540, 290] width 404 height 75
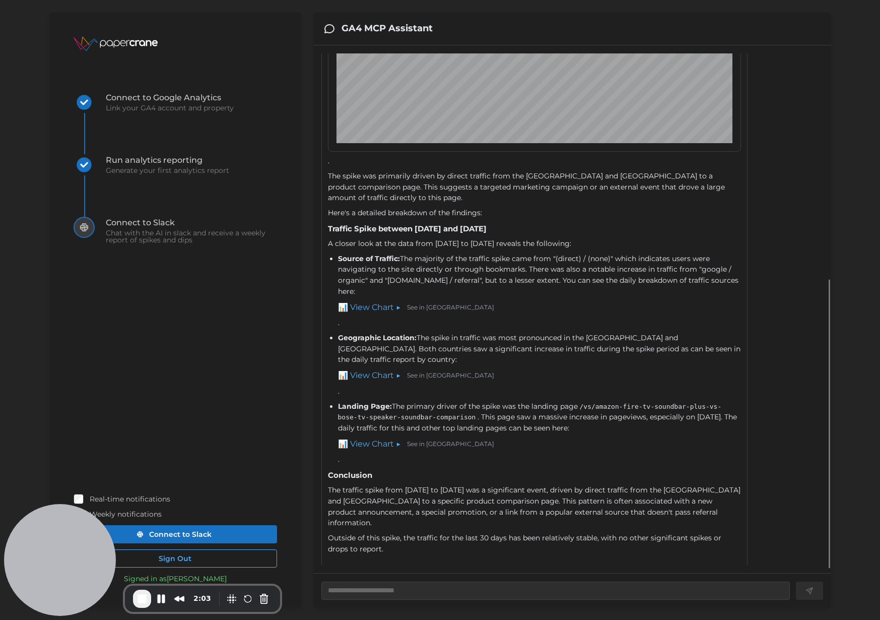
click at [488, 310] on div "Source of Traffic: The majority of the traffic spike came from "(direct) / (non…" at bounding box center [540, 290] width 404 height 75
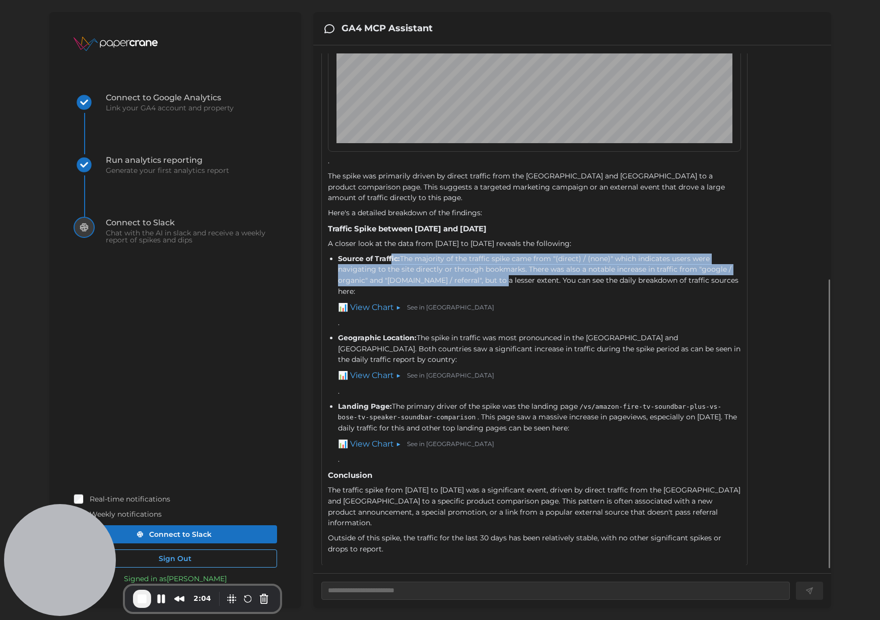
drag, startPoint x: 501, startPoint y: 309, endPoint x: 392, endPoint y: 290, distance: 109.9
click at [392, 290] on div "Source of Traffic: The majority of the traffic spike came from "(direct) / (non…" at bounding box center [540, 290] width 404 height 75
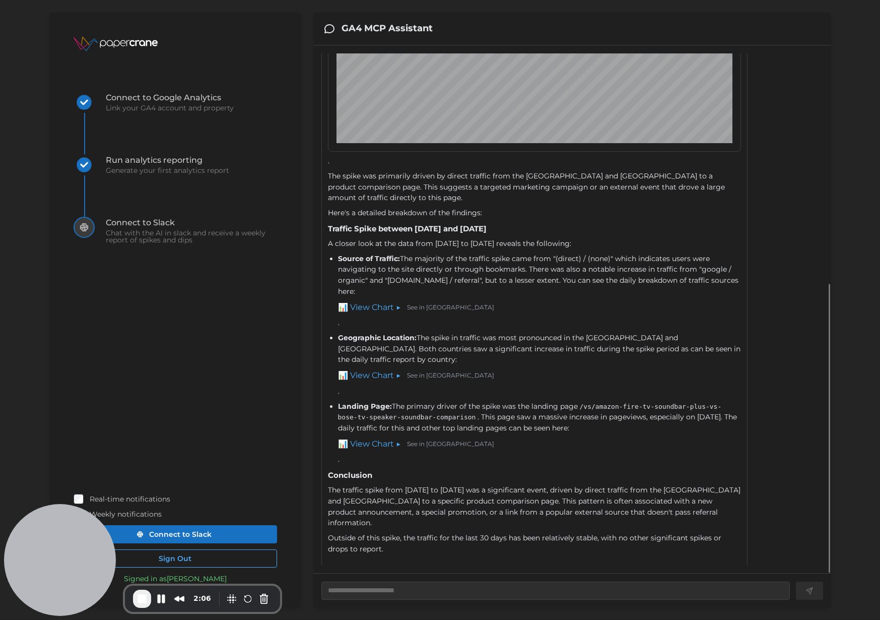
click at [362, 314] on link "📊 View Chart ▶" at bounding box center [369, 307] width 63 height 13
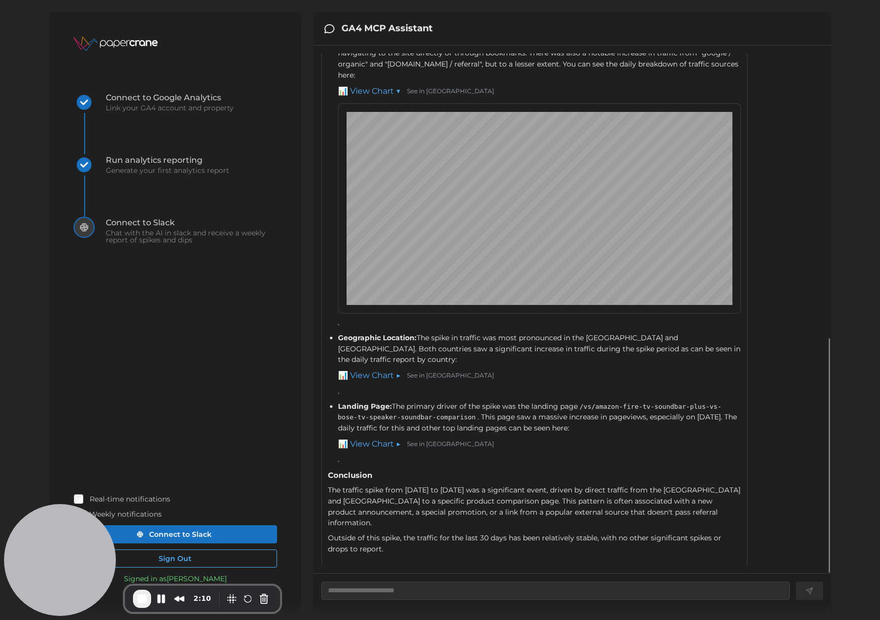
scroll to position [638, 0]
click at [380, 382] on link "📊 View Chart ▶" at bounding box center [369, 375] width 63 height 13
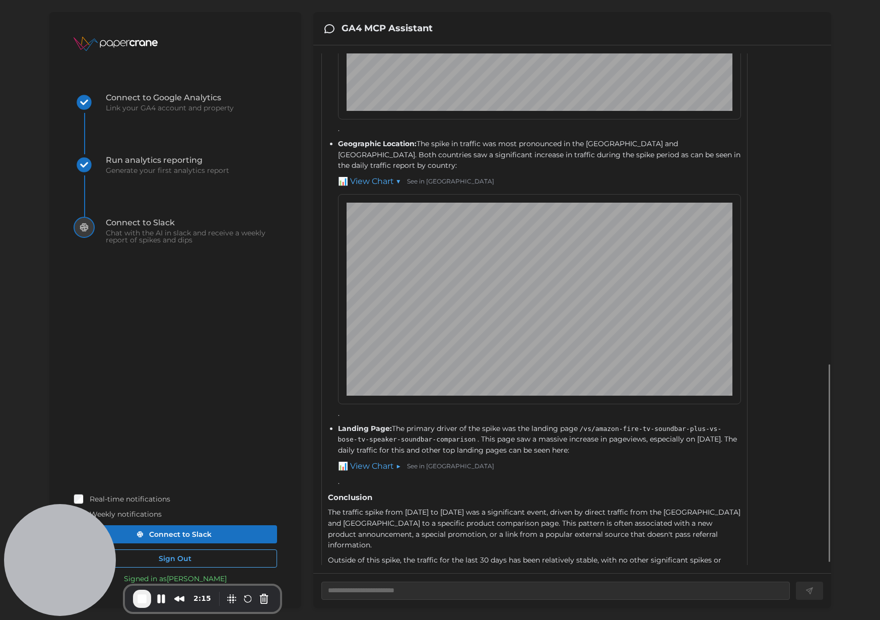
scroll to position [825, 0]
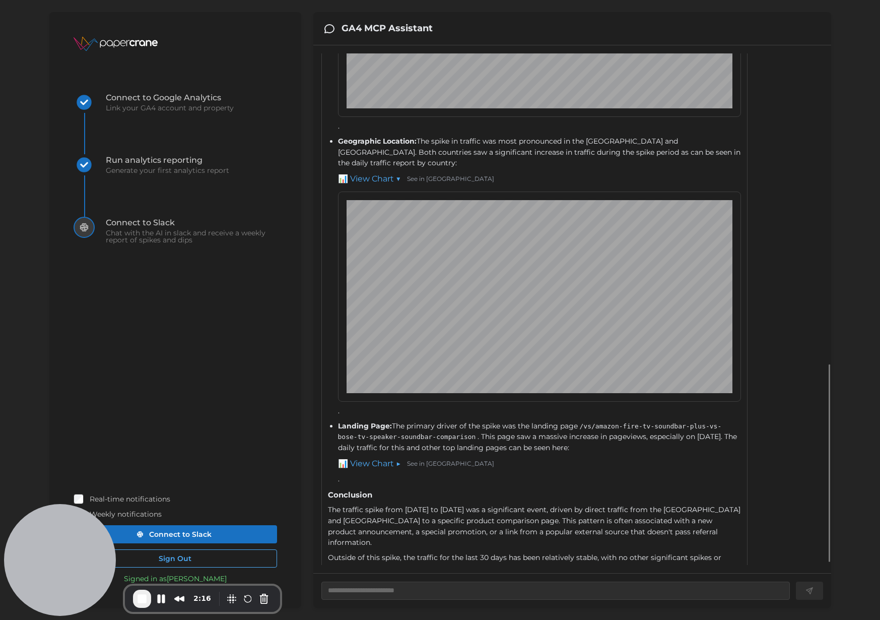
click at [379, 470] on link "📊 View Chart ▶" at bounding box center [369, 463] width 63 height 13
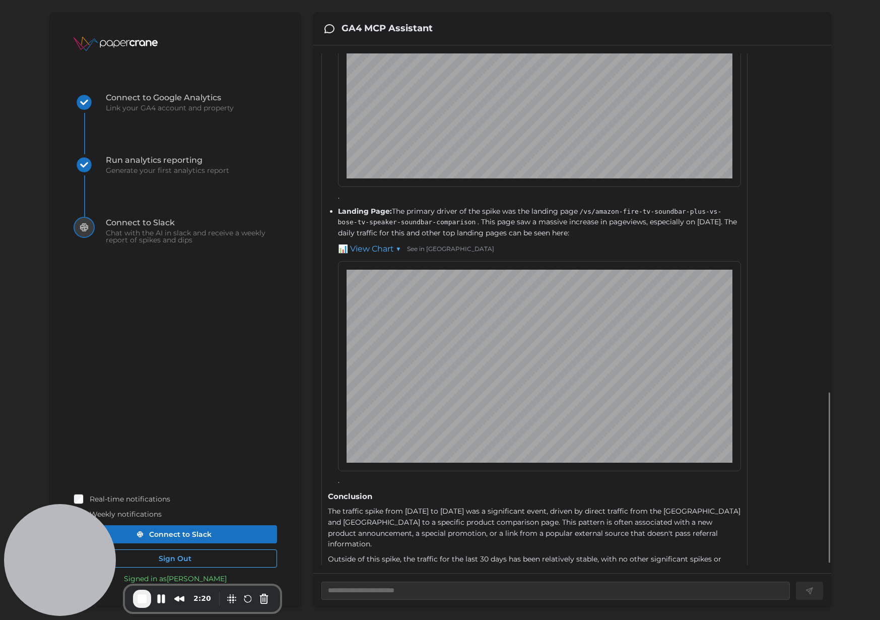
scroll to position [1070, 0]
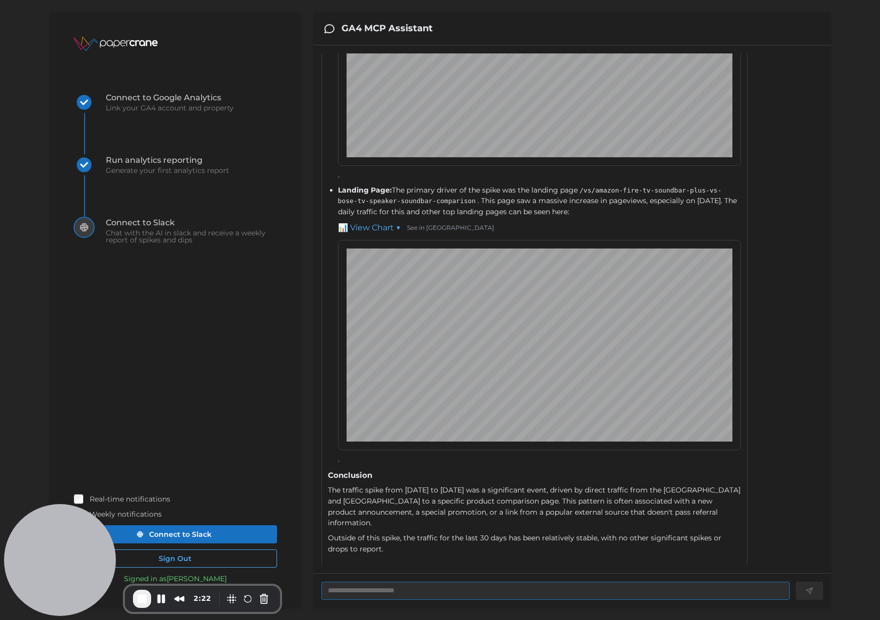
click at [569, 596] on textarea at bounding box center [555, 590] width 469 height 18
type textarea "*"
type textarea "**"
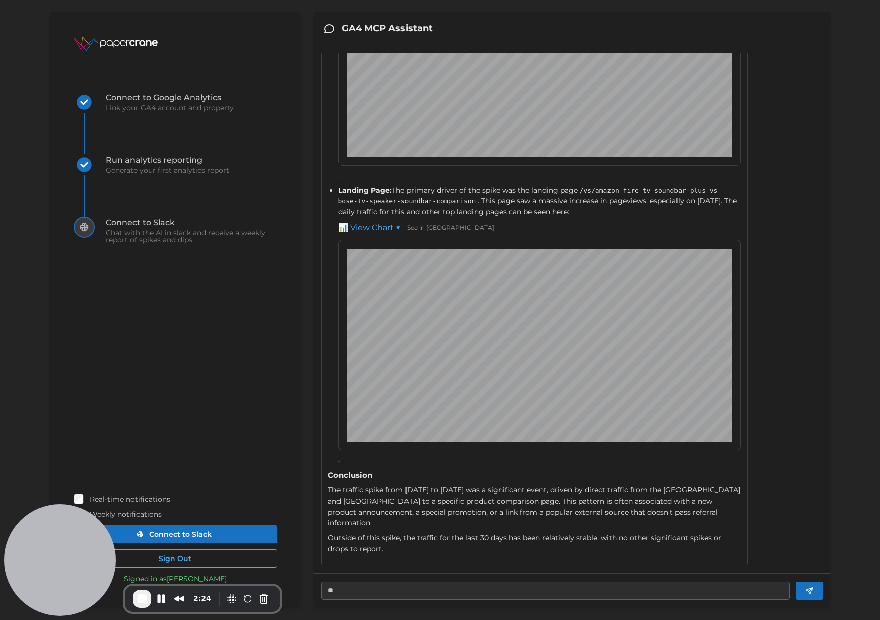
type textarea "*"
type textarea "***"
type textarea "*"
type textarea "****"
type textarea "*"
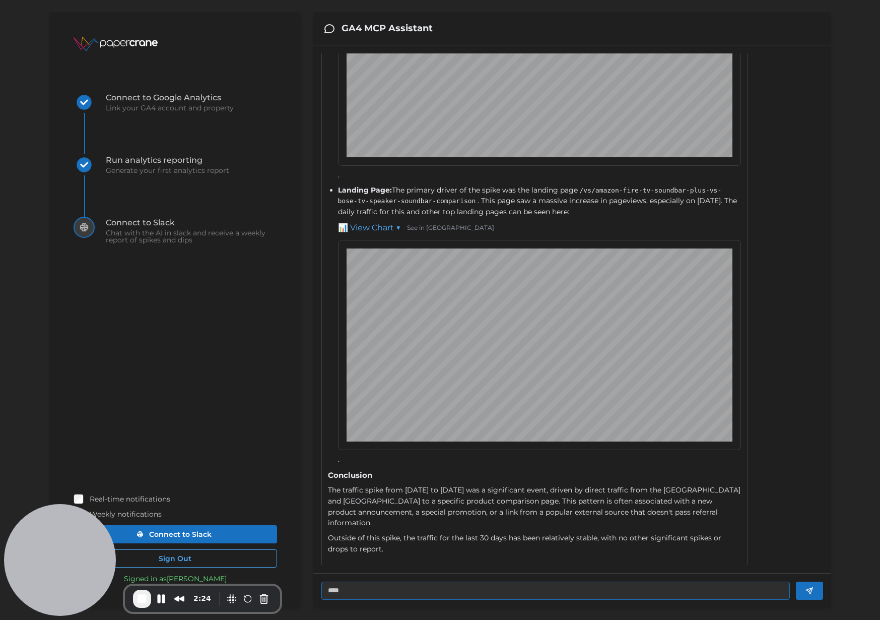
type textarea "****"
type textarea "*"
type textarea "*******"
type textarea "*"
type textarea "*********"
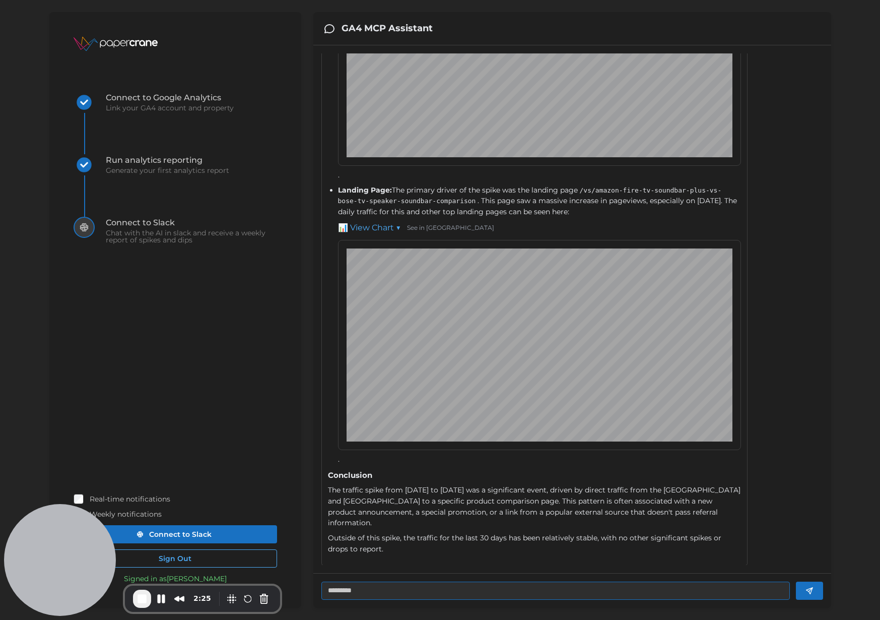
type textarea "*"
type textarea "*********"
type textarea "*"
type textarea "**********"
type textarea "*"
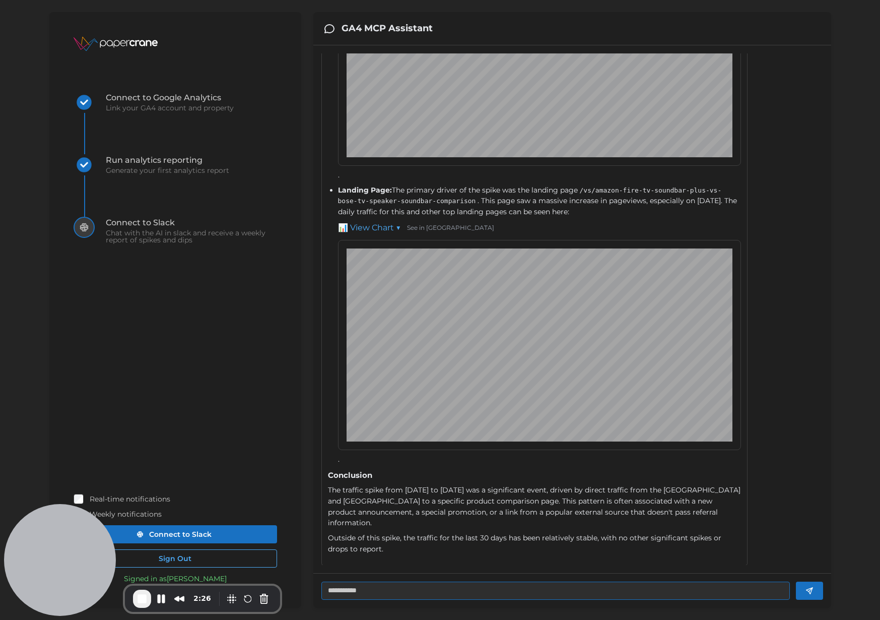
type textarea "**********"
type textarea "*"
type textarea "**********"
type textarea "*"
type textarea "**********"
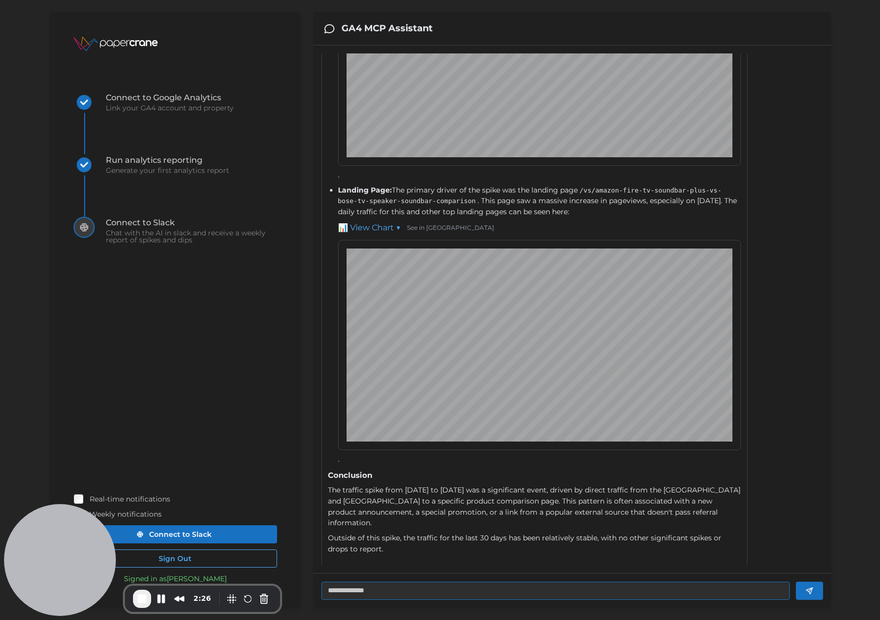
type textarea "*"
type textarea "**********"
type textarea "*"
type textarea "**********"
type textarea "*"
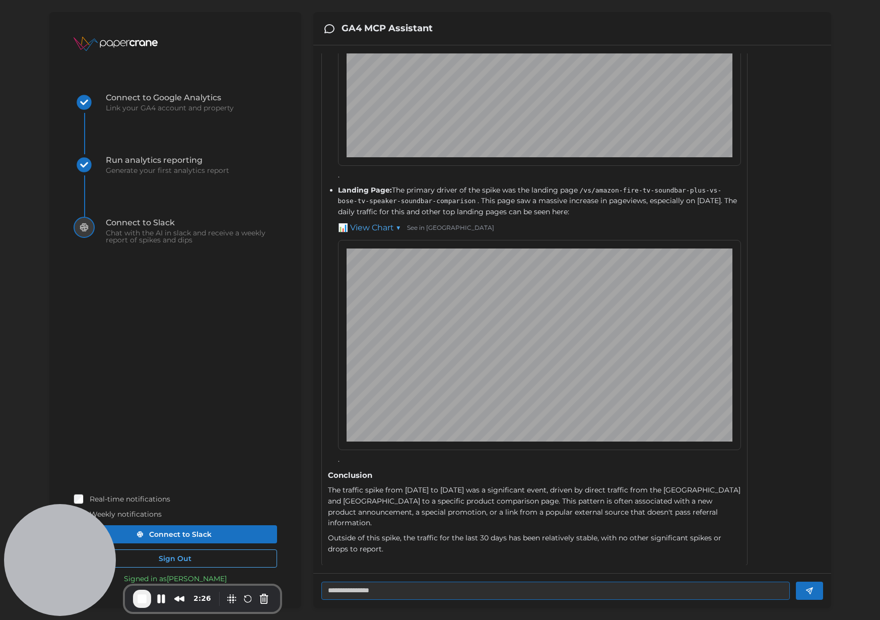
type textarea "**********"
type textarea "*"
type textarea "**********"
type textarea "*"
type textarea "**********"
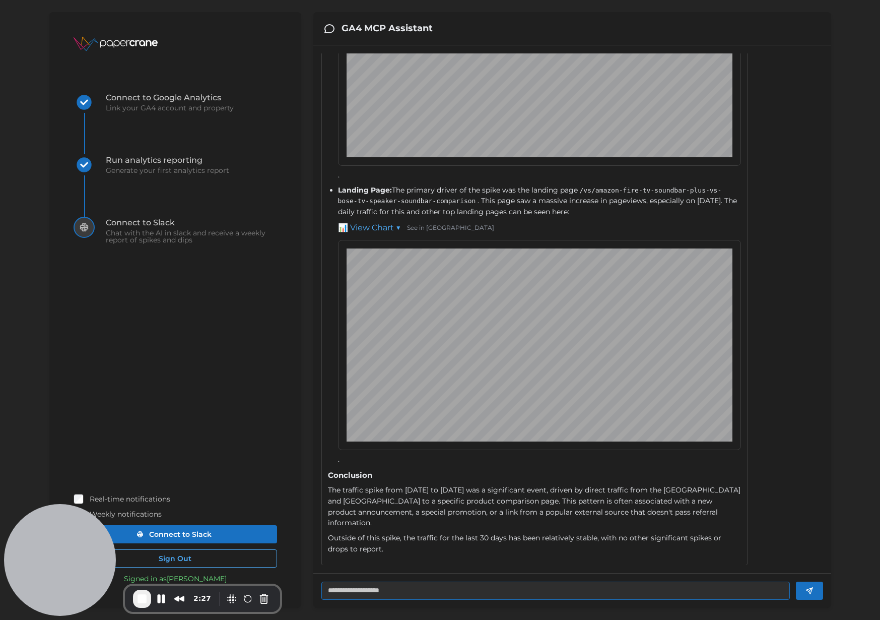
type textarea "*"
type textarea "**********"
type textarea "*"
type textarea "**********"
type textarea "*"
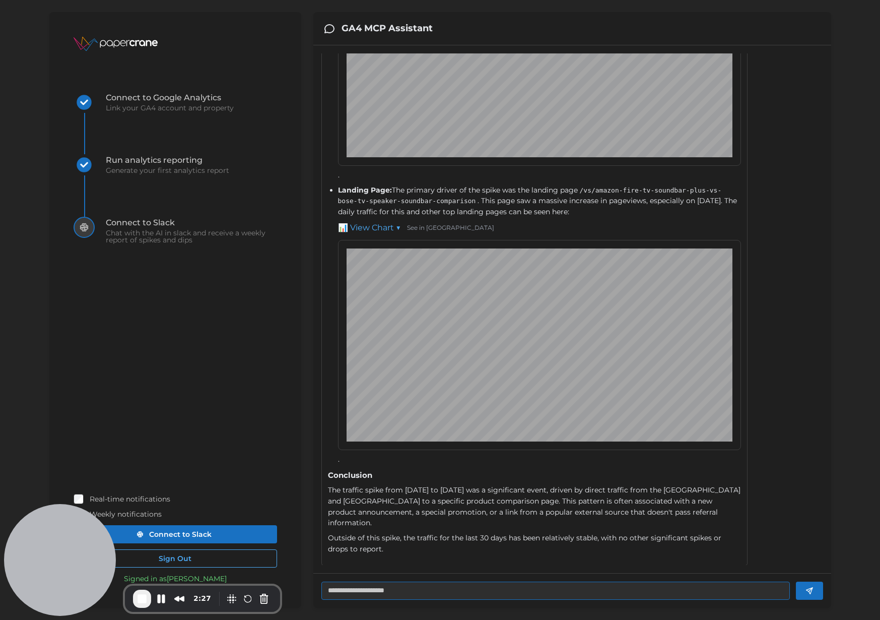
type textarea "**********"
type textarea "*"
type textarea "**********"
type textarea "*"
type textarea "**********"
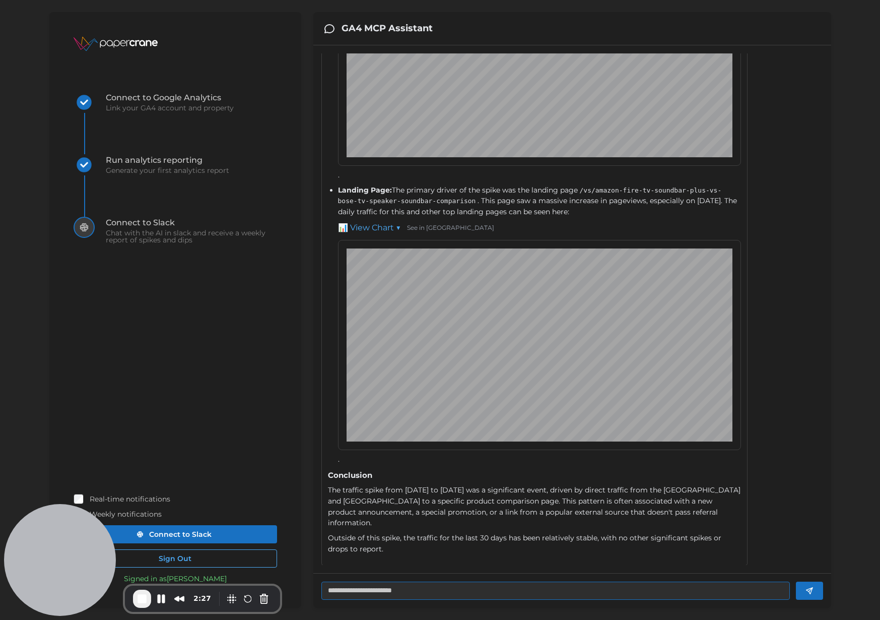
type textarea "*"
type textarea "**********"
type textarea "*"
type textarea "**********"
type textarea "*"
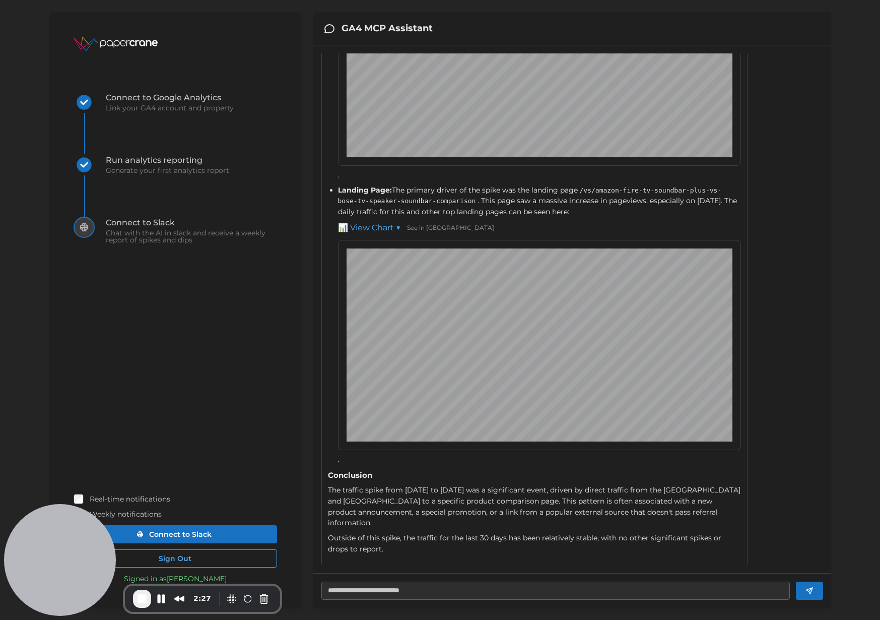
type textarea "**********"
type textarea "*"
type textarea "**********"
type textarea "*"
type textarea "**********"
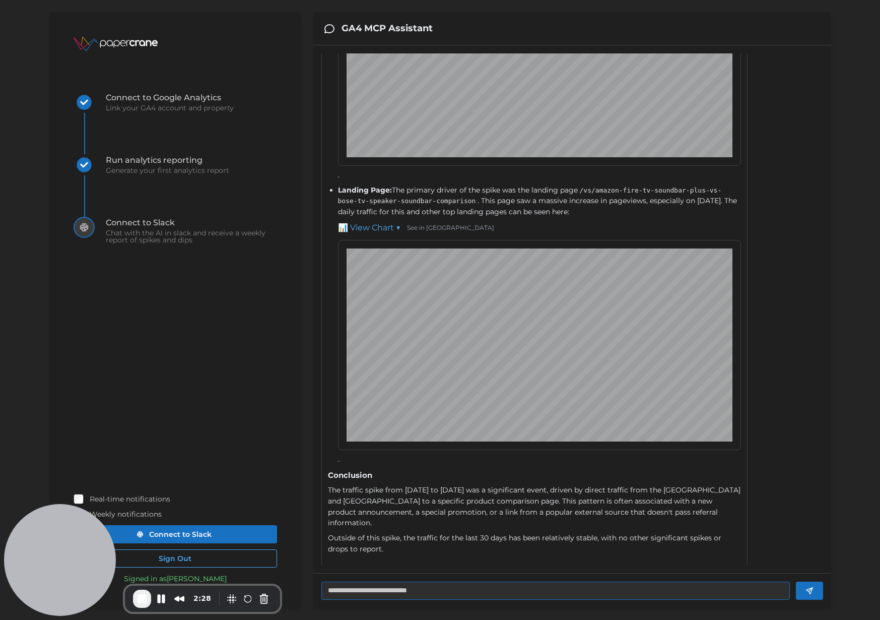
type textarea "*"
type textarea "**********"
type textarea "*"
type textarea "**********"
type textarea "*"
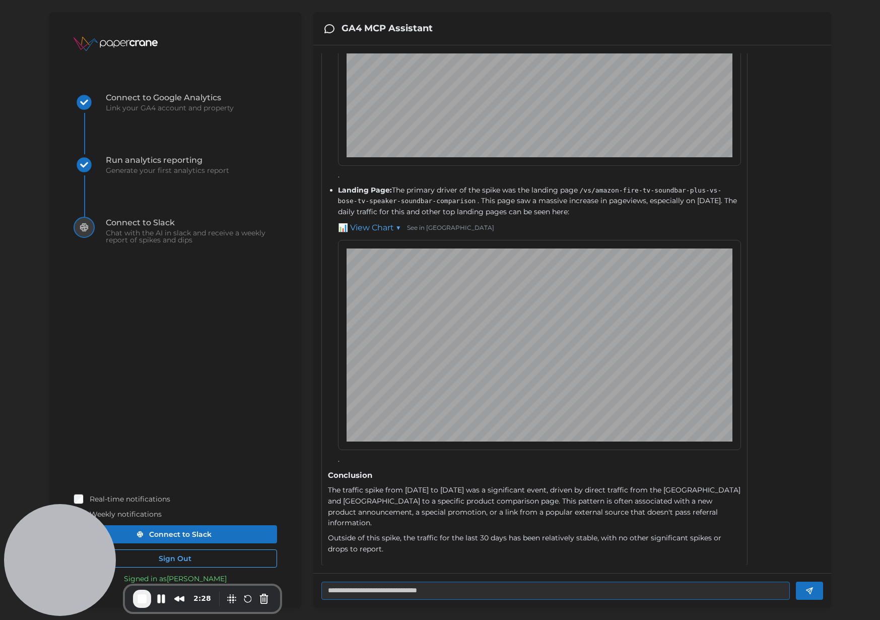
type textarea "**********"
type textarea "*"
type textarea "**********"
type textarea "*"
type textarea "**********"
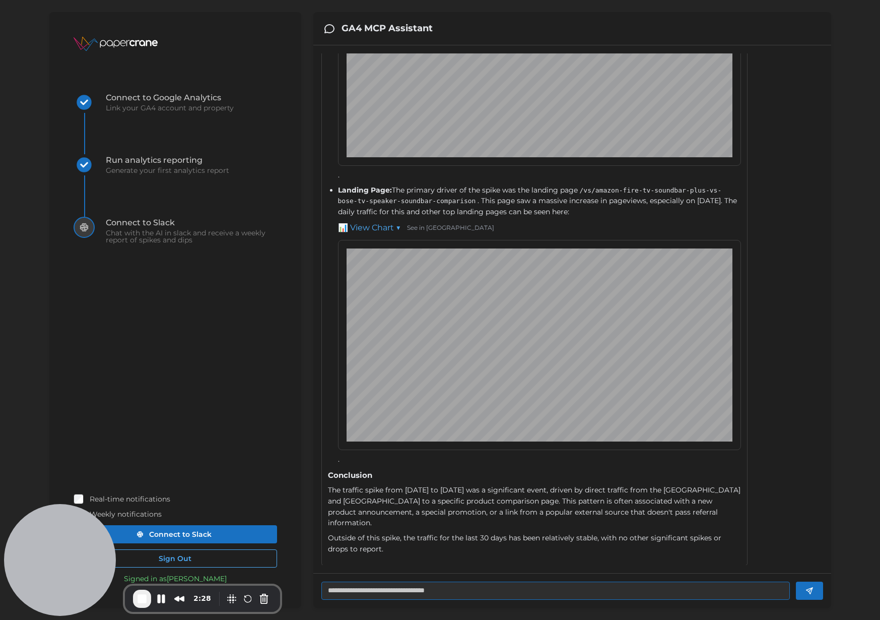
type textarea "*"
type textarea "**********"
type textarea "*"
type textarea "**********"
type textarea "*"
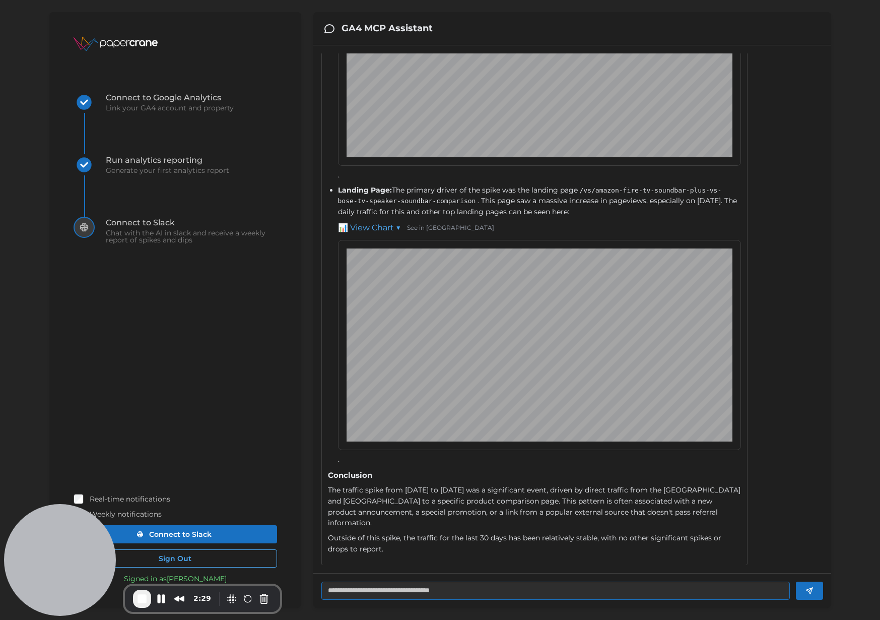
type textarea "**********"
type textarea "*"
type textarea "**********"
type textarea "*"
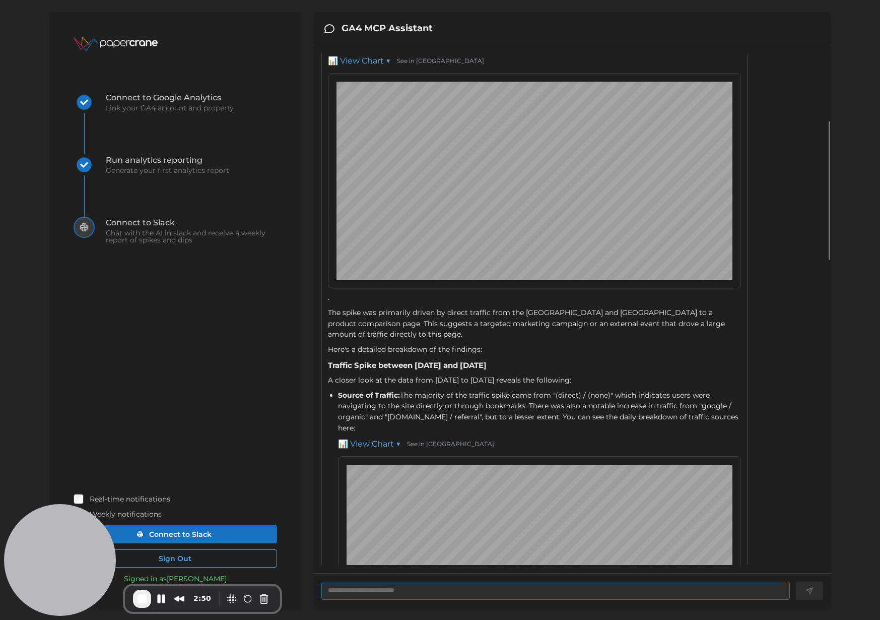
scroll to position [1426, 0]
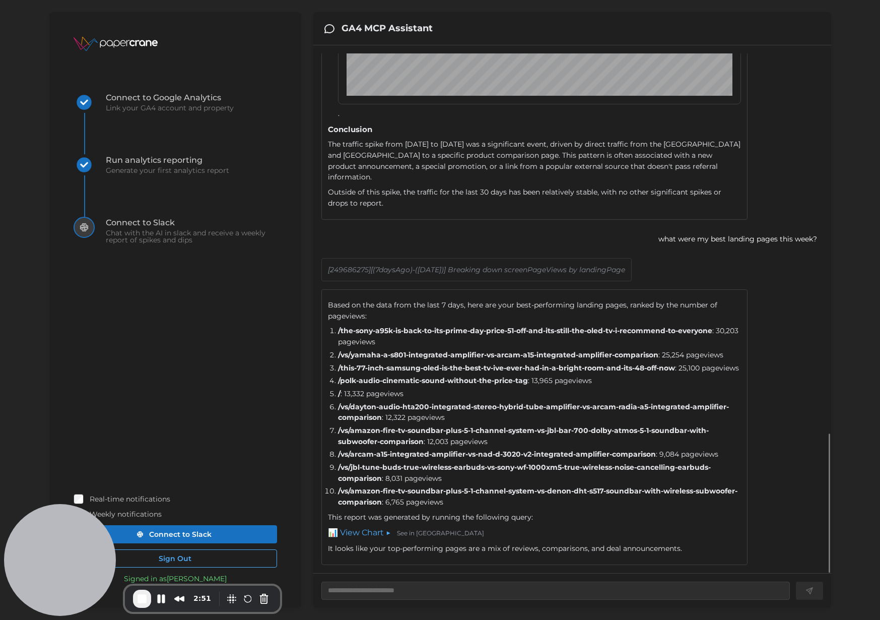
click at [366, 533] on link "📊 View Chart ▶" at bounding box center [359, 532] width 63 height 13
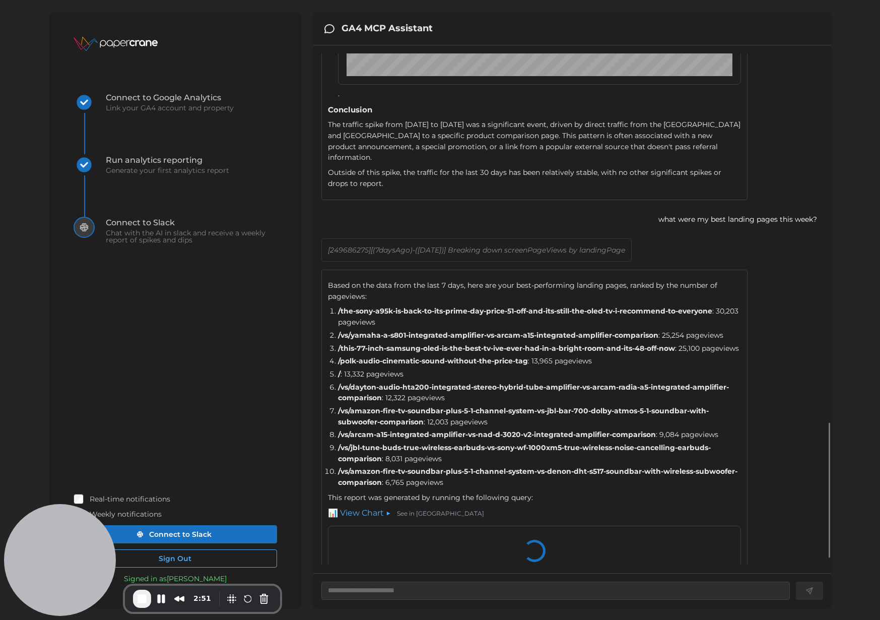
type textarea "*"
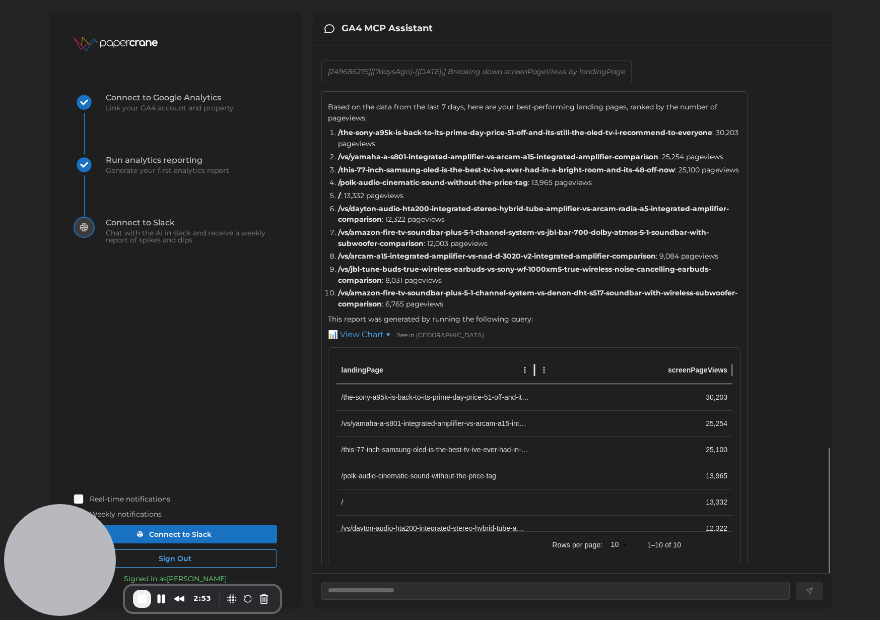
scroll to position [1651, 0]
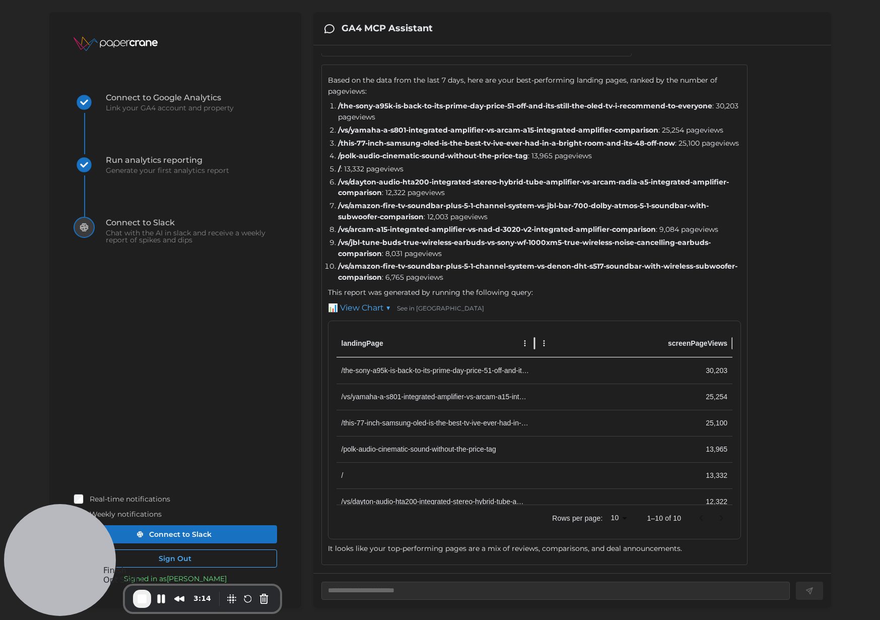
click at [142, 596] on span "End Recording" at bounding box center [142, 598] width 12 height 12
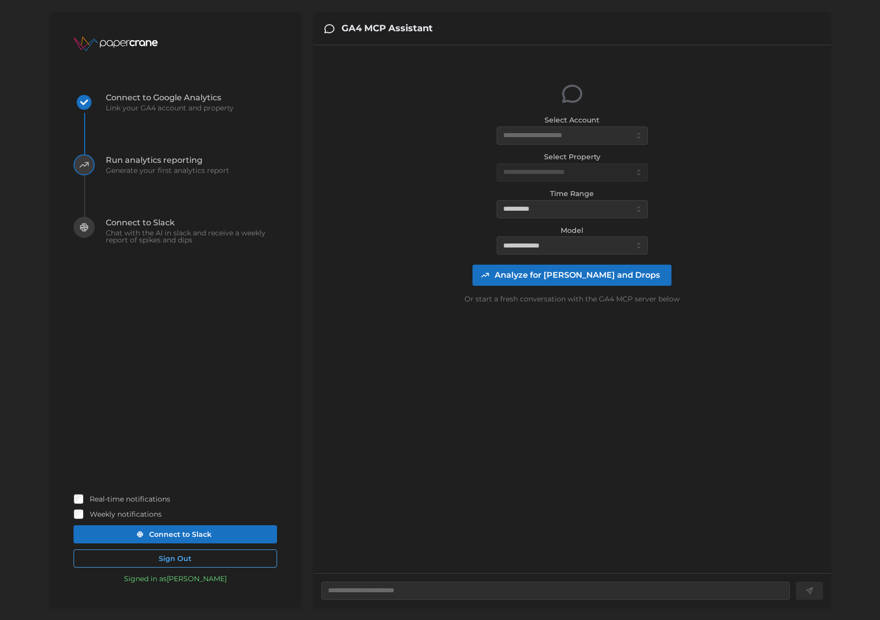
type textarea "*"
click at [577, 129] on input "Select Account" at bounding box center [572, 135] width 151 height 18
click at [576, 156] on span "EricHTR (59718 daily views)" at bounding box center [551, 159] width 95 height 11
type input "**********"
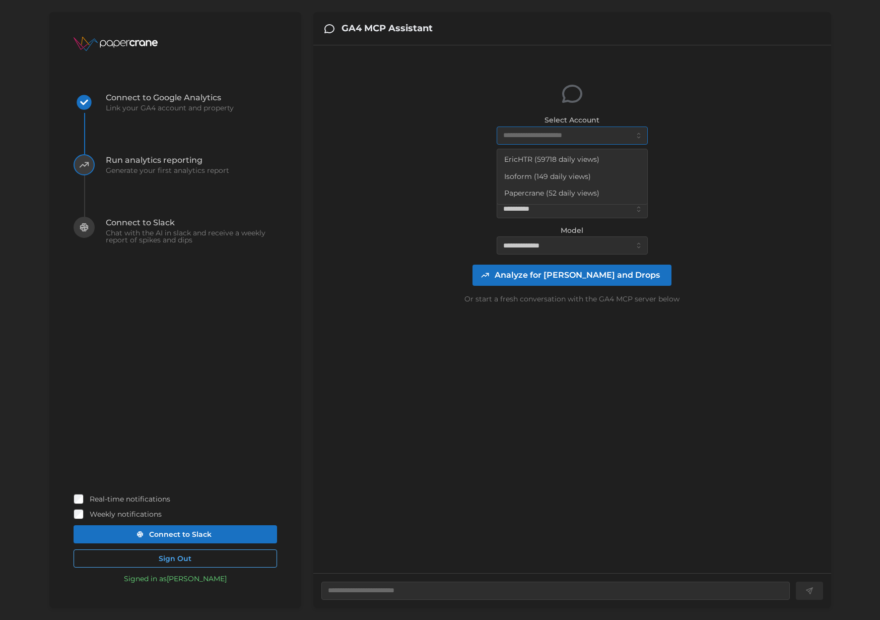
type textarea "*"
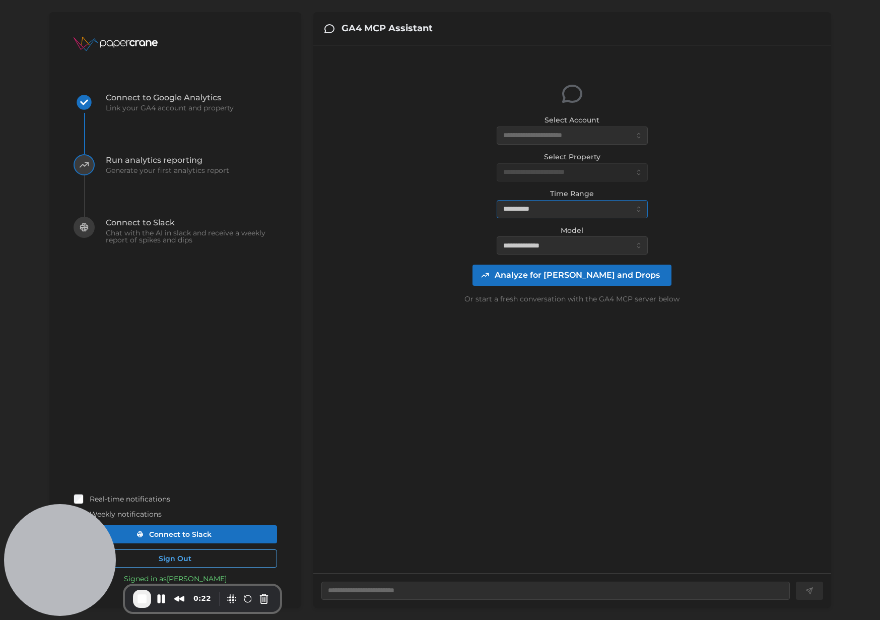
click at [568, 210] on input "**********" at bounding box center [572, 209] width 151 height 18
click at [652, 386] on div "**********" at bounding box center [572, 308] width 502 height 511
click at [233, 595] on button "Blur Content" at bounding box center [232, 598] width 16 height 16
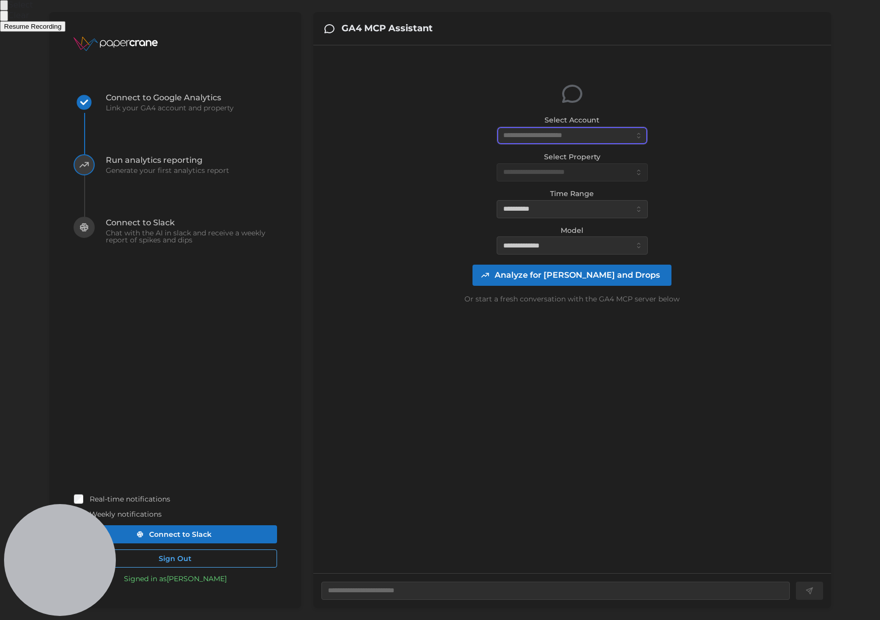
click at [560, 141] on div at bounding box center [440, 310] width 880 height 620
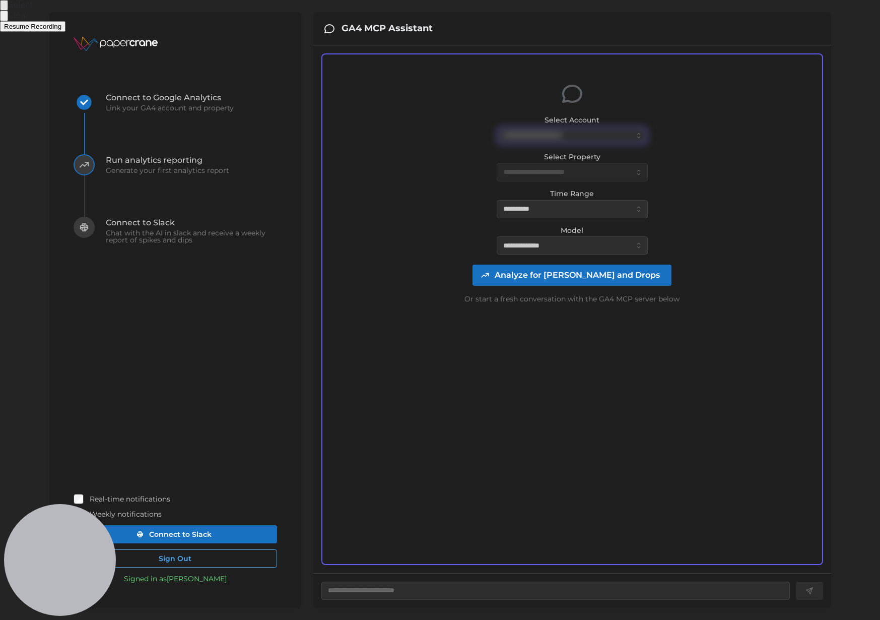
click at [8, 11] on button "Select to blur areas" at bounding box center [4, 5] width 8 height 11
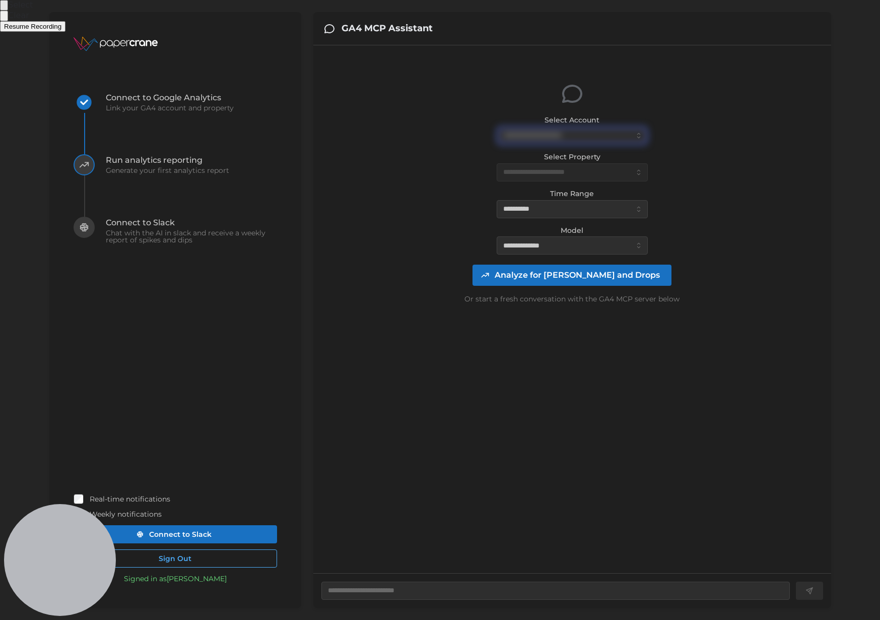
click at [583, 135] on input "Select Account" at bounding box center [572, 135] width 151 height 18
click at [572, 160] on span "EricHTR (59718 daily views)" at bounding box center [551, 159] width 95 height 11
type textarea "*"
type input "**********"
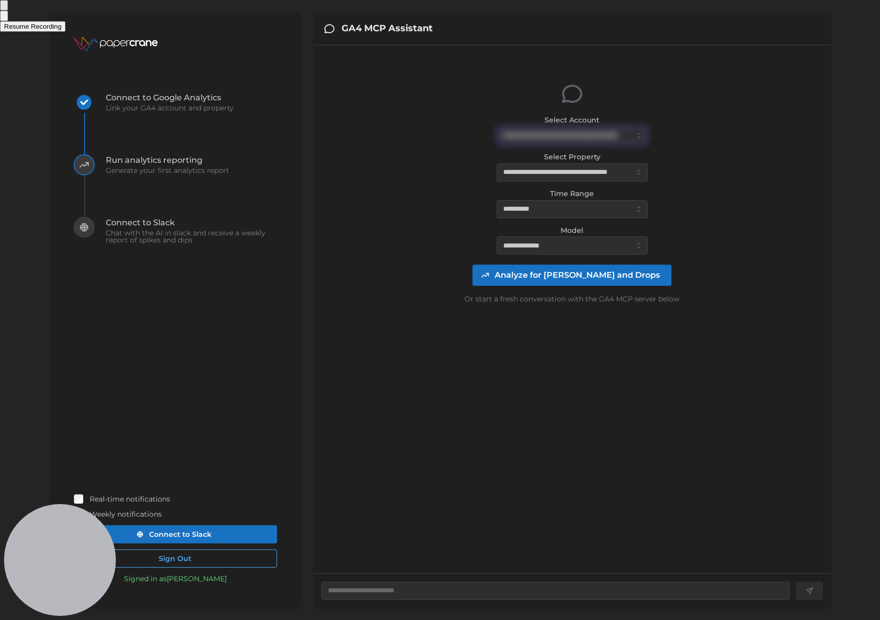
click at [8, 11] on button "Select to blur areas" at bounding box center [4, 5] width 8 height 11
click at [589, 177] on div at bounding box center [440, 310] width 880 height 620
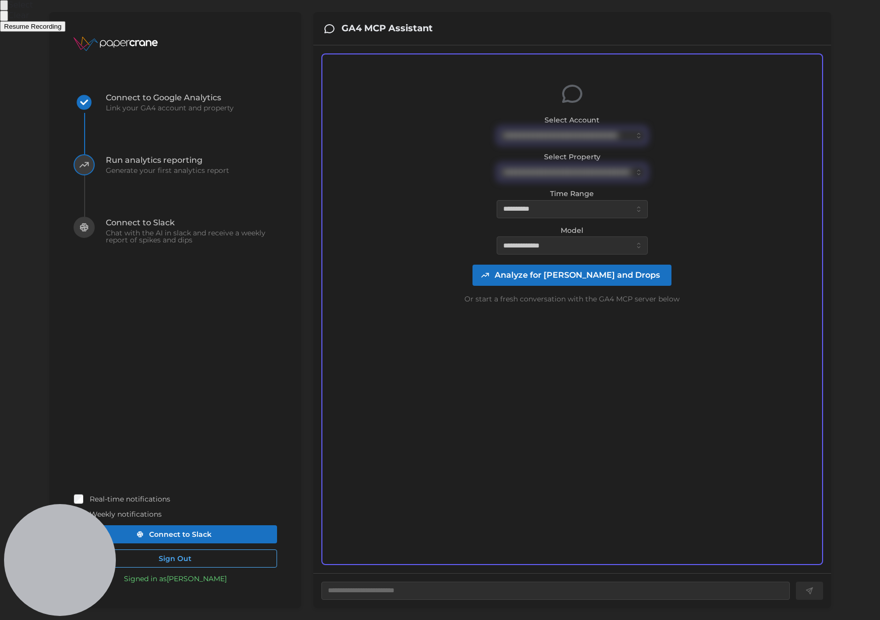
click at [61, 30] on span "Resume Recording" at bounding box center [32, 27] width 57 height 8
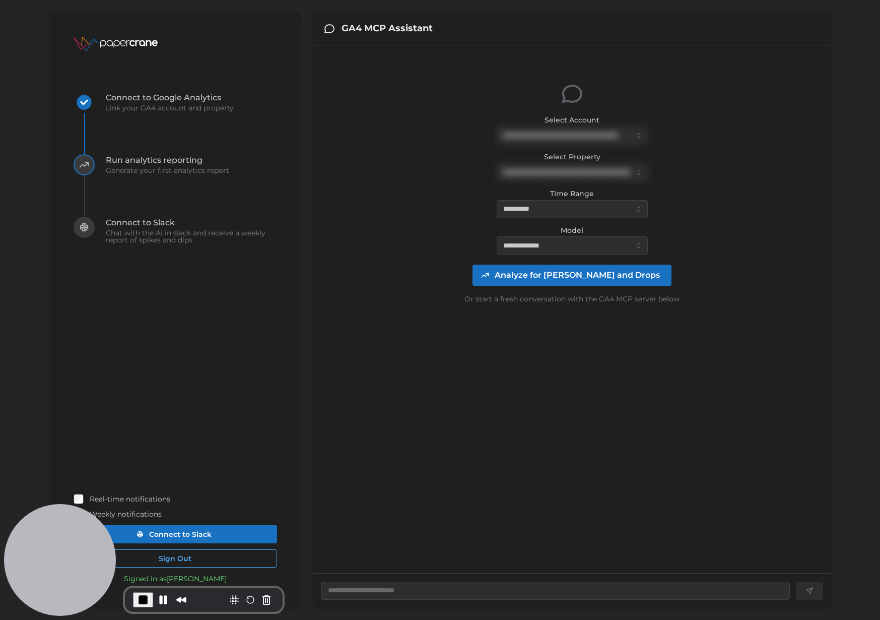
click at [557, 277] on span "Analyze for [PERSON_NAME] and Drops" at bounding box center [577, 275] width 165 height 20
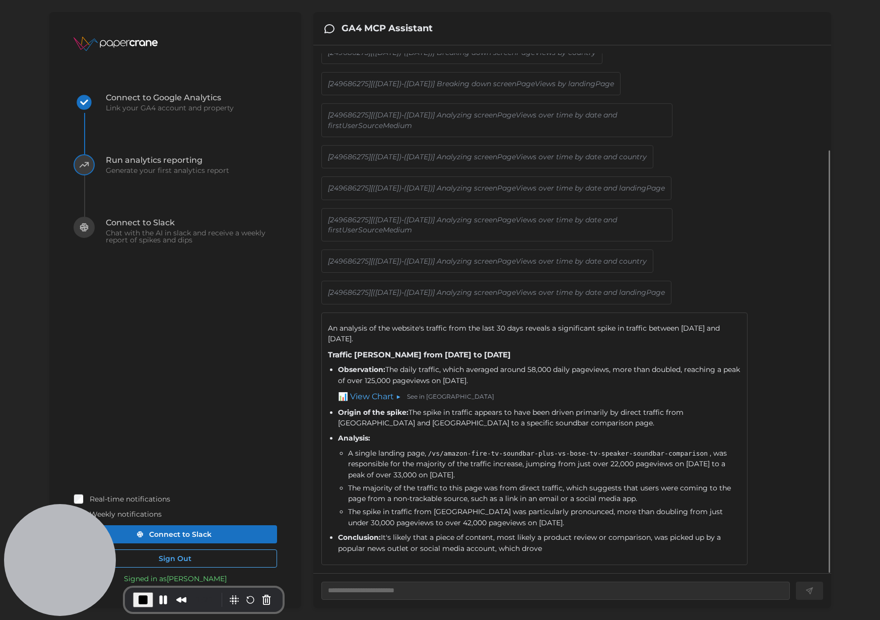
scroll to position [126, 0]
click at [380, 393] on link "📊 View Chart ▶" at bounding box center [369, 396] width 63 height 13
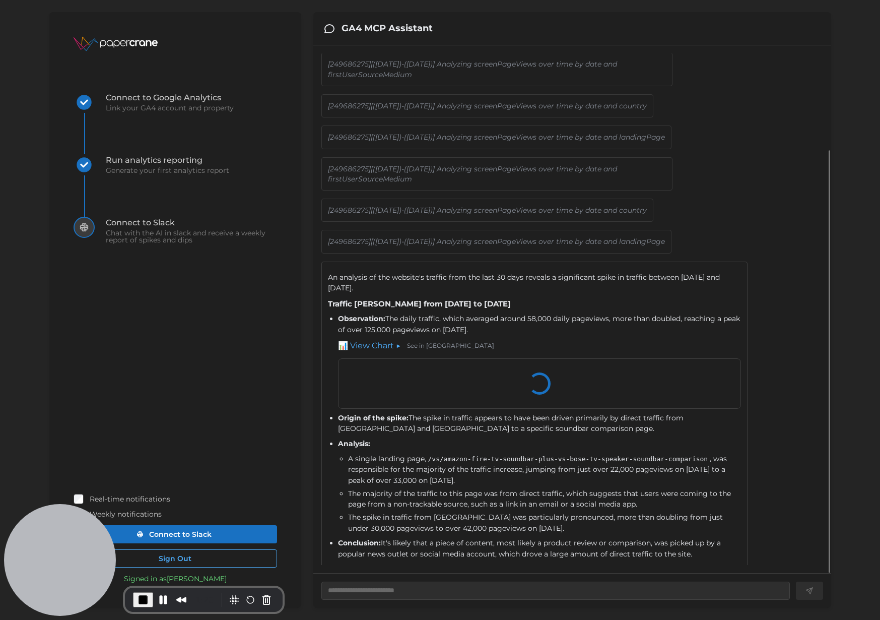
type textarea "*"
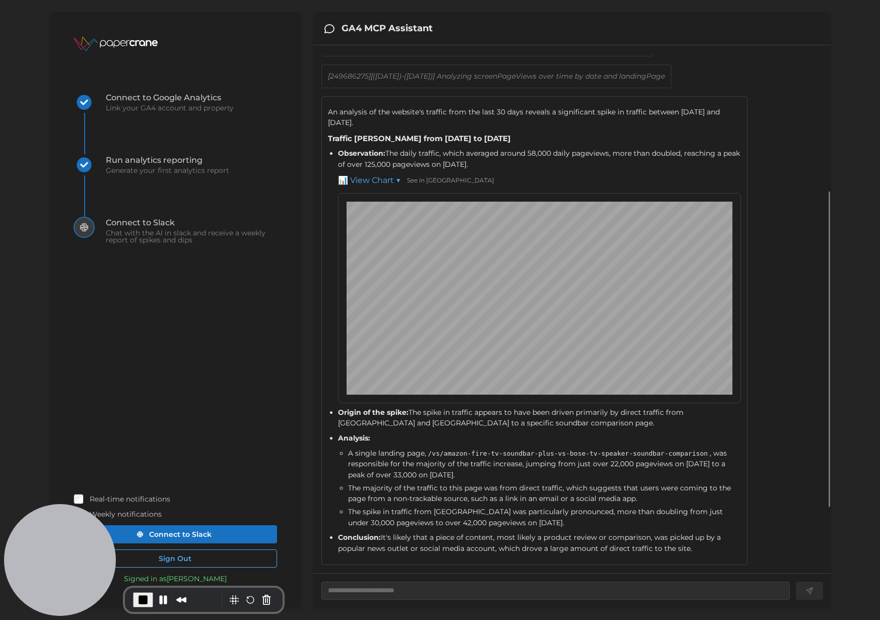
scroll to position [343, 0]
click at [139, 602] on span "End Recording" at bounding box center [143, 599] width 12 height 12
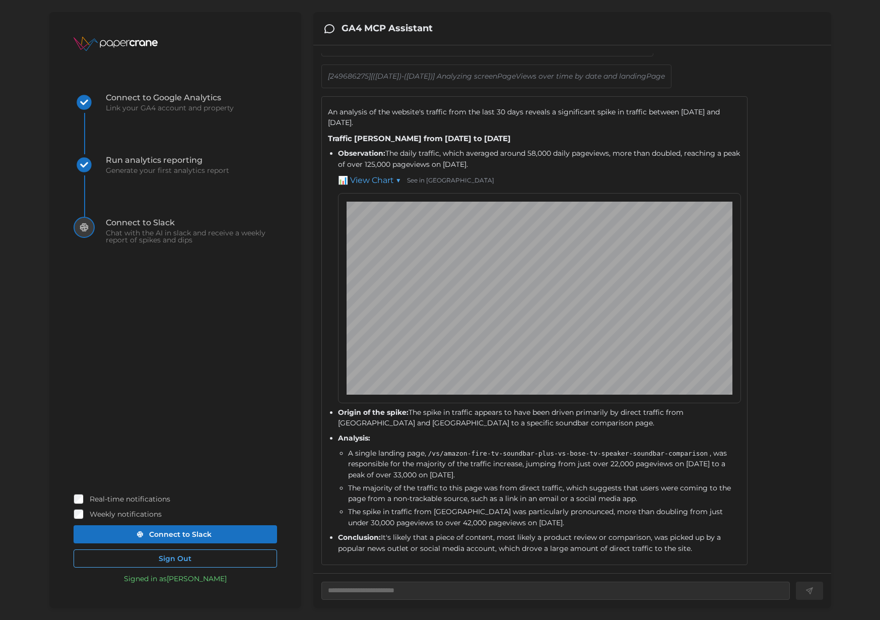
click at [235, 560] on span "Sign Out" at bounding box center [175, 558] width 184 height 17
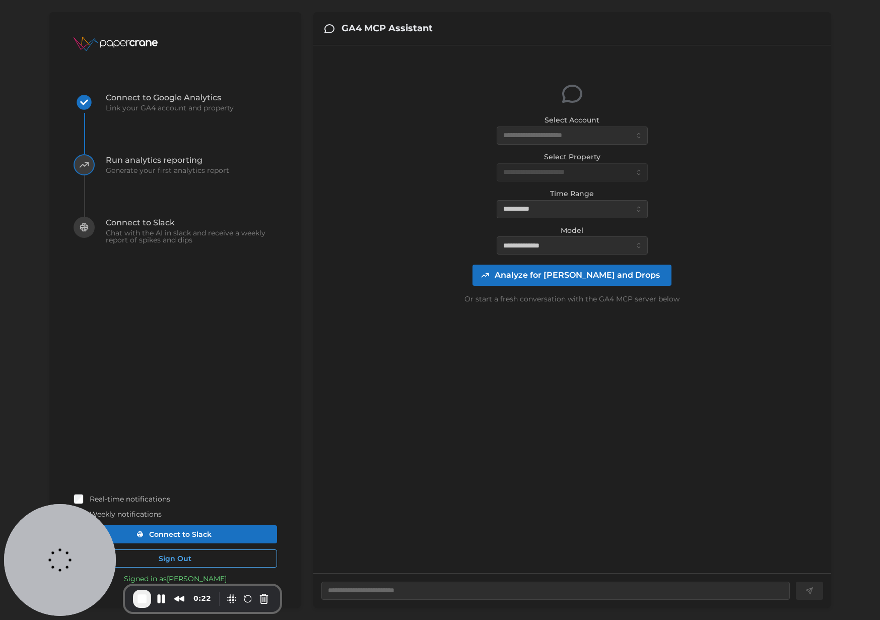
type textarea "*"
click at [140, 602] on span "End Recording" at bounding box center [142, 598] width 12 height 12
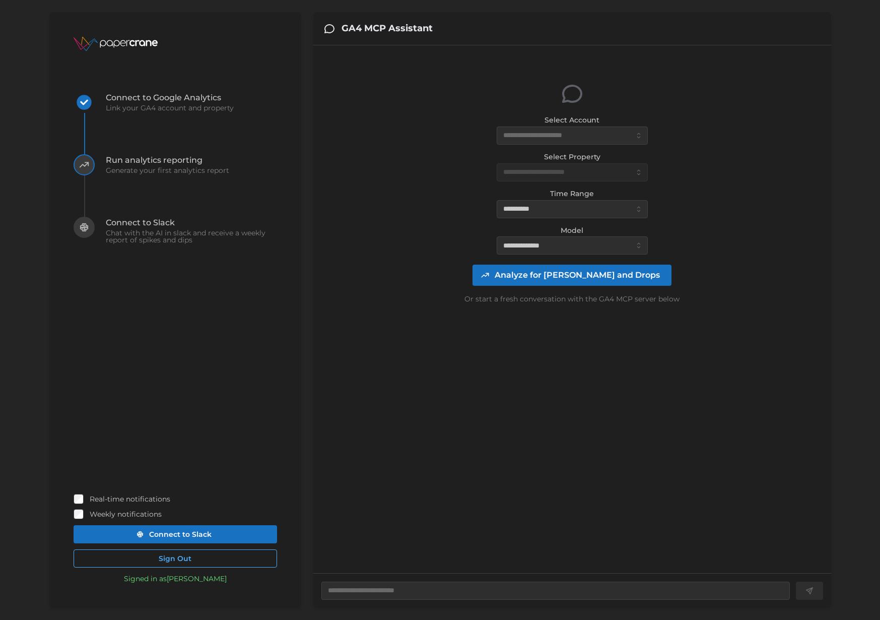
click at [184, 555] on span "Sign Out" at bounding box center [175, 558] width 33 height 17
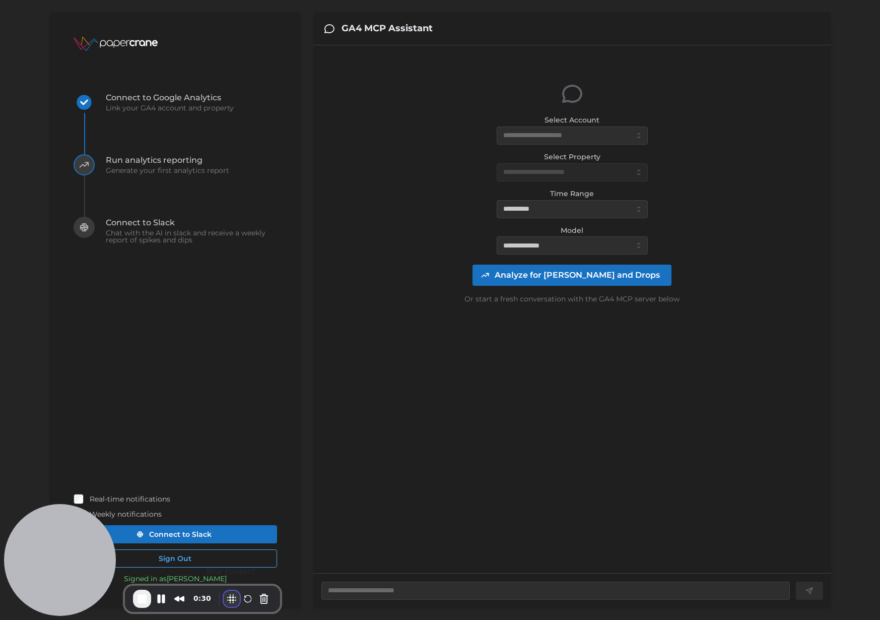
click at [227, 599] on button "Blur Content" at bounding box center [232, 598] width 16 height 16
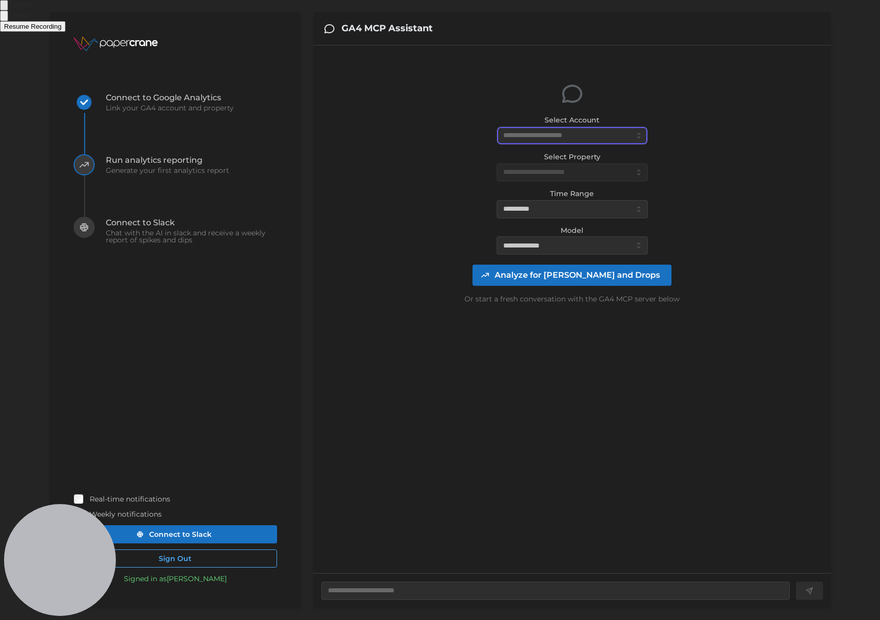
click at [561, 136] on div at bounding box center [440, 310] width 880 height 620
click at [562, 172] on div at bounding box center [440, 310] width 880 height 620
click at [566, 137] on div at bounding box center [440, 310] width 880 height 620
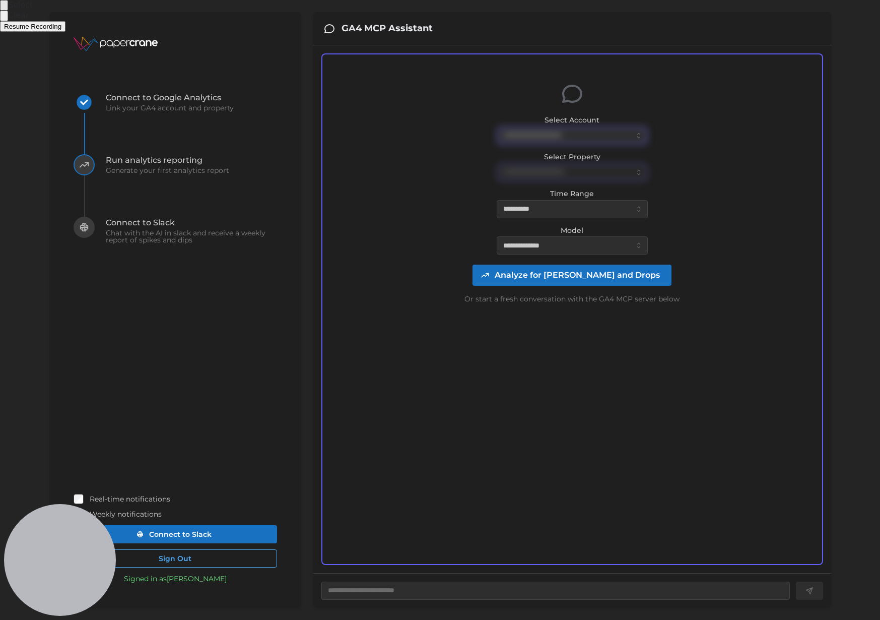
click at [8, 11] on button "Select to blur areas" at bounding box center [4, 5] width 8 height 11
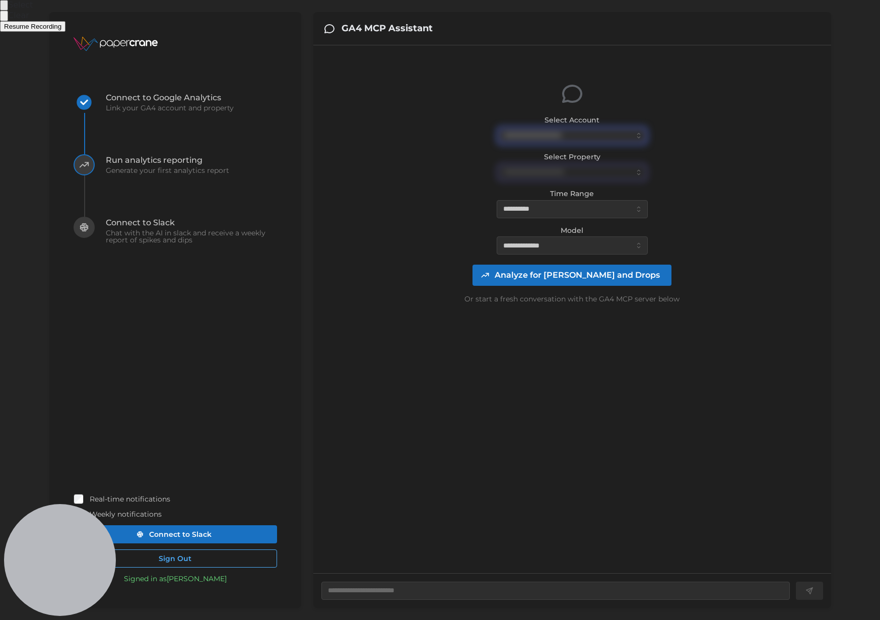
click at [541, 132] on input "Select Account" at bounding box center [572, 135] width 151 height 18
click at [550, 162] on span "EricHTR (59718 daily views)" at bounding box center [551, 159] width 95 height 11
type textarea "*"
type input "**********"
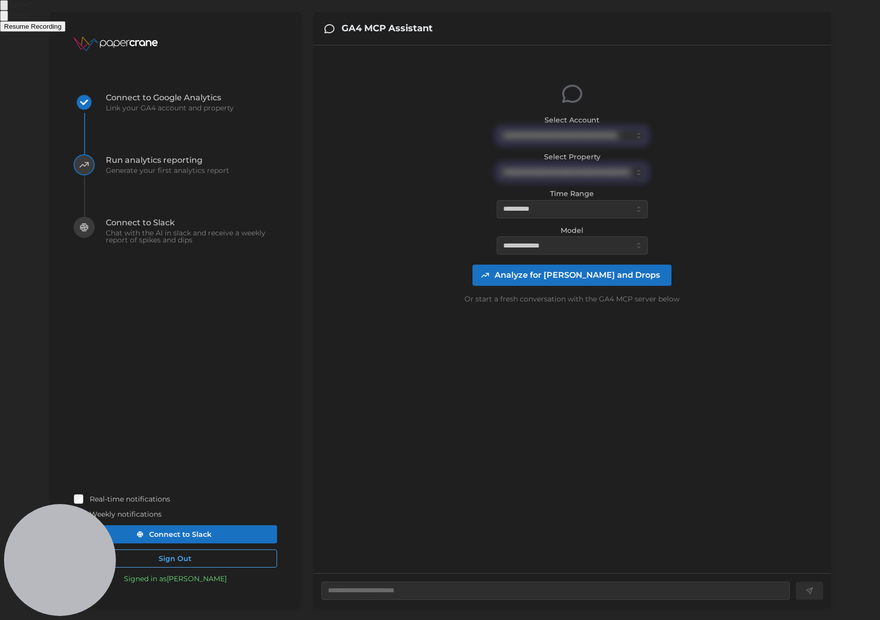
click at [61, 30] on span "Resume Recording" at bounding box center [32, 27] width 57 height 8
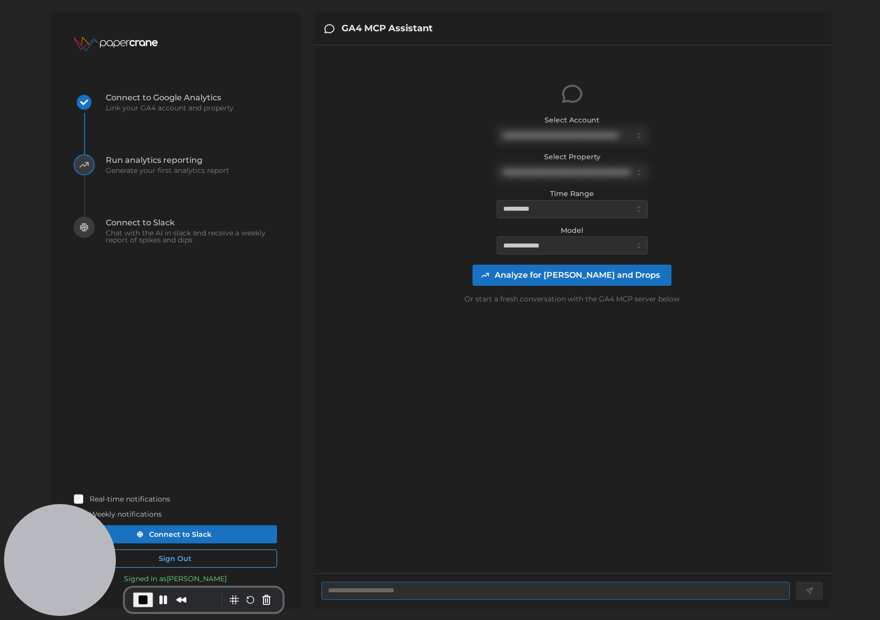
click at [399, 593] on textarea at bounding box center [555, 590] width 469 height 18
click at [555, 276] on span "Analyze for [PERSON_NAME] and Drops" at bounding box center [577, 275] width 165 height 20
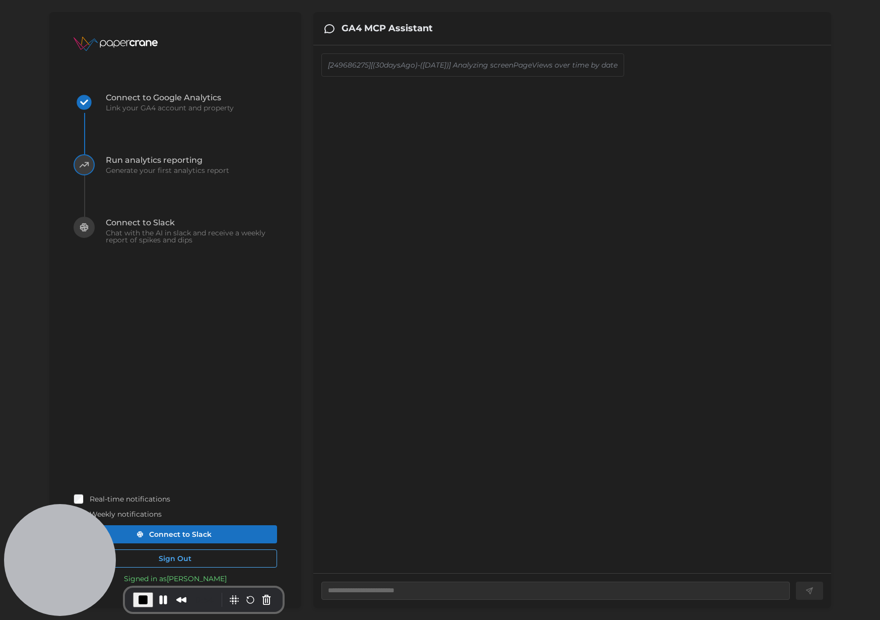
drag, startPoint x: 331, startPoint y: 64, endPoint x: 621, endPoint y: 67, distance: 289.7
click at [618, 67] on p "[249686275][(30daysAgo)-([DATE])] Analyzing screenPageViews over time by date" at bounding box center [473, 65] width 290 height 10
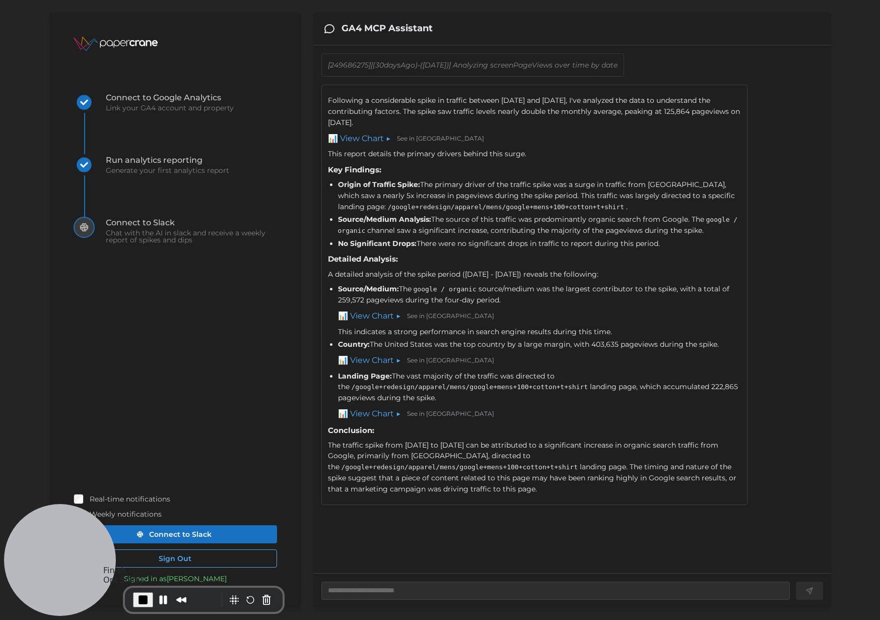
click at [138, 598] on span "End Recording" at bounding box center [143, 599] width 12 height 12
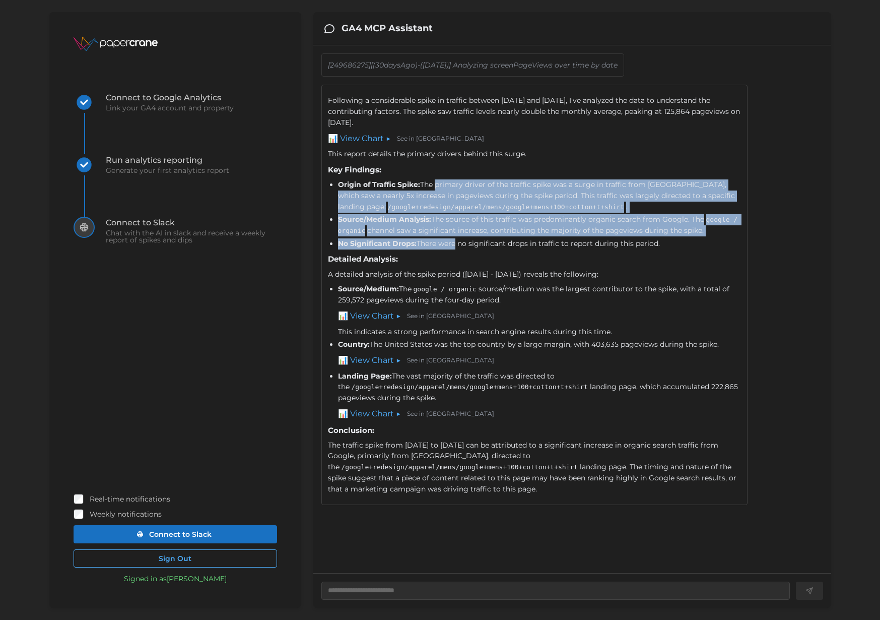
drag, startPoint x: 435, startPoint y: 185, endPoint x: 451, endPoint y: 242, distance: 59.3
click at [451, 242] on ul "Origin of Traffic Spike: The primary driver of the traffic spike was a surge in…" at bounding box center [535, 214] width 414 height 70
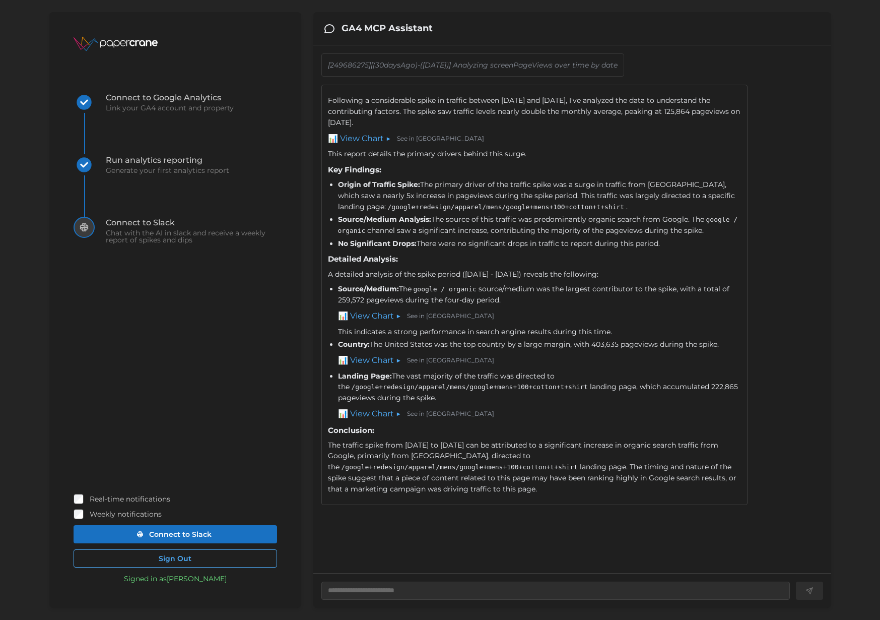
click at [372, 140] on link "📊 View Chart ▶" at bounding box center [359, 138] width 63 height 13
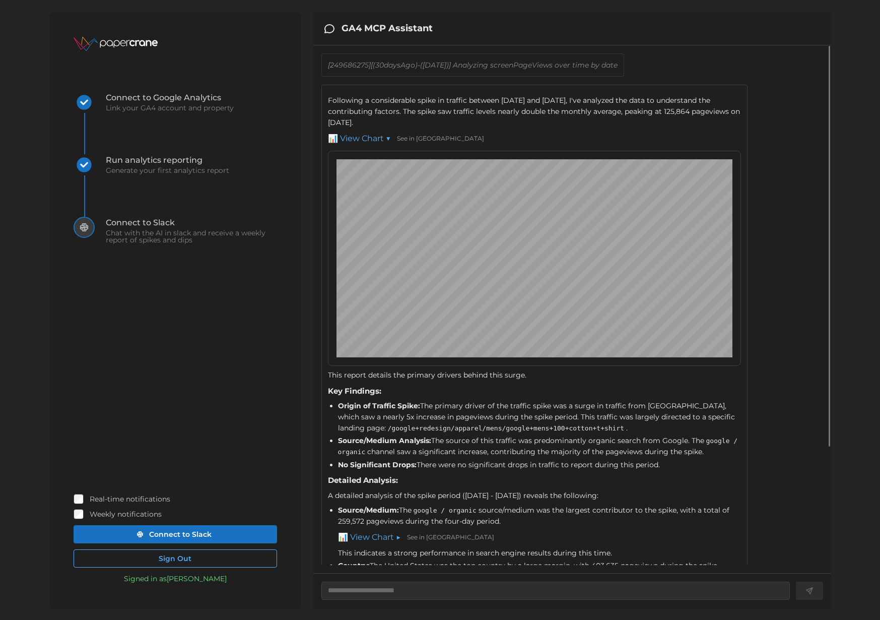
click at [372, 140] on link "📊 View Chart ▼" at bounding box center [359, 138] width 63 height 13
type textarea "*"
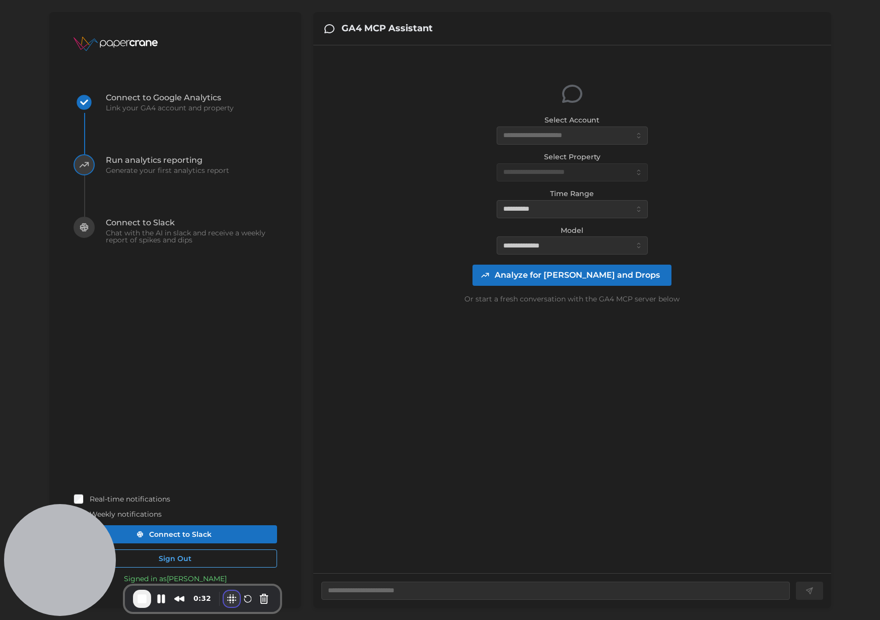
click at [228, 600] on button "Blur Content" at bounding box center [232, 598] width 16 height 16
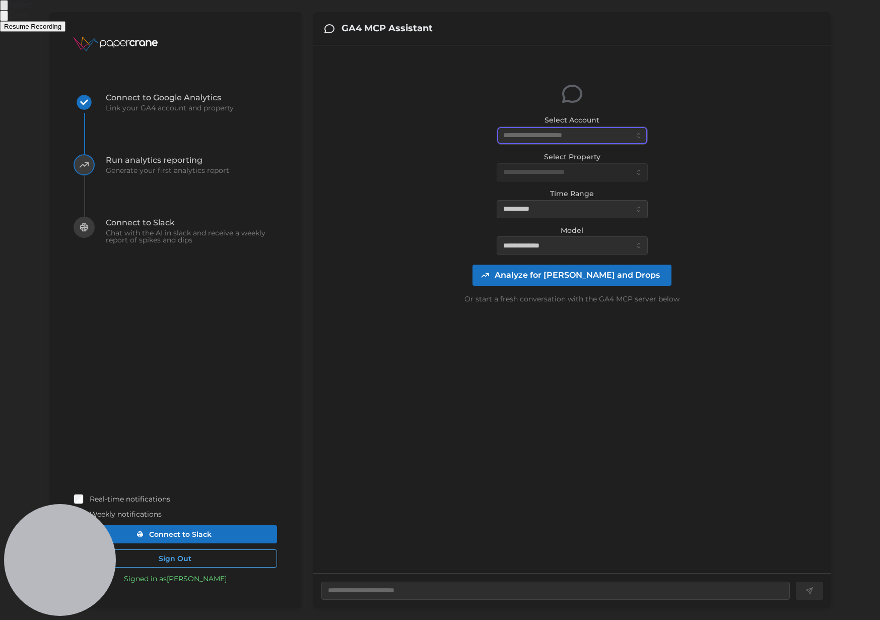
click at [553, 136] on div at bounding box center [440, 310] width 880 height 620
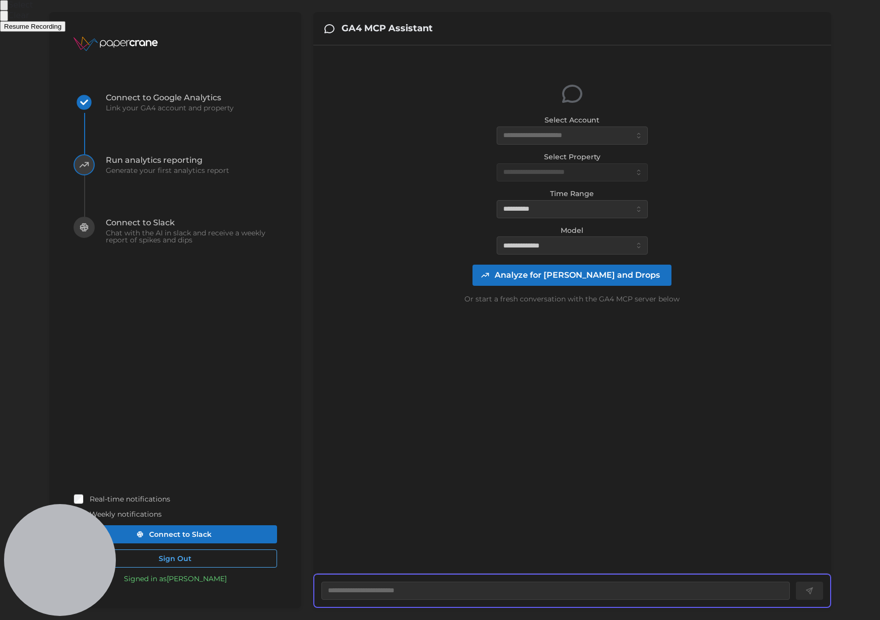
click at [8, 11] on button "Select to blur areas" at bounding box center [4, 5] width 8 height 11
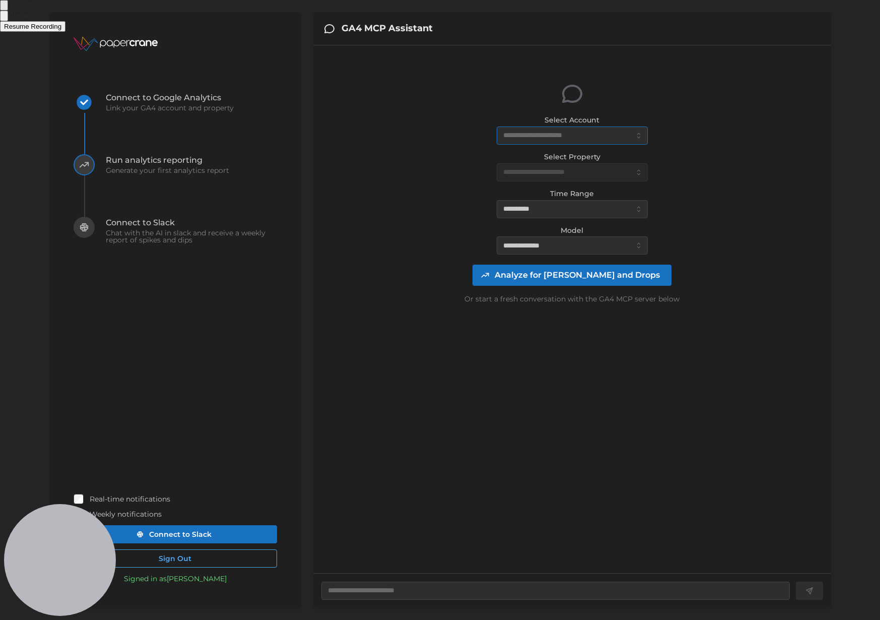
click at [547, 135] on input "Select Account" at bounding box center [572, 135] width 151 height 18
click at [546, 158] on span "EricHTR (59718 daily views)" at bounding box center [551, 159] width 95 height 11
type textarea "*"
type input "**********"
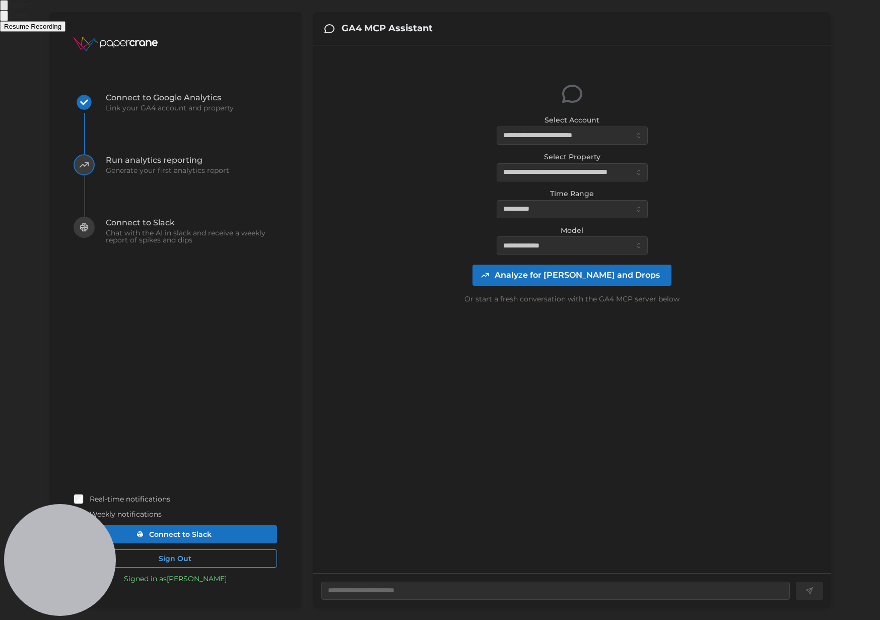
click at [8, 11] on button "Select to blur areas" at bounding box center [4, 5] width 8 height 11
click at [587, 133] on div at bounding box center [440, 310] width 880 height 620
click at [574, 172] on div at bounding box center [440, 310] width 880 height 620
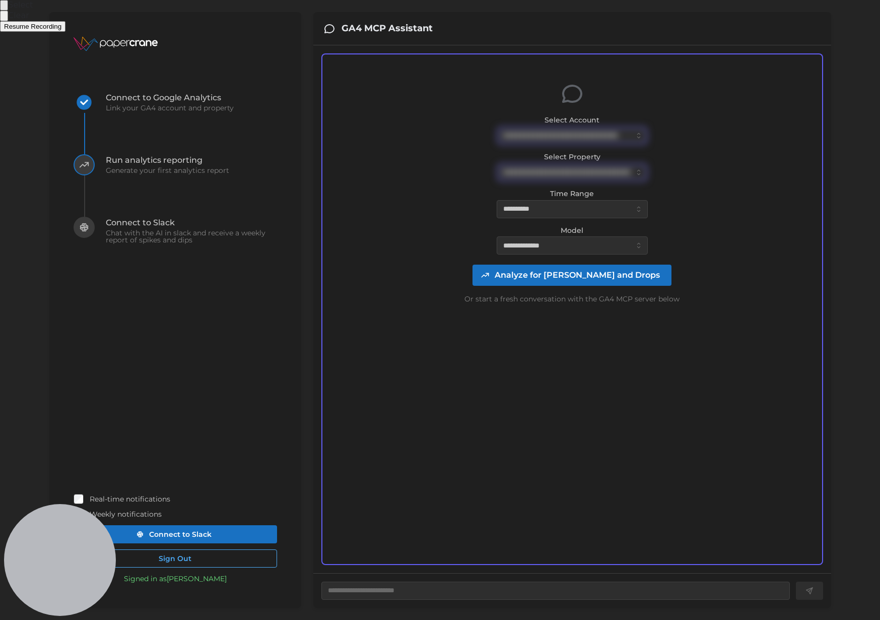
click at [61, 30] on span "Resume Recording" at bounding box center [32, 27] width 57 height 8
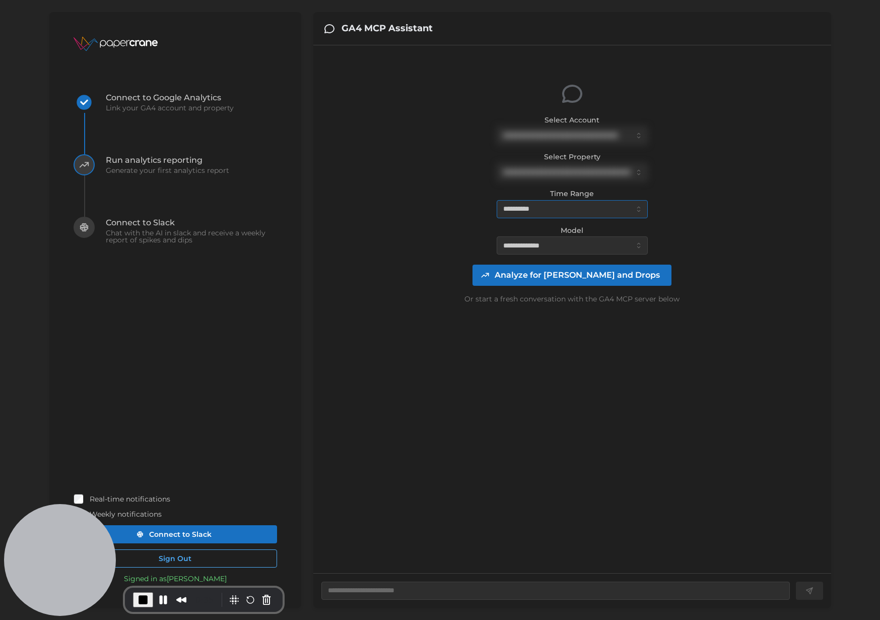
click at [572, 210] on input "**********" at bounding box center [572, 209] width 151 height 18
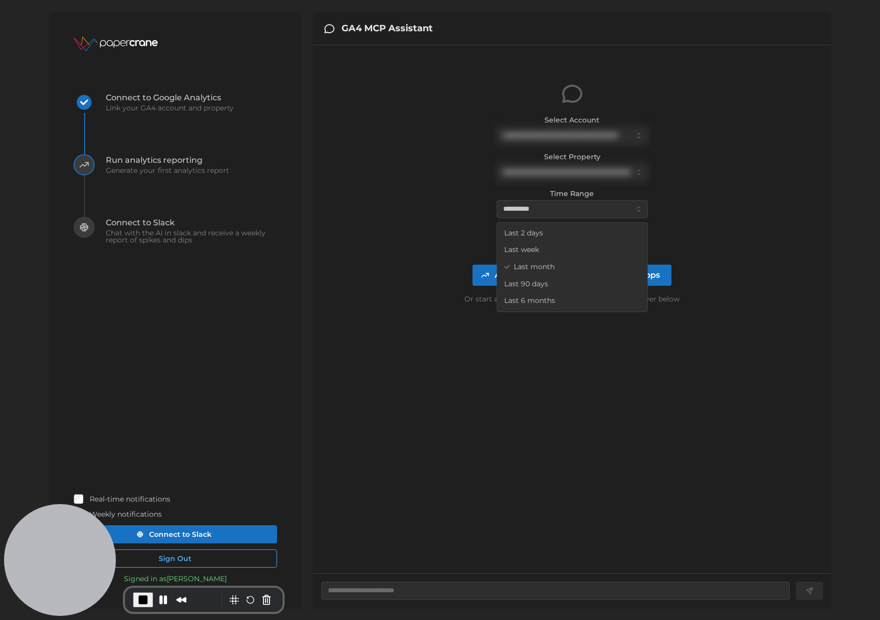
click at [735, 325] on div "**********" at bounding box center [572, 193] width 502 height 281
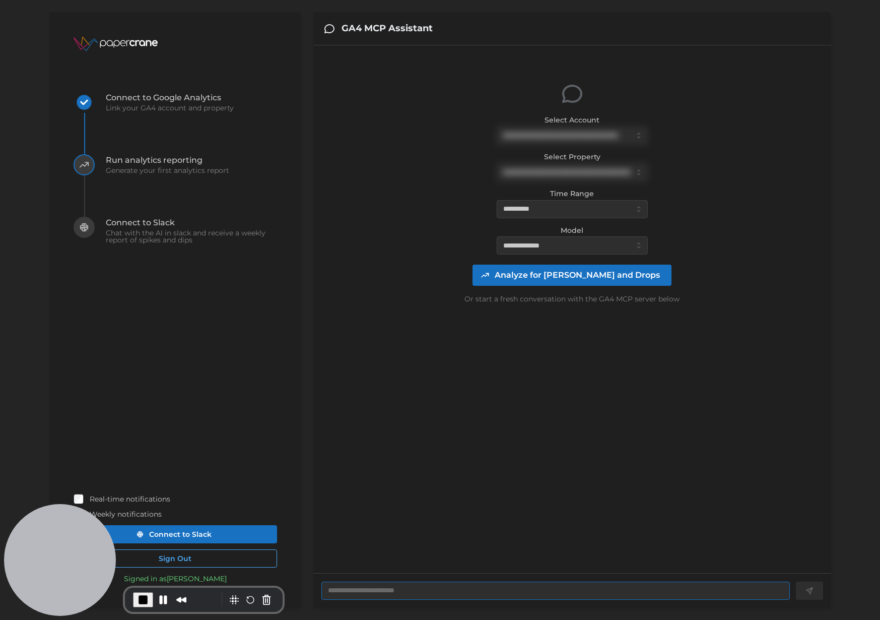
click at [565, 591] on textarea at bounding box center [555, 590] width 469 height 18
click at [589, 277] on span "Analyze for [PERSON_NAME] and Drops" at bounding box center [577, 275] width 165 height 20
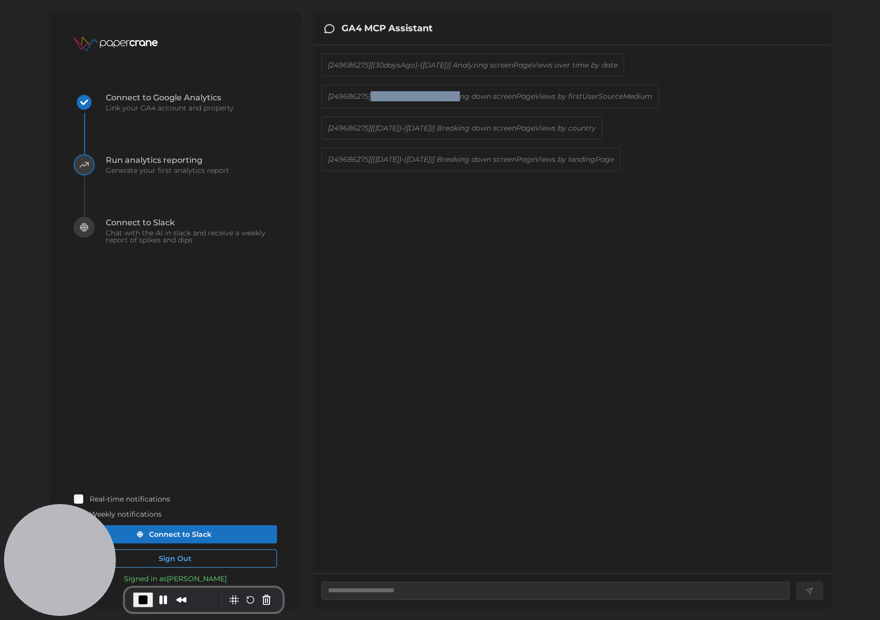
drag, startPoint x: 370, startPoint y: 96, endPoint x: 462, endPoint y: 96, distance: 91.7
click at [462, 96] on p "[249686275][([DATE])-([DATE])] Breaking down screenPageViews by firstUserSource…" at bounding box center [490, 96] width 324 height 10
drag, startPoint x: 466, startPoint y: 97, endPoint x: 479, endPoint y: 103, distance: 14.2
click at [480, 101] on p "[249686275][([DATE])-([DATE])] Breaking down screenPageViews by firstUserSource…" at bounding box center [490, 96] width 324 height 10
click at [556, 98] on p "[249686275][([DATE])-([DATE])] Breaking down screenPageViews by firstUserSource…" at bounding box center [490, 96] width 324 height 10
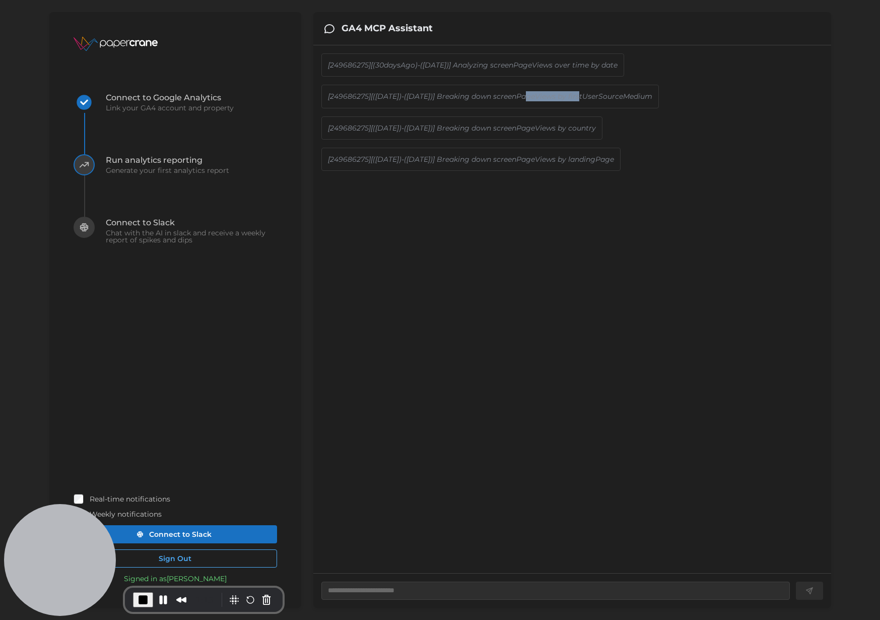
click at [556, 98] on p "[249686275][([DATE])-([DATE])] Breaking down screenPageViews by firstUserSource…" at bounding box center [490, 96] width 324 height 10
click at [363, 101] on p "[249686275][([DATE])-([DATE])] Breaking down screenPageViews by firstUserSource…" at bounding box center [490, 96] width 324 height 10
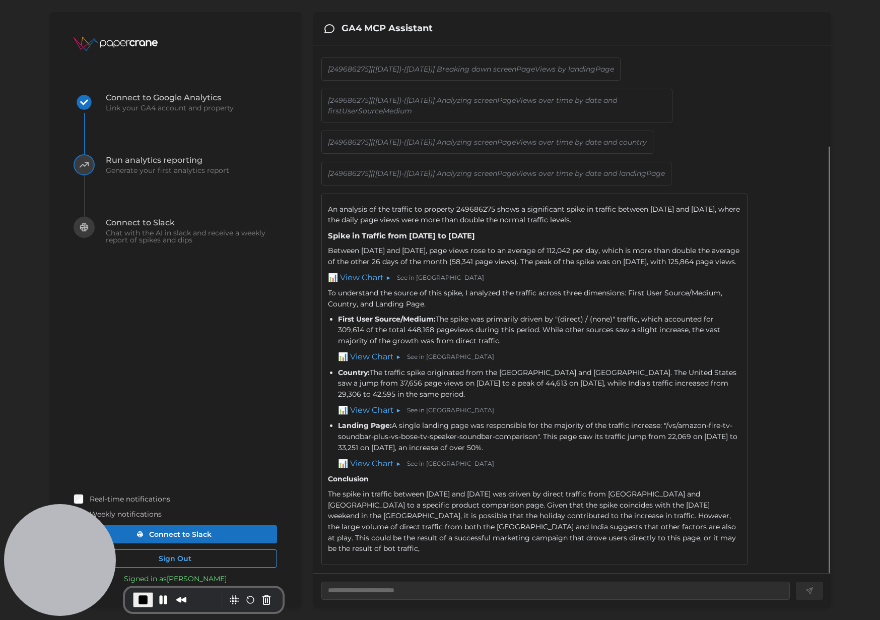
scroll to position [131, 0]
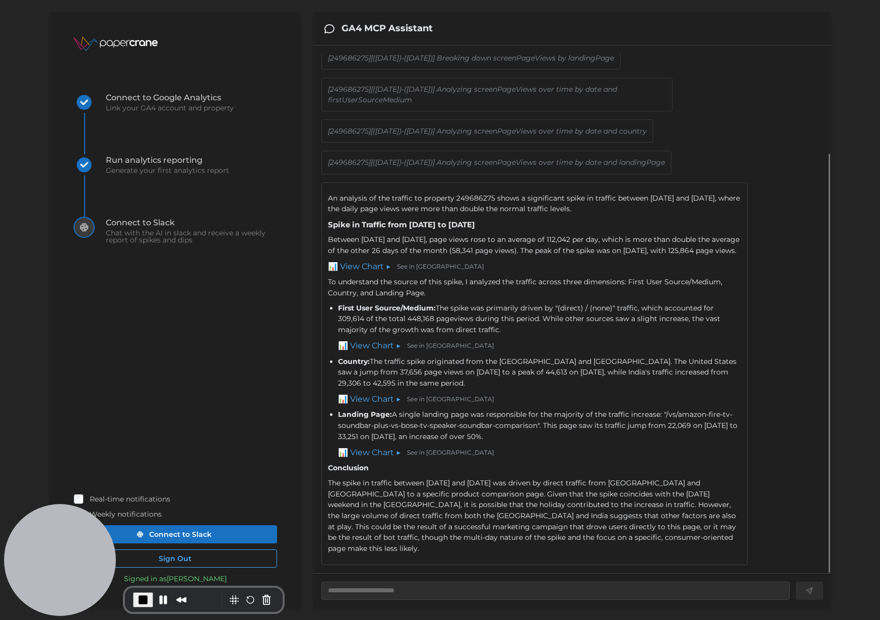
click at [375, 273] on link "📊 View Chart ▶" at bounding box center [359, 266] width 63 height 13
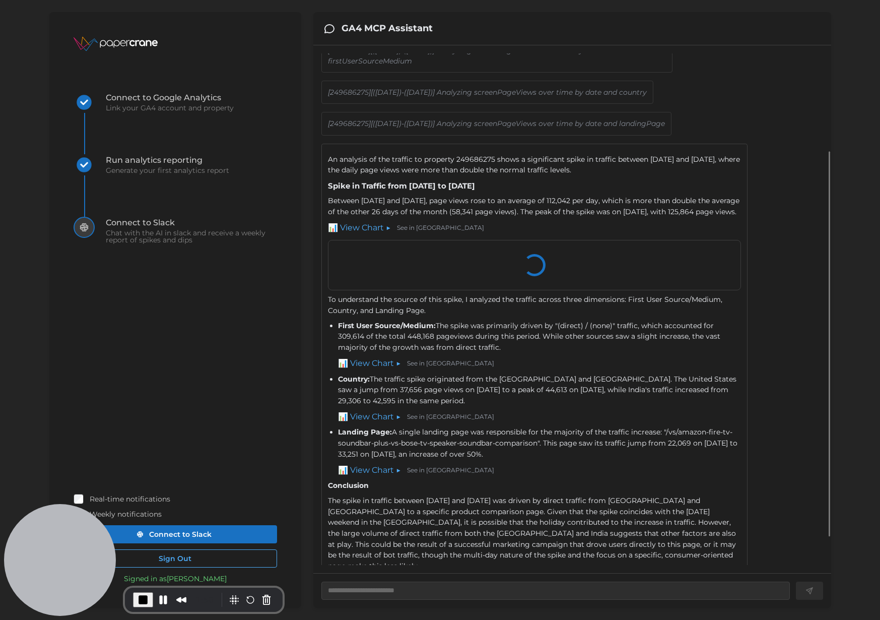
type textarea "*"
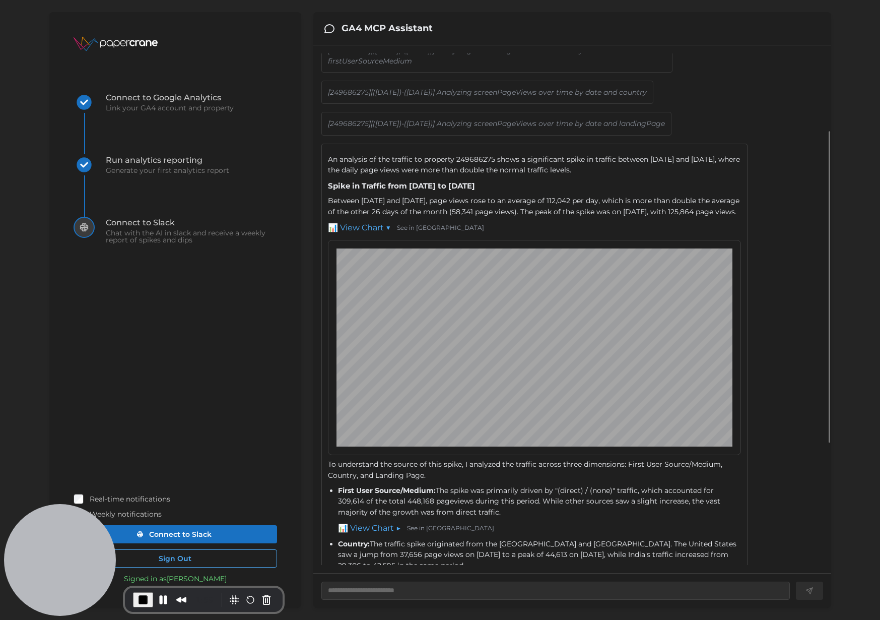
click at [415, 233] on link "See in [GEOGRAPHIC_DATA]" at bounding box center [440, 228] width 87 height 10
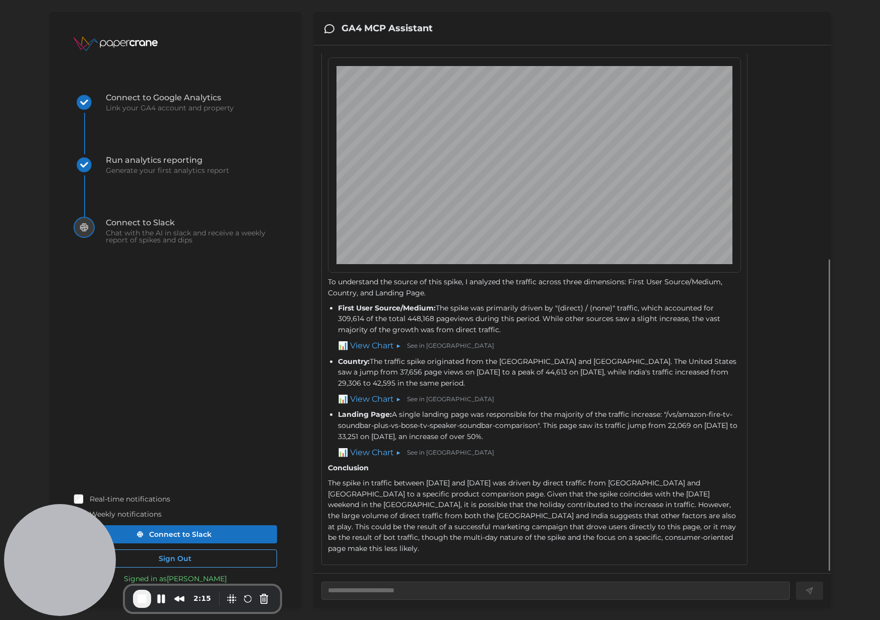
scroll to position [353, 0]
click at [143, 597] on span "End Recording" at bounding box center [142, 598] width 12 height 12
